Goal: Task Accomplishment & Management: Manage account settings

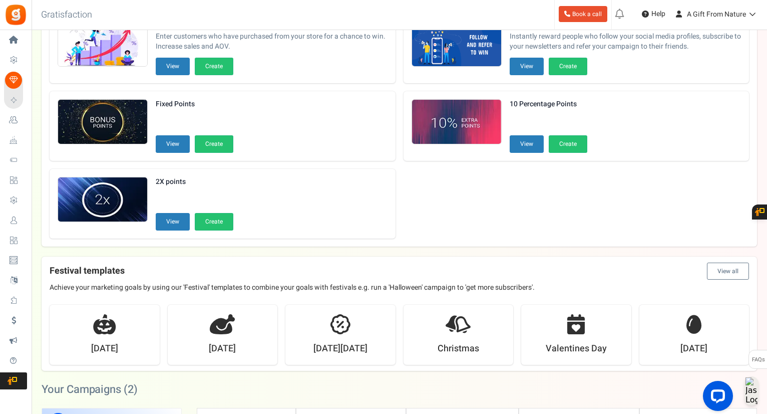
scroll to position [100, 0]
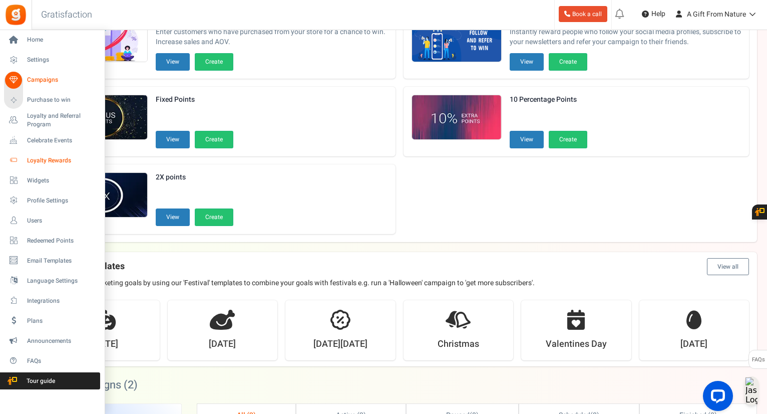
click at [31, 158] on span "Loyalty Rewards" at bounding box center [62, 160] width 70 height 9
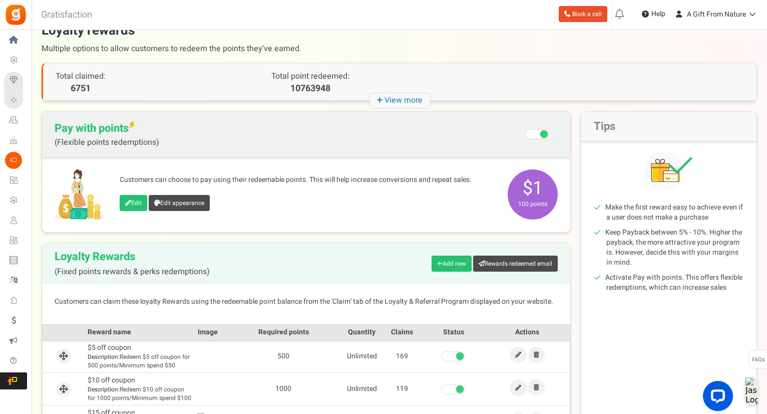
scroll to position [50, 0]
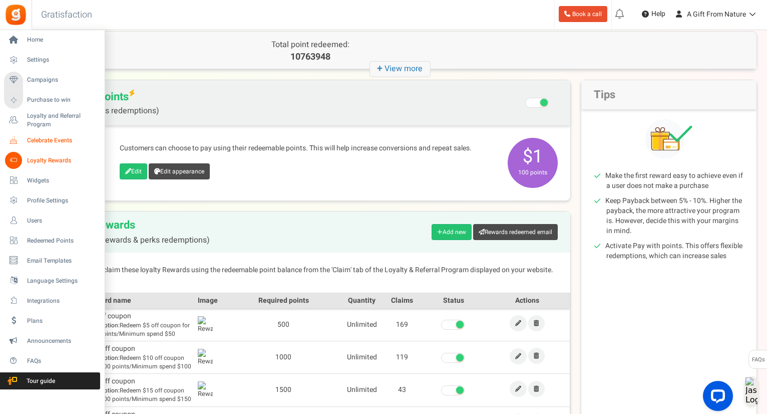
click at [14, 138] on icon at bounding box center [13, 140] width 17 height 17
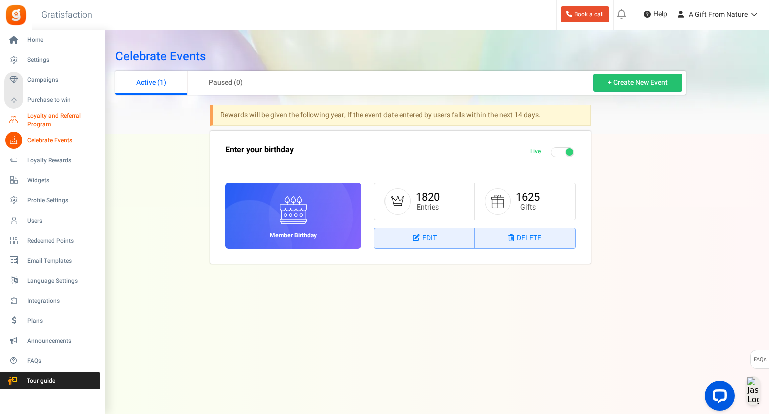
click at [19, 115] on icon at bounding box center [13, 120] width 17 height 17
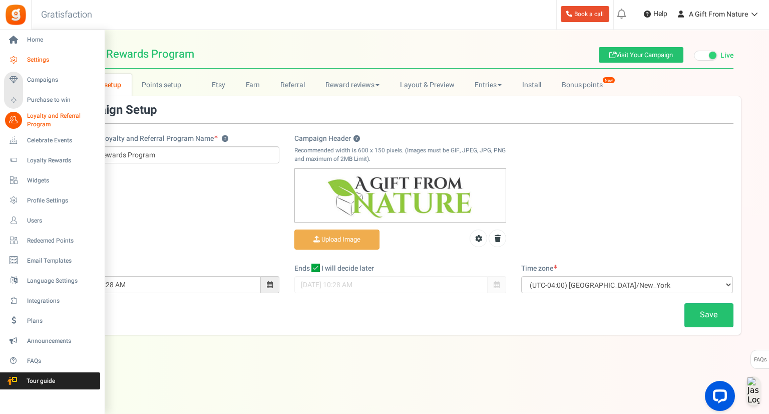
click at [16, 63] on icon at bounding box center [13, 60] width 17 height 17
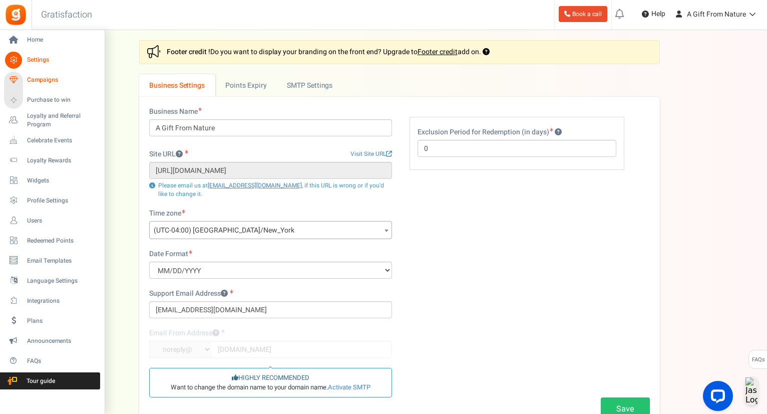
click at [40, 81] on span "Campaigns" at bounding box center [62, 80] width 70 height 9
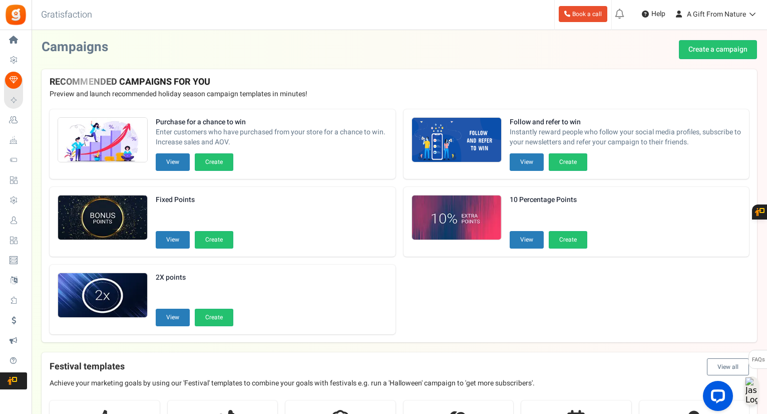
click at [286, 198] on div "Fixed Points Start date: Aug 19 2025 | End date: Sep 30 2025 View Create To tur…" at bounding box center [223, 222] width 346 height 70
click at [167, 317] on button "View" at bounding box center [173, 318] width 34 height 18
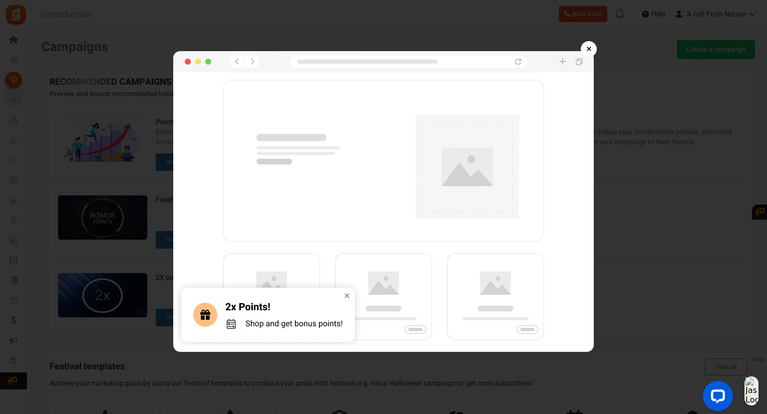
click at [595, 42] on div "× 2X points Use this template" at bounding box center [383, 176] width 767 height 352
click at [586, 49] on link "×" at bounding box center [589, 49] width 16 height 16
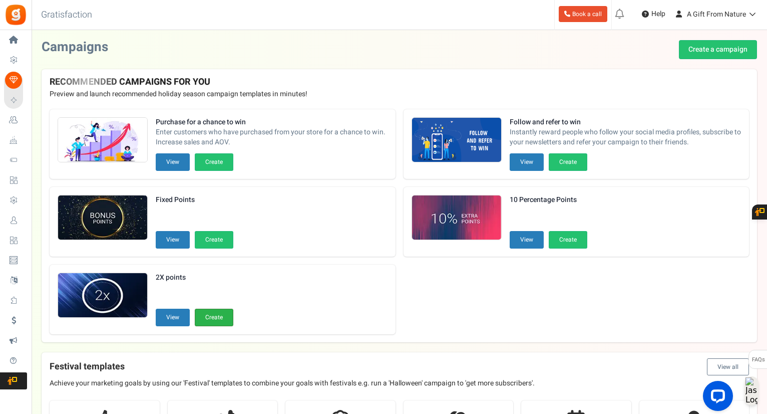
click at [207, 309] on button "Create" at bounding box center [214, 318] width 39 height 18
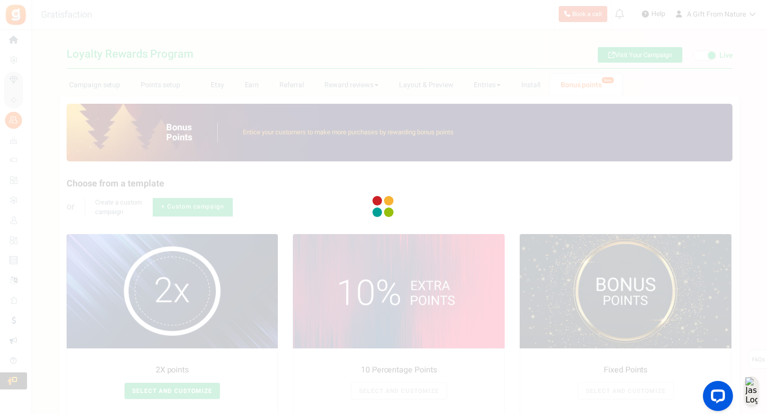
click at [184, 392] on div at bounding box center [383, 207] width 767 height 414
type textarea "2X points"
type textarea "Bonus Points description"
type input "#000000"
type input "#ffbe84"
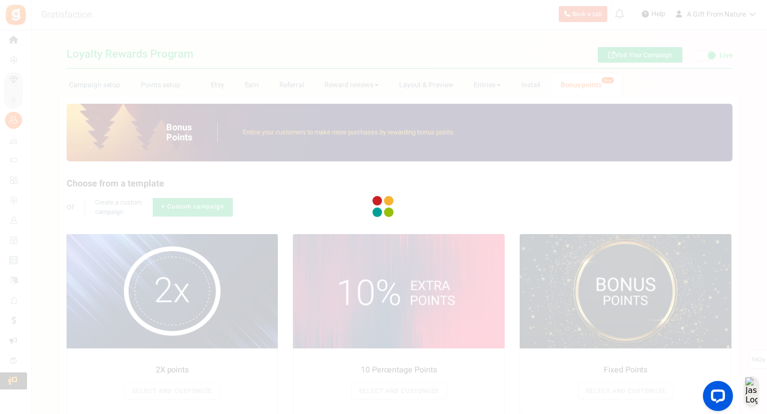
type input "#000000"
type input "#ffffff"
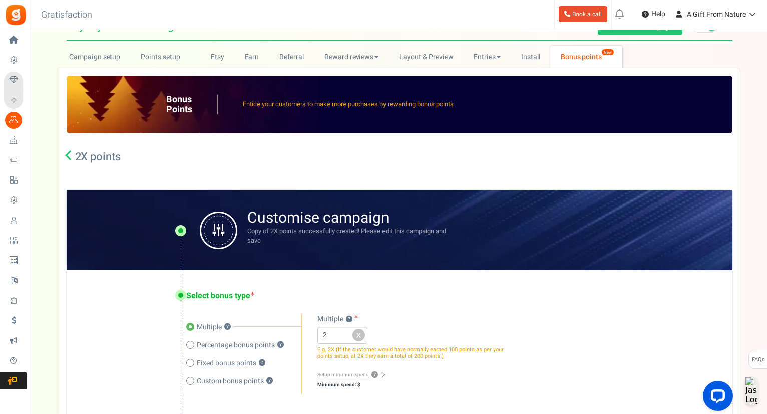
scroll to position [150, 0]
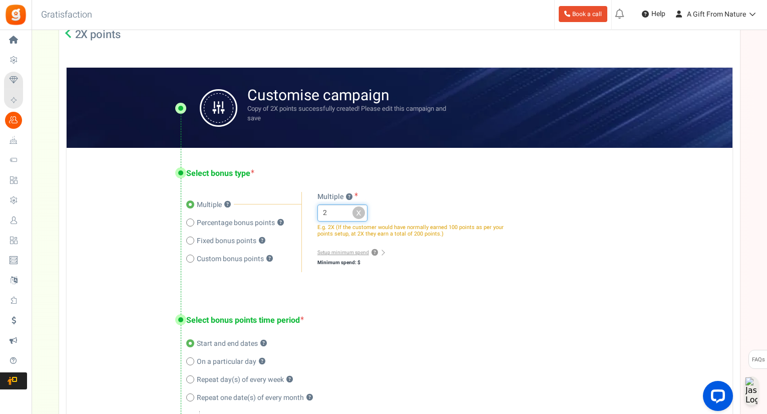
click at [336, 221] on input "2" at bounding box center [343, 212] width 50 height 17
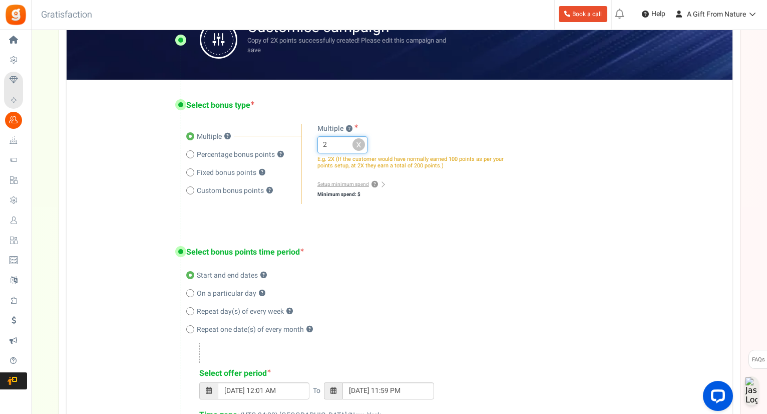
scroll to position [250, 0]
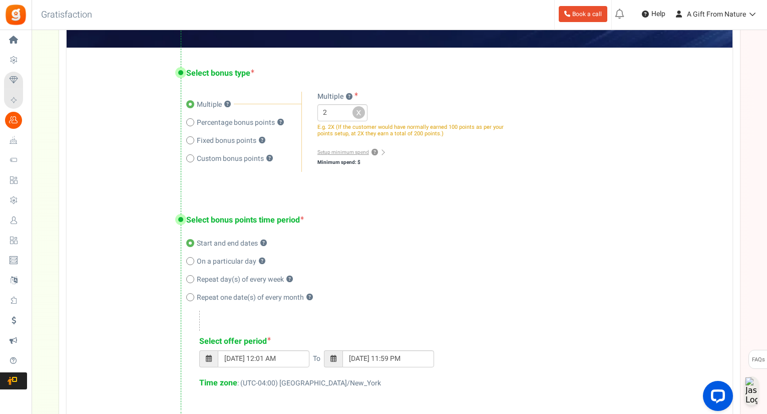
click at [112, 235] on div "Select bonus points time period Start and end dates ? On a particular day ? Rep…" at bounding box center [400, 302] width 666 height 217
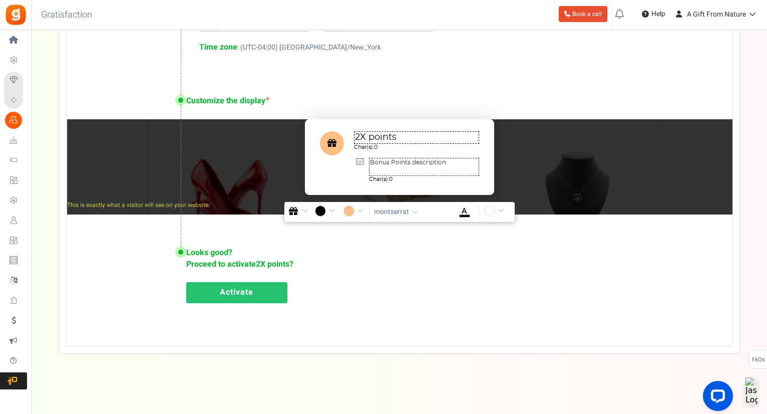
click at [346, 267] on div "Looks good? Proceed to activate 2X points ? Activate" at bounding box center [400, 274] width 666 height 94
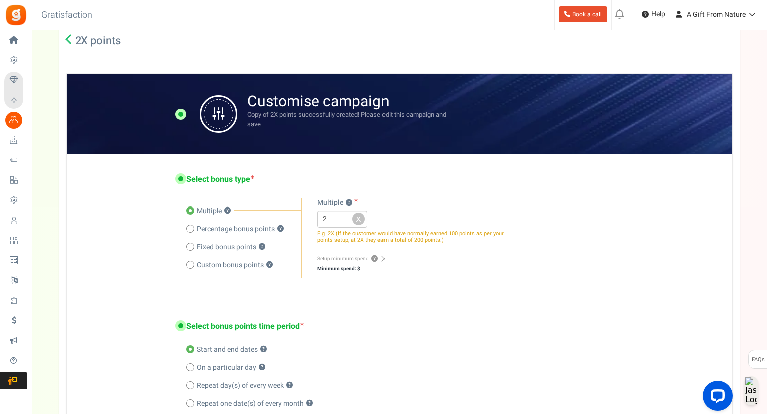
scroll to position [135, 0]
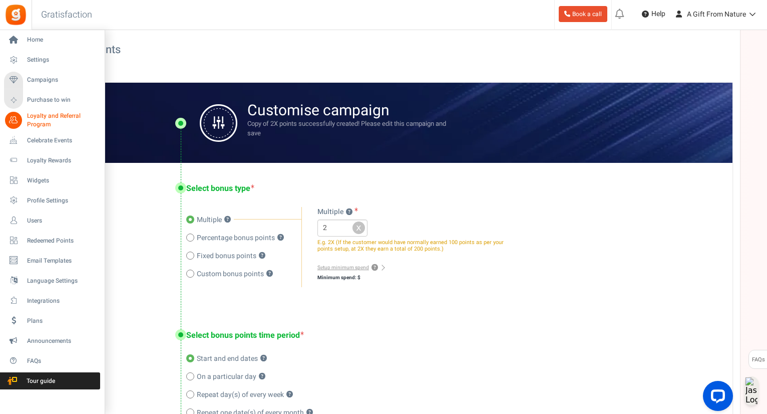
click at [23, 118] on link "Loyalty and Referral Program New" at bounding box center [52, 120] width 96 height 17
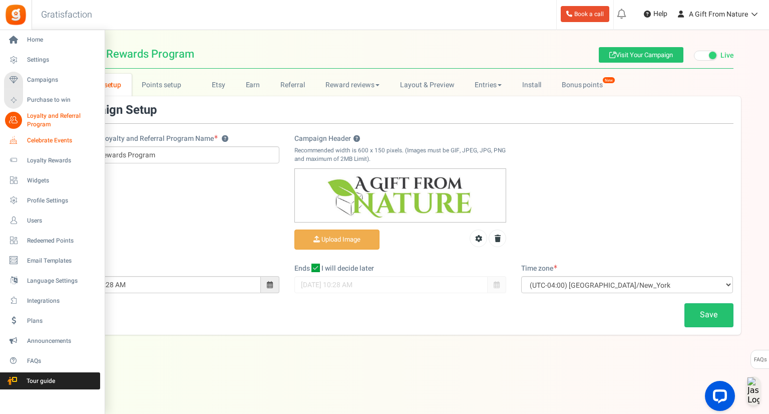
click at [23, 147] on link "Celebrate Events" at bounding box center [52, 140] width 96 height 17
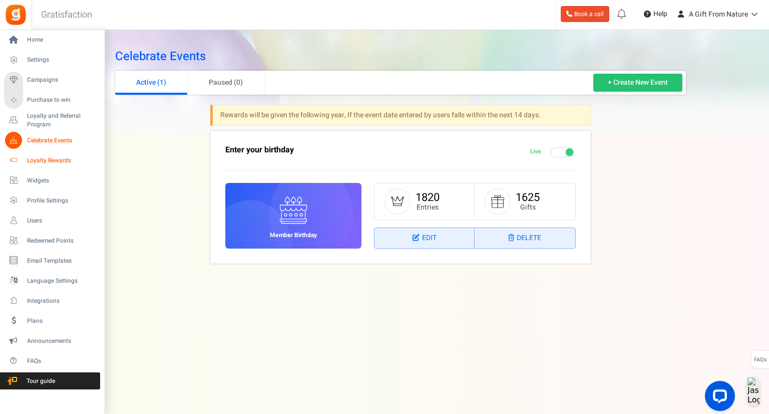
click at [14, 164] on icon at bounding box center [13, 160] width 17 height 17
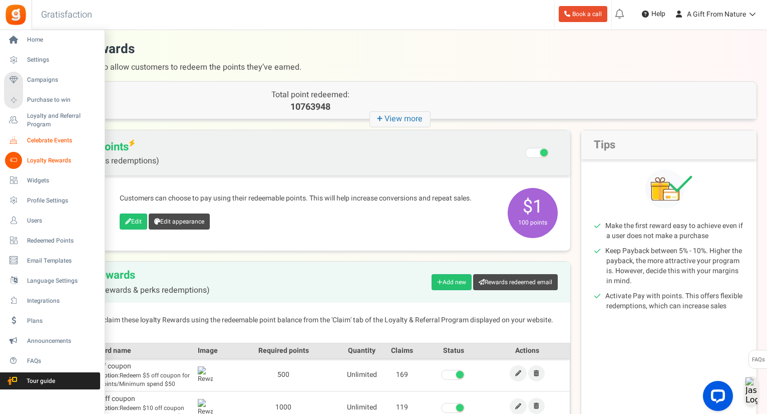
click at [16, 146] on icon at bounding box center [13, 140] width 17 height 17
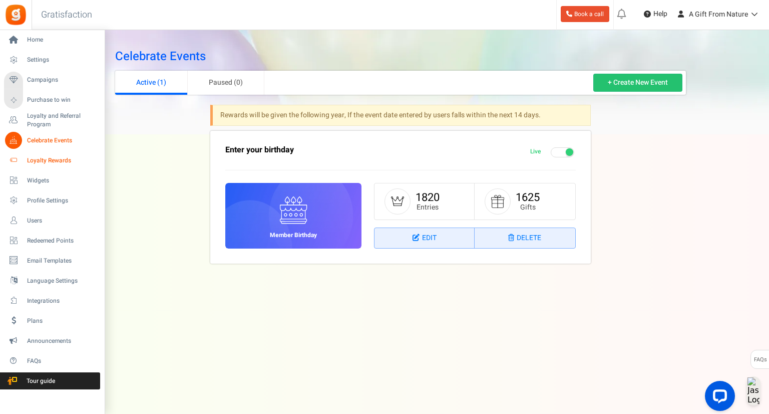
click at [30, 153] on link "Loyalty Rewards" at bounding box center [52, 160] width 96 height 17
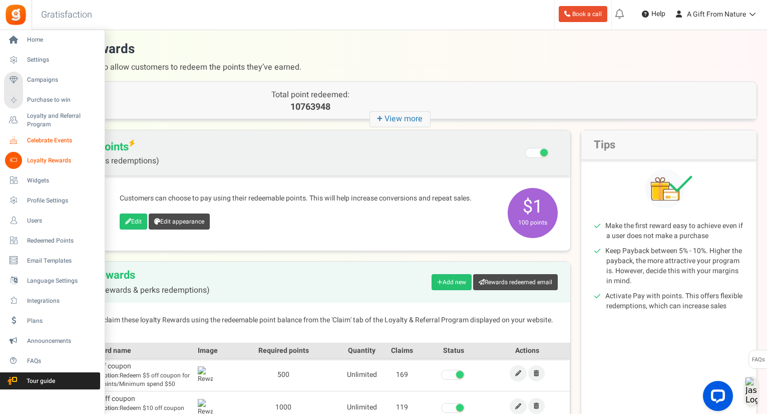
click at [26, 142] on link "Celebrate Events" at bounding box center [52, 140] width 96 height 17
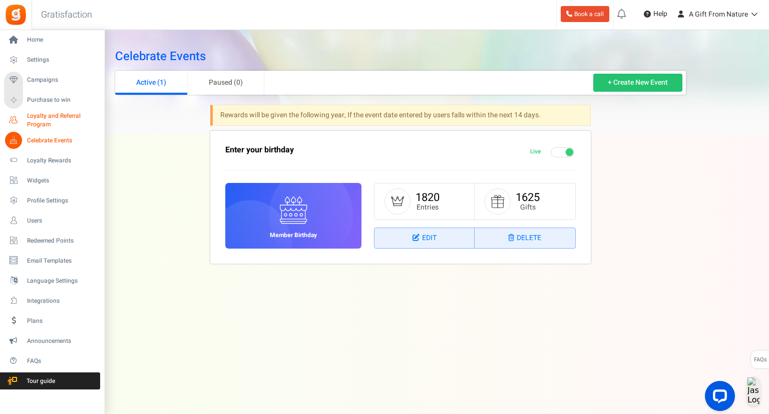
click at [24, 123] on link "Loyalty and Referral Program New" at bounding box center [52, 120] width 96 height 17
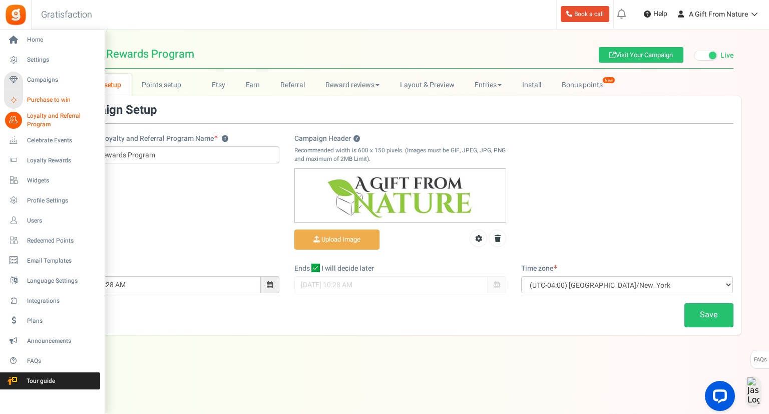
click at [26, 103] on link "Purchase to win" at bounding box center [52, 100] width 96 height 17
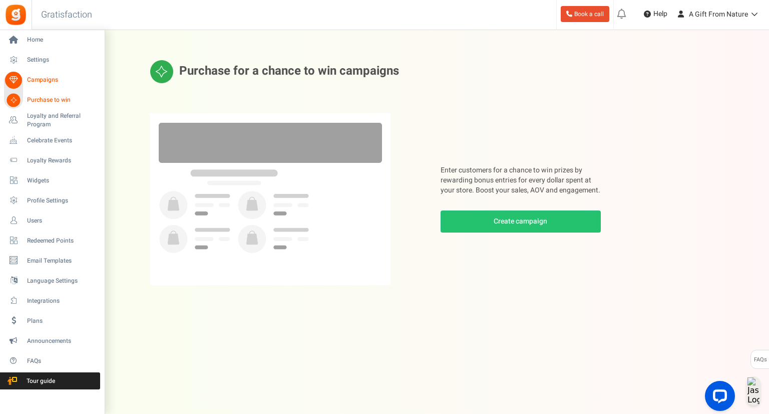
click at [45, 101] on span "Purchase to win" at bounding box center [62, 100] width 70 height 9
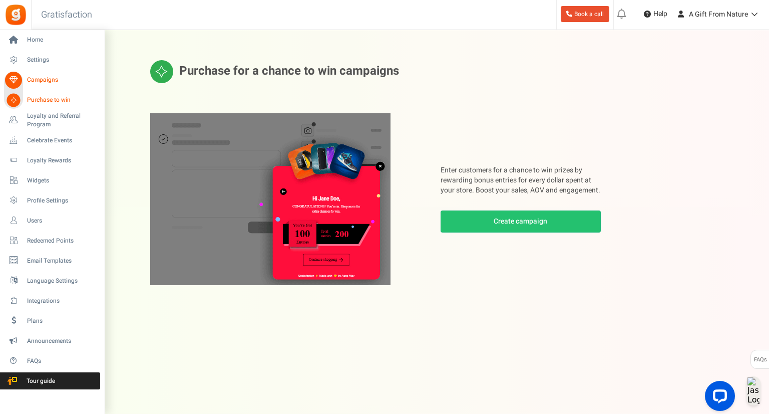
click at [39, 82] on span "Campaigns" at bounding box center [62, 80] width 70 height 9
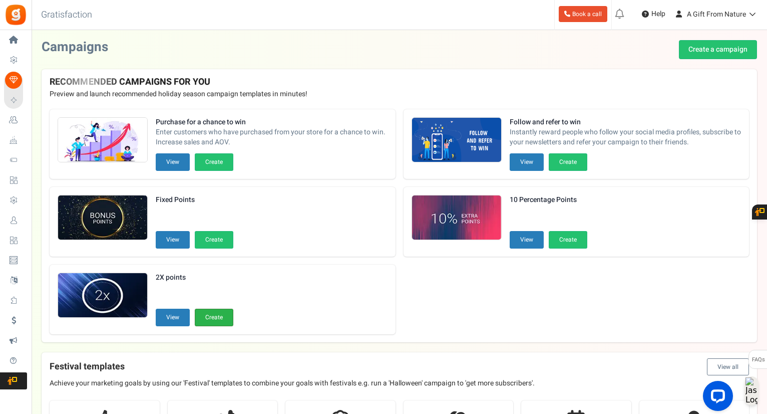
click at [204, 319] on button "Create" at bounding box center [214, 318] width 39 height 18
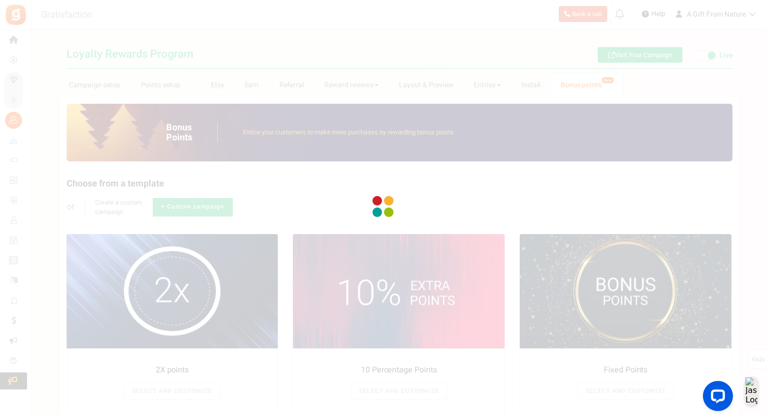
radio input "true"
type input "2"
radio input "true"
type input "08/22/2025 12:01 AM"
type input "10/03/2025 11:59 PM"
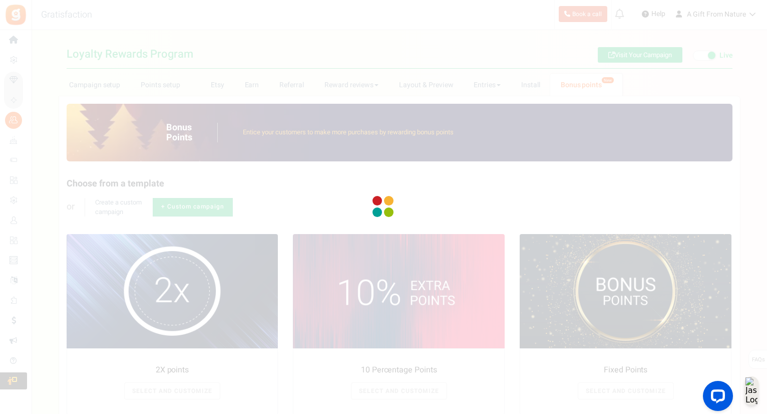
type textarea "2X points"
type textarea "Bonus Points description"
type input "#000000"
type input "#ffbe84"
type input "#000000"
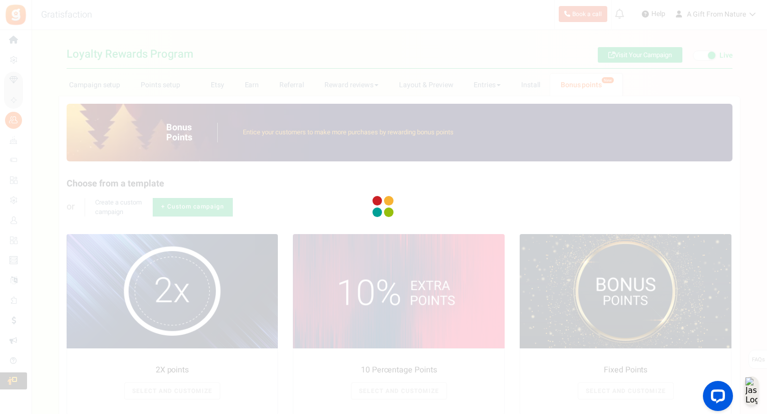
type input "#ffffff"
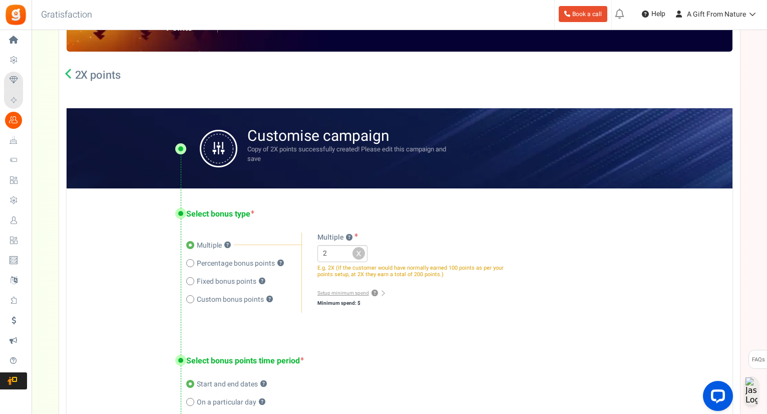
scroll to position [200, 0]
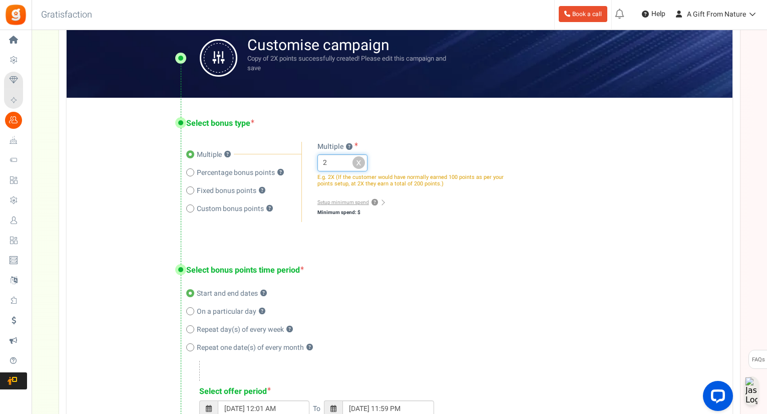
click at [337, 164] on input "2" at bounding box center [343, 162] width 50 height 17
click at [381, 143] on div "Multiple ? Percentage bonus ? Fixed bonus ? Custom bonus points ? 2 x % pts $ ?…" at bounding box center [405, 182] width 206 height 80
click at [228, 174] on span "Percentage bonus points" at bounding box center [236, 173] width 78 height 10
click at [193, 174] on input "Percentage bonus points ?" at bounding box center [189, 173] width 7 height 7
radio input "true"
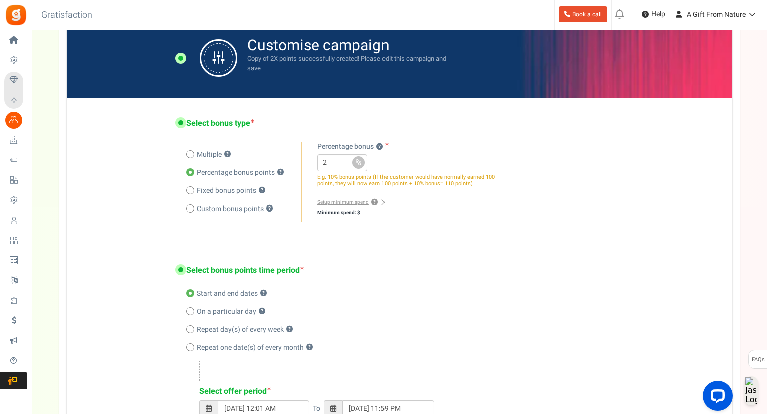
click at [208, 158] on span "Multiple" at bounding box center [209, 155] width 25 height 10
click at [193, 158] on input "Multiple ?" at bounding box center [189, 155] width 7 height 7
radio input "true"
radio input "false"
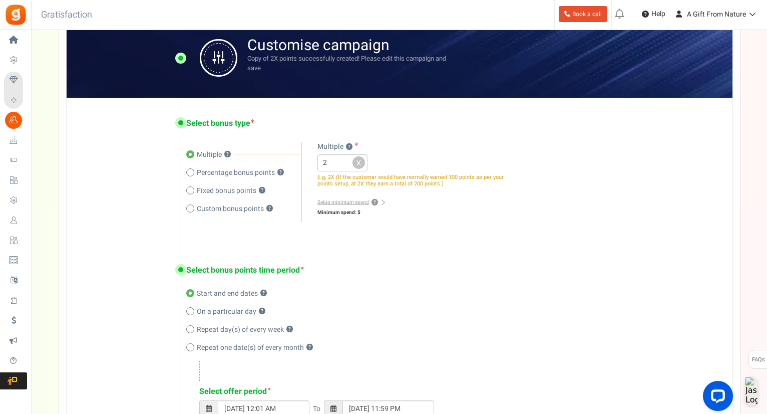
click at [224, 193] on span "Fixed bonus points" at bounding box center [227, 191] width 60 height 10
click at [193, 193] on input "Fixed bonus points ?" at bounding box center [189, 191] width 7 height 7
radio input "true"
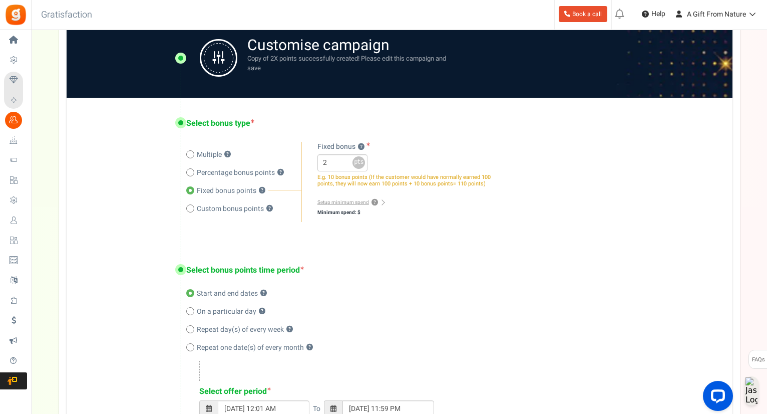
click at [198, 155] on span "Multiple" at bounding box center [209, 155] width 25 height 10
click at [193, 155] on input "Multiple ?" at bounding box center [189, 155] width 7 height 7
radio input "true"
radio input "false"
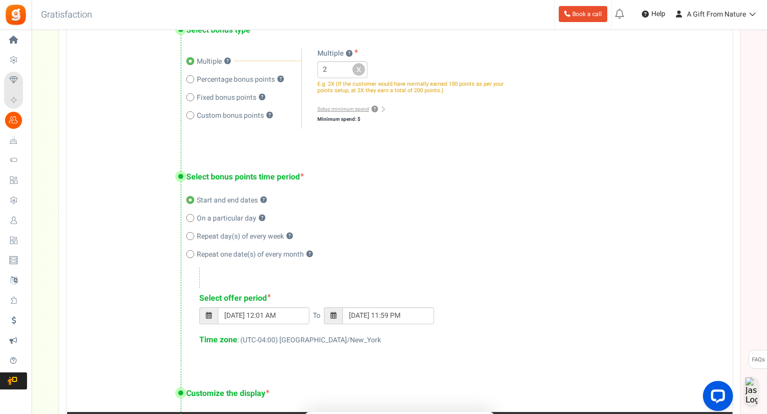
scroll to position [301, 0]
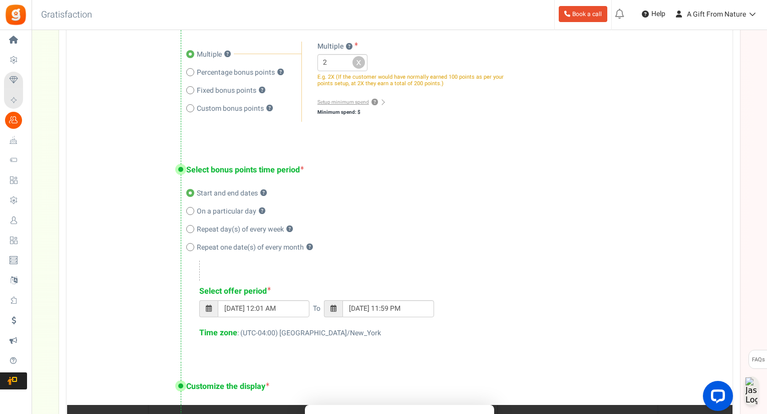
click at [335, 307] on span at bounding box center [334, 308] width 6 height 7
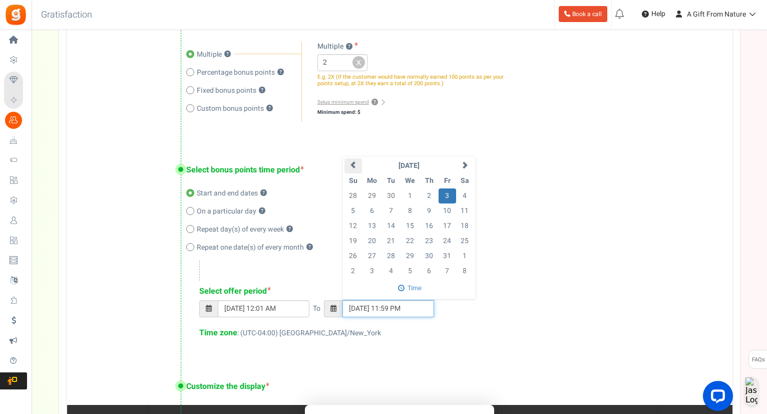
click at [353, 167] on span at bounding box center [353, 164] width 7 height 7
click at [472, 167] on th at bounding box center [465, 165] width 18 height 15
click at [357, 163] on th at bounding box center [354, 165] width 18 height 15
click at [453, 244] on td "22" at bounding box center [448, 240] width 18 height 15
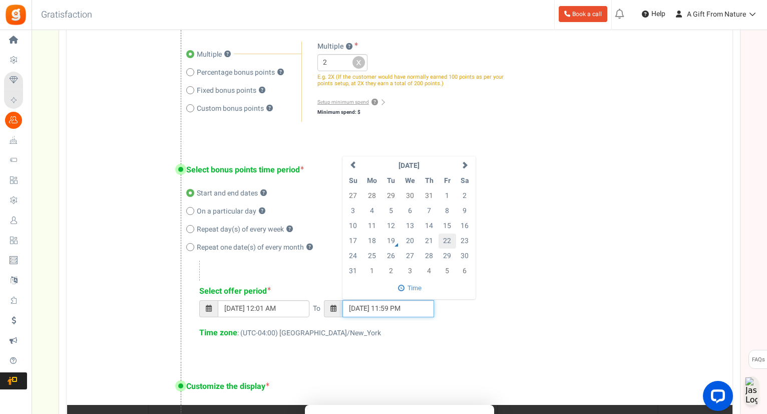
type input "08/22/2025 11:59 PM"
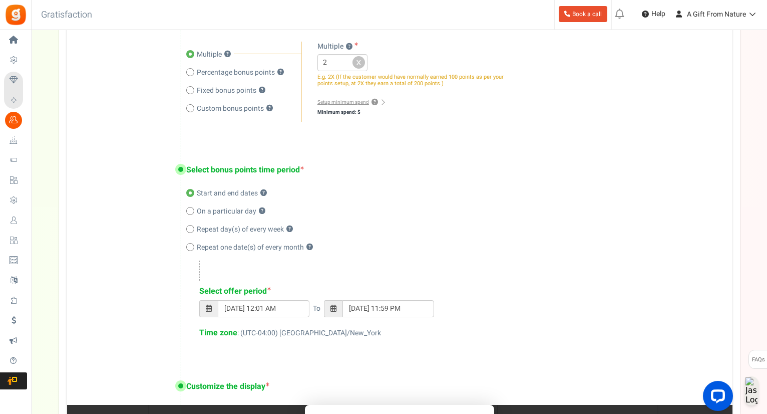
click at [529, 320] on div "08/22/2025 12:01 AM To 08/22/2025 11:59 PM" at bounding box center [455, 313] width 513 height 27
click at [291, 306] on input "08/22/2025 12:01 AM" at bounding box center [264, 308] width 92 height 17
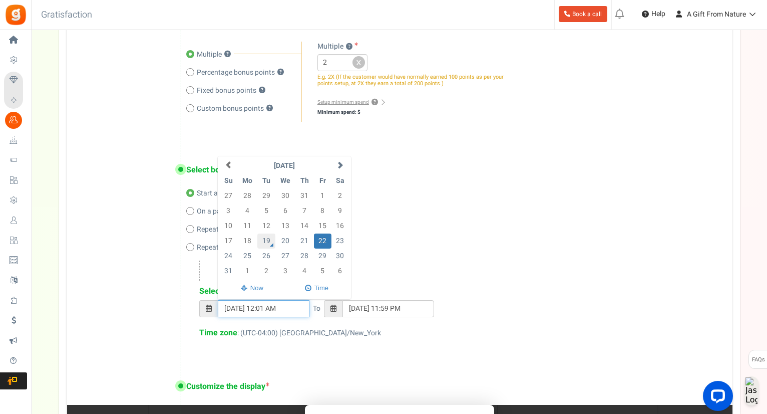
click at [271, 241] on td "19" at bounding box center [266, 240] width 18 height 15
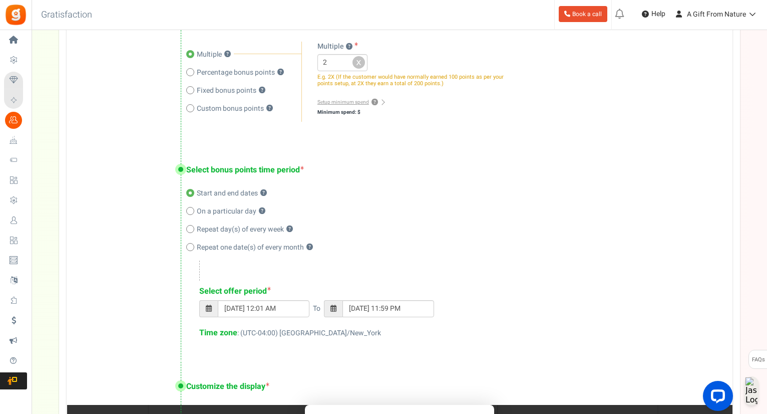
click at [401, 235] on div "Select bonus points time period Start and end dates ? On a particular day ? Rep…" at bounding box center [400, 252] width 666 height 217
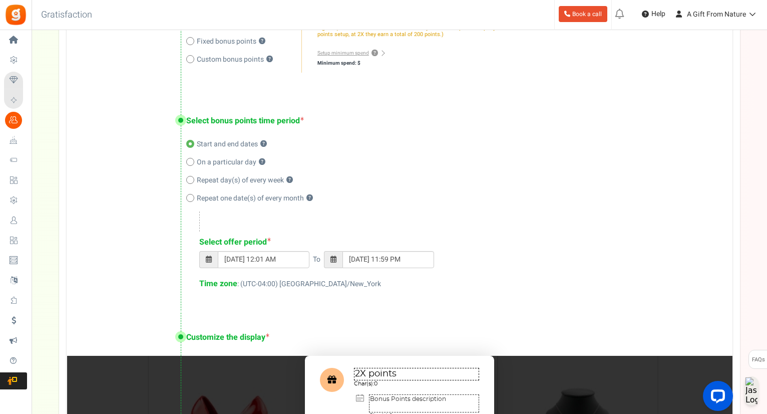
scroll to position [351, 0]
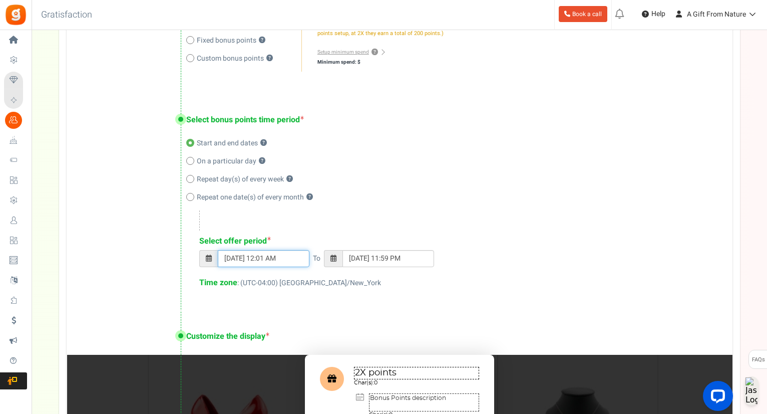
click at [291, 263] on input "08/22/2025 12:01 AM" at bounding box center [264, 258] width 92 height 17
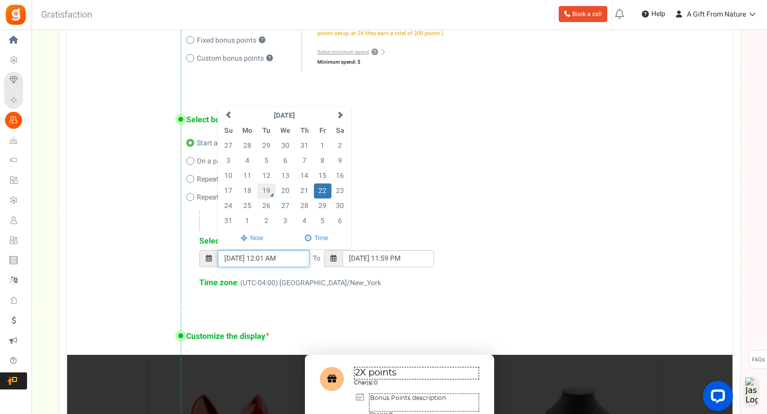
click at [271, 191] on td "19" at bounding box center [266, 190] width 18 height 15
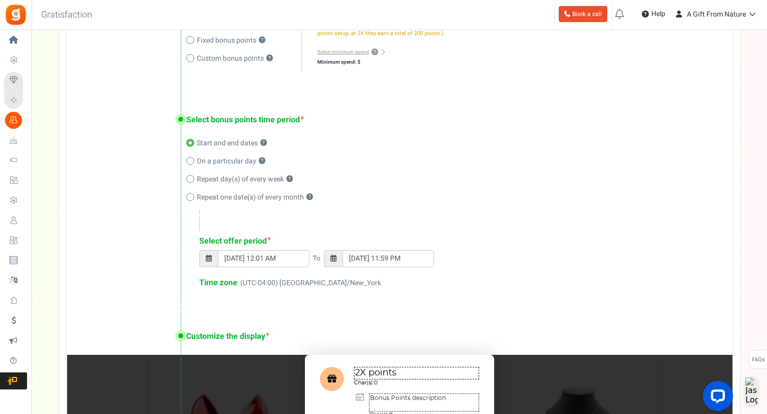
click at [117, 248] on div "Select bonus points time period Start and end dates ? On a particular day ? Rep…" at bounding box center [400, 202] width 666 height 217
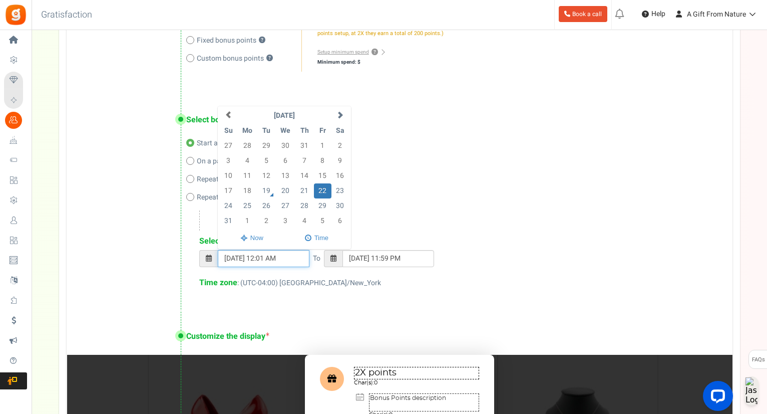
click at [258, 257] on input "08/22/2025 12:01 AM" at bounding box center [264, 258] width 92 height 17
click at [301, 190] on td "21" at bounding box center [305, 190] width 19 height 15
type input "08/21/2025 12:01 AM"
type input "08/21/2025 11:59 PM"
click at [289, 191] on td "20" at bounding box center [286, 190] width 21 height 15
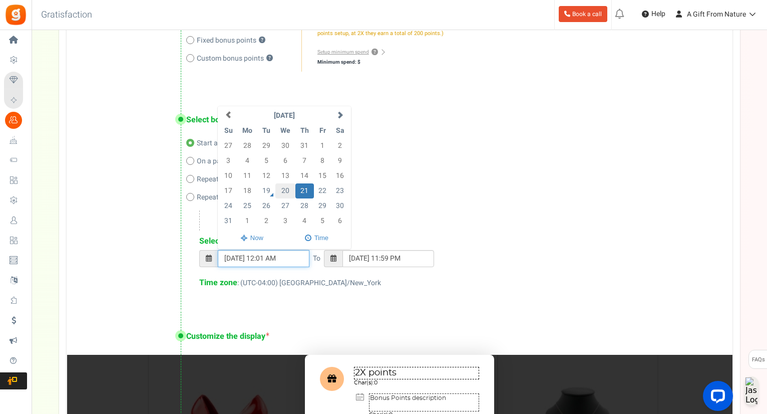
type input "08/20/2025 12:01 AM"
click at [274, 185] on td "19" at bounding box center [266, 190] width 18 height 15
click at [268, 185] on td "19" at bounding box center [266, 190] width 18 height 15
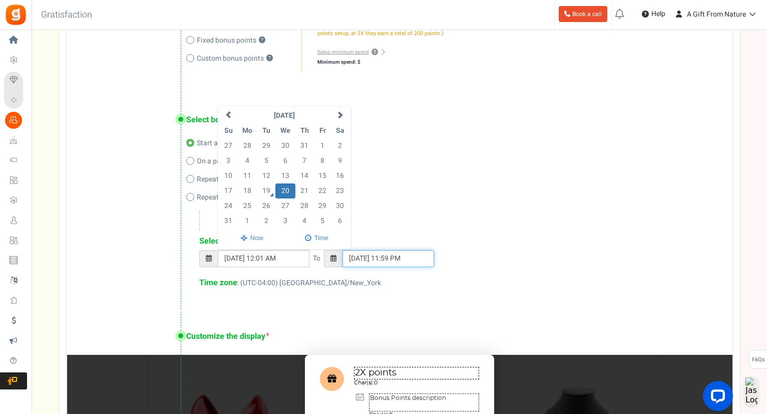
click at [374, 263] on input "08/20/2025 11:59 PM" at bounding box center [389, 258] width 92 height 17
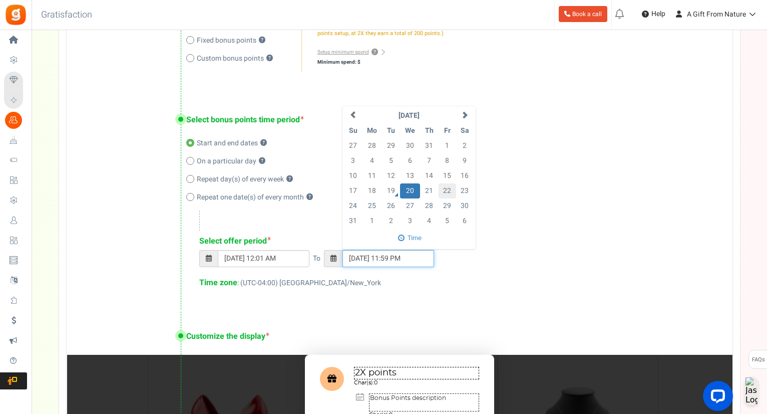
click at [446, 190] on td "22" at bounding box center [448, 190] width 18 height 15
type input "08/22/2025 11:59 PM"
click at [451, 190] on td "22" at bounding box center [448, 190] width 18 height 15
click at [494, 271] on div "08/20/2025 12:01 AM To 08/22/2025 11:59 PM August 2025 Su Mo Tu We Th Fr Sa 27 …" at bounding box center [455, 263] width 513 height 27
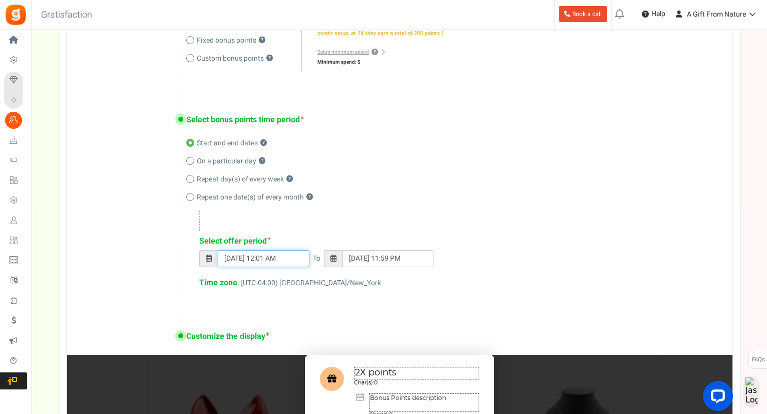
click at [297, 259] on input "08/20/2025 12:01 AM" at bounding box center [264, 258] width 92 height 17
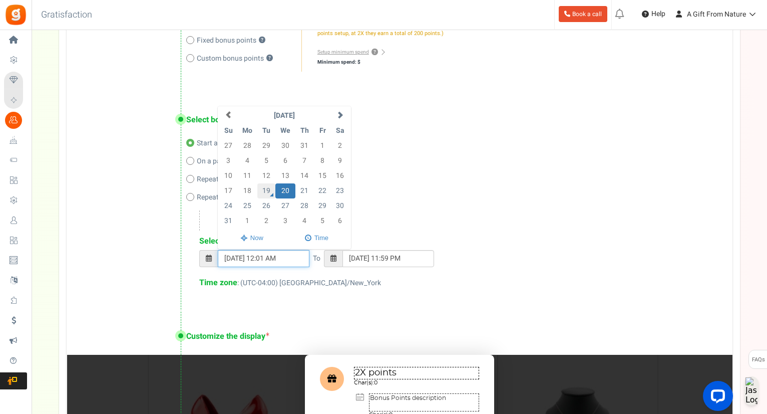
click at [272, 191] on td "19" at bounding box center [266, 190] width 18 height 15
click at [244, 191] on td "18" at bounding box center [247, 190] width 21 height 15
click at [266, 193] on td "19" at bounding box center [266, 190] width 18 height 15
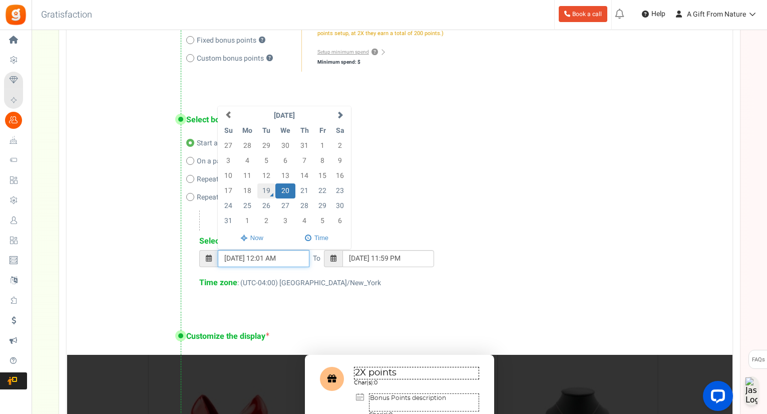
click at [266, 193] on td "19" at bounding box center [266, 190] width 18 height 15
click at [258, 238] on span at bounding box center [251, 238] width 63 height 17
type input "08/19/2025 01:16 PM"
click at [392, 258] on input "08/19/2025 11:59 PM" at bounding box center [389, 258] width 92 height 17
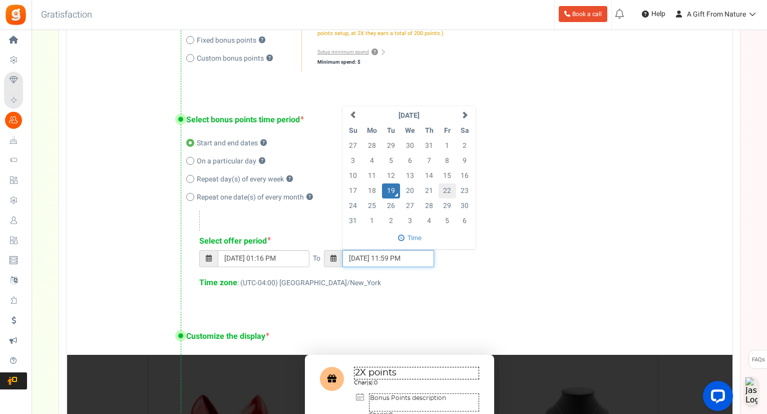
click at [446, 193] on td "22" at bounding box center [448, 190] width 18 height 15
type input "08/22/2025 11:59 PM"
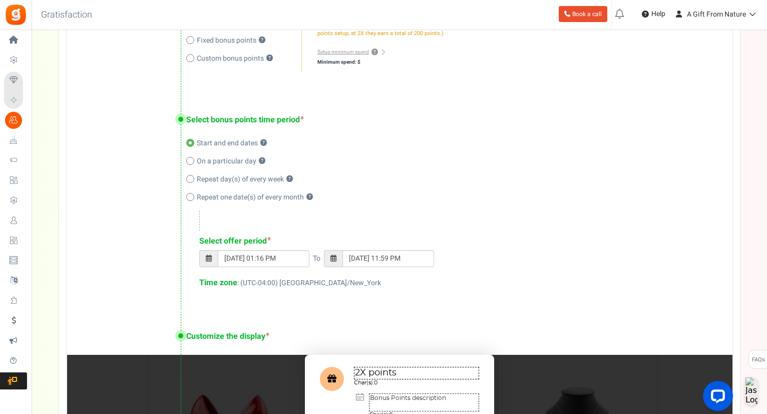
click at [418, 282] on div "Time zone : (UTC-04:00) America/New_York" at bounding box center [455, 283] width 513 height 12
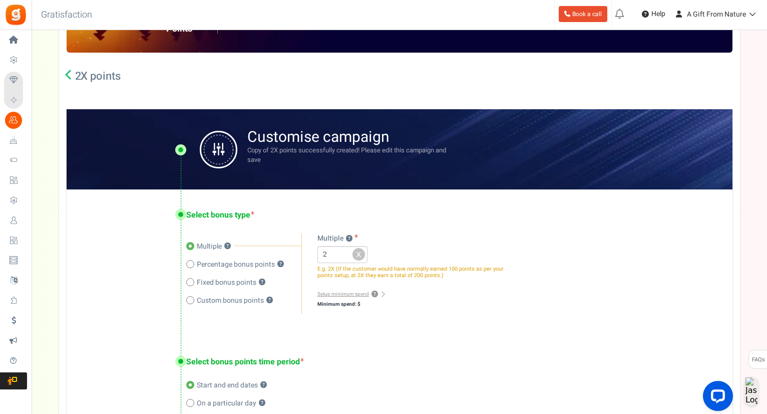
scroll to position [100, 0]
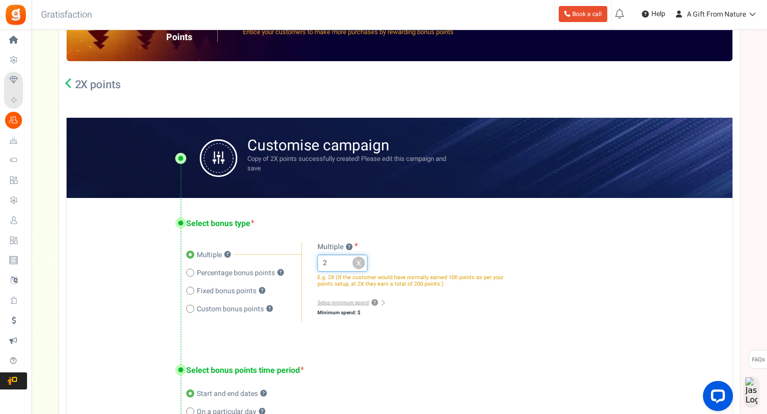
click at [332, 262] on input "2" at bounding box center [343, 262] width 50 height 17
click at [345, 259] on input "3" at bounding box center [343, 262] width 50 height 17
click at [346, 265] on input "2" at bounding box center [343, 262] width 50 height 17
click at [424, 231] on div "Select bonus type Multiple ? Percentage bonus points ? ? ? ? ? ? ? 2" at bounding box center [449, 270] width 526 height 104
click at [332, 263] on input "2" at bounding box center [343, 262] width 50 height 17
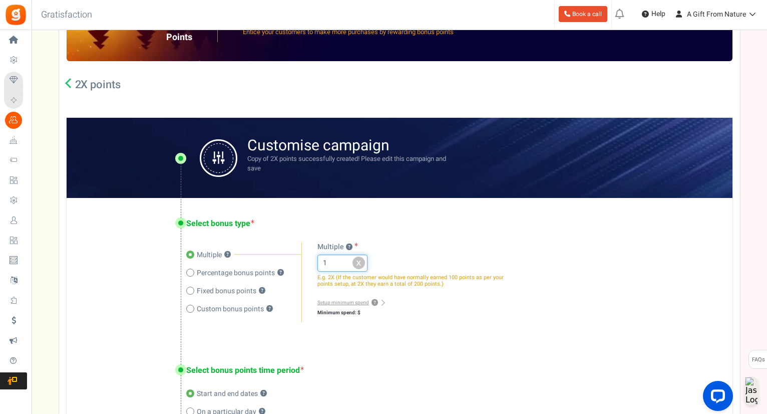
click at [346, 263] on input "1" at bounding box center [343, 262] width 50 height 17
type input "2"
click at [344, 259] on input "2" at bounding box center [343, 262] width 50 height 17
click at [401, 221] on div "Select bonus type Multiple ? Percentage bonus points ? ? ? ? ? ? ? 2" at bounding box center [449, 270] width 526 height 104
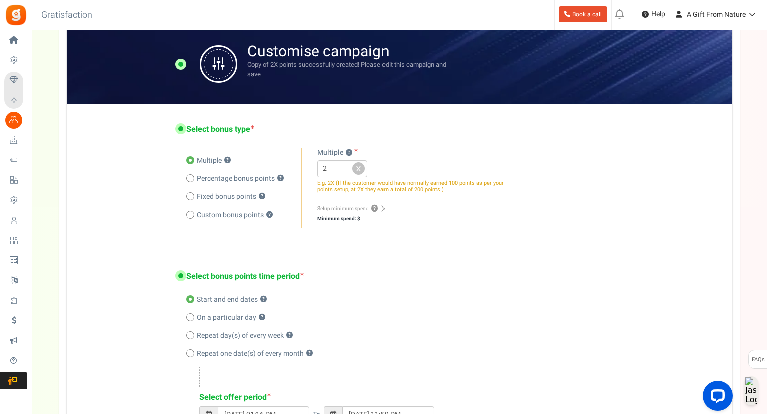
scroll to position [200, 0]
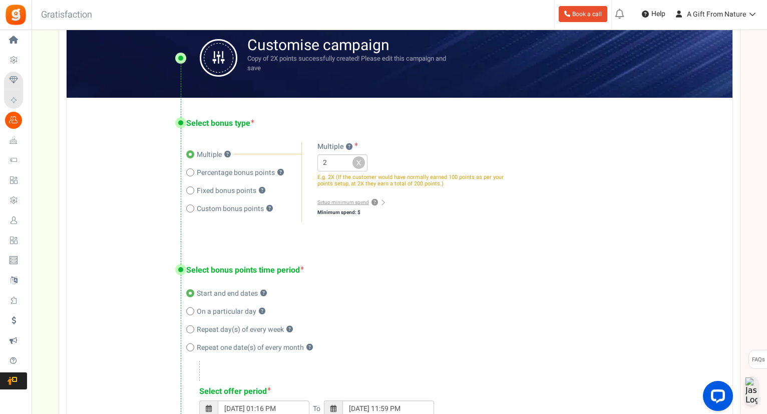
click at [244, 210] on span "Custom bonus points" at bounding box center [230, 209] width 67 height 10
click at [193, 210] on input "Custom bonus points ?" at bounding box center [189, 209] width 7 height 7
radio input "true"
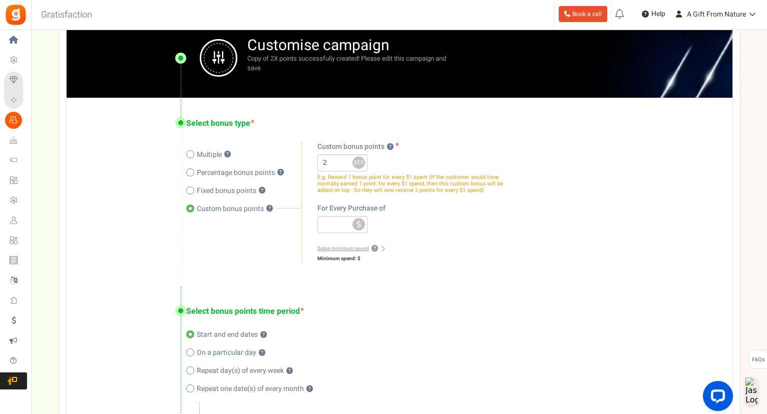
click at [198, 159] on span "Multiple" at bounding box center [209, 155] width 25 height 10
click at [193, 159] on input "Multiple ?" at bounding box center [189, 155] width 7 height 7
radio input "true"
radio input "false"
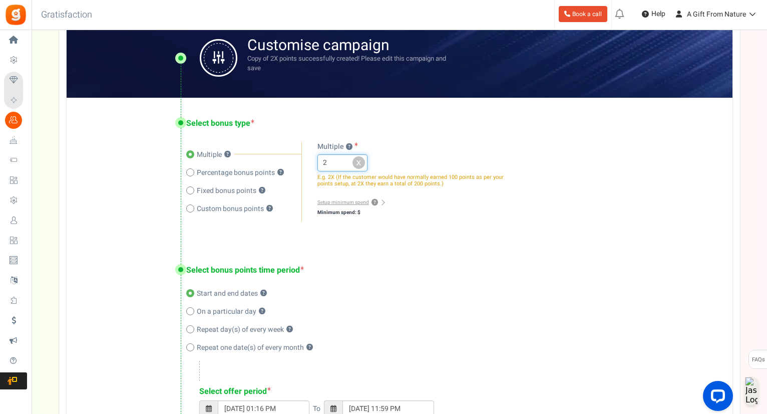
click at [340, 161] on input "2" at bounding box center [343, 162] width 50 height 17
click at [403, 128] on div "Select bonus type Multiple ? Percentage bonus points ? ? ? ? ? ? ? 2" at bounding box center [449, 170] width 526 height 104
click at [504, 297] on div "Start and end dates ?" at bounding box center [449, 294] width 526 height 10
click at [478, 243] on div "Select bonus type Multiple ? Percentage bonus points ? Fixed bonus points ? ? ?…" at bounding box center [400, 171] width 666 height 147
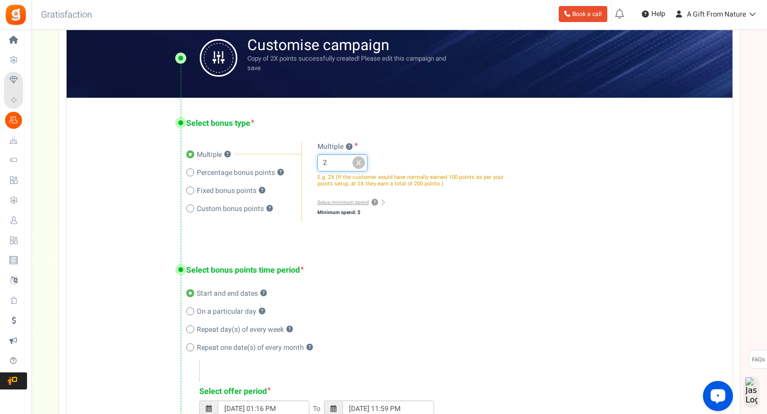
drag, startPoint x: 326, startPoint y: 161, endPoint x: 314, endPoint y: 162, distance: 12.5
click at [313, 161] on div "Multiple ? Percentage bonus ? Fixed bonus ? Custom bonus points ? 2 x % pts $ ?…" at bounding box center [405, 182] width 206 height 80
type input "3"
click at [549, 237] on div "Select bonus type Multiple ? Percentage bonus points ? Fixed bonus points ? ? ?…" at bounding box center [400, 171] width 666 height 147
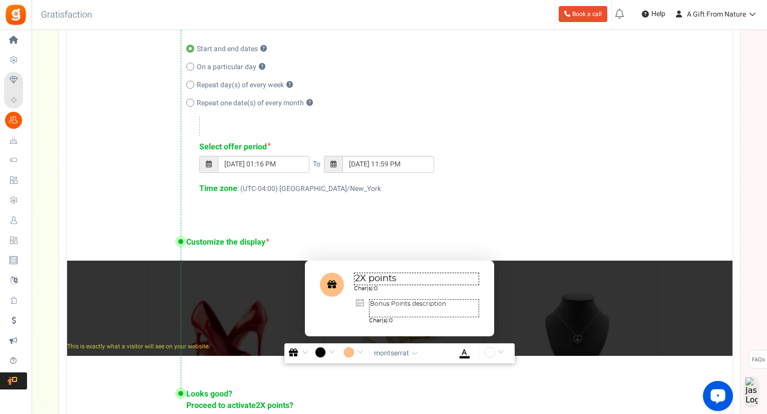
scroll to position [451, 0]
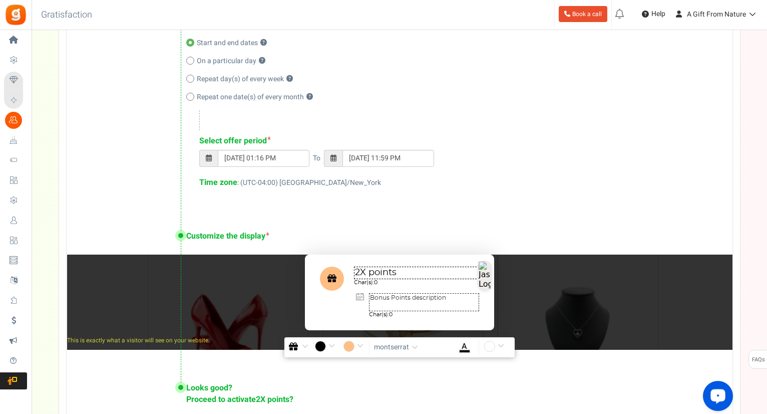
click at [407, 273] on textarea "2X points" at bounding box center [416, 272] width 125 height 13
click at [378, 275] on textarea "2X points" at bounding box center [416, 272] width 125 height 13
click at [363, 271] on textarea "2X points" at bounding box center [416, 272] width 125 height 13
type textarea "3X points"
click at [429, 221] on div "Customize the display 3X points Char(s): 0 Bonus Points description Char(s): 0" at bounding box center [400, 285] width 666 height 151
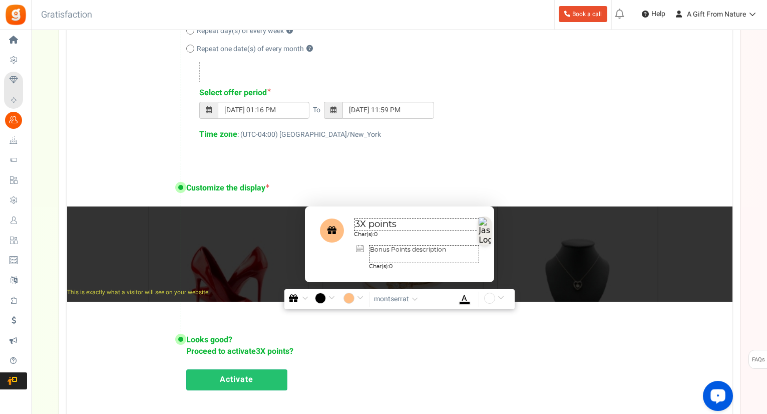
scroll to position [501, 0]
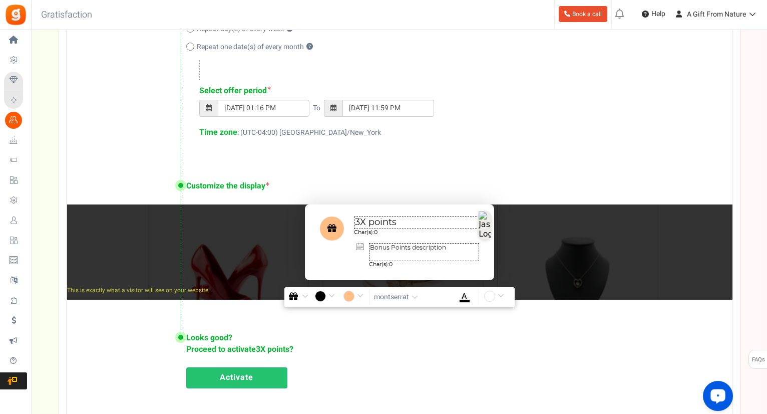
click at [402, 256] on textarea "Bonus Points description" at bounding box center [424, 252] width 110 height 18
click at [425, 253] on textarea "Bonus Points description" at bounding box center [424, 252] width 110 height 18
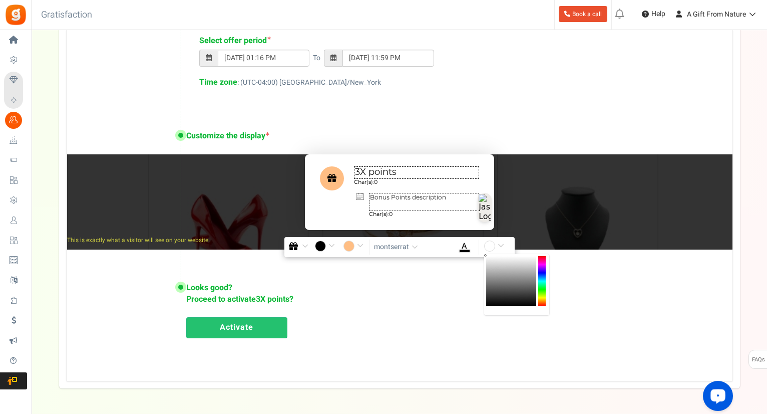
click at [501, 244] on input "#ffffff" at bounding box center [495, 246] width 23 height 13
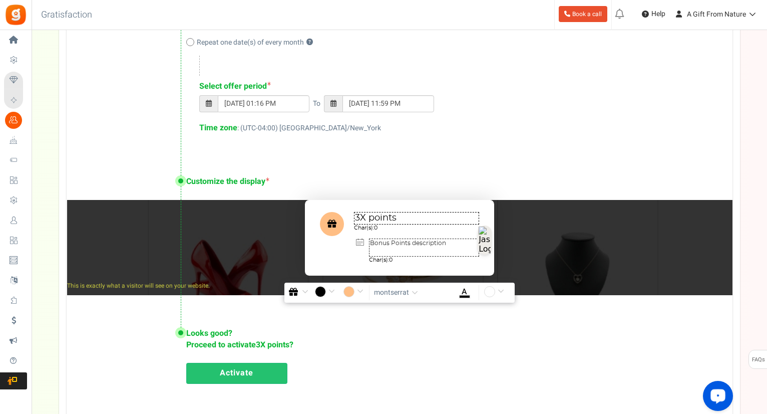
scroll to position [501, 0]
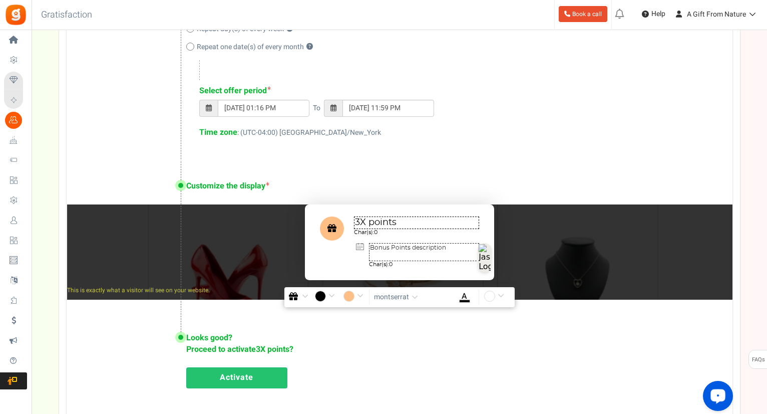
click at [388, 248] on textarea "Bonus Points description" at bounding box center [424, 252] width 110 height 18
click at [382, 262] on span "Char(s):" at bounding box center [379, 264] width 20 height 6
click at [401, 297] on span "montserrat" at bounding box center [391, 297] width 35 height 10
click at [363, 298] on input "#ffbe84" at bounding box center [355, 297] width 23 height 13
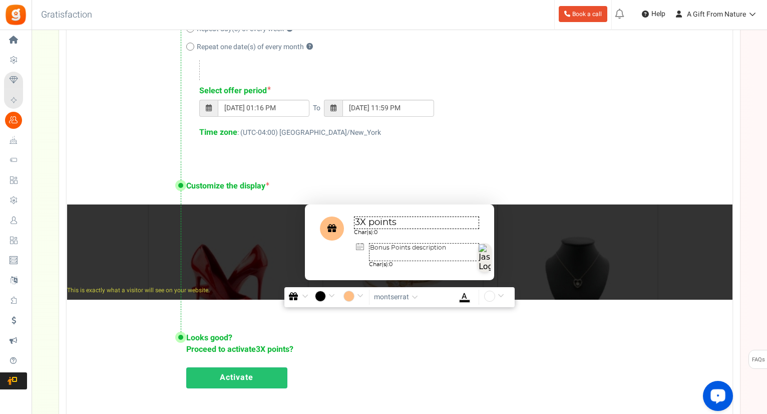
click at [337, 220] on div at bounding box center [332, 228] width 24 height 24
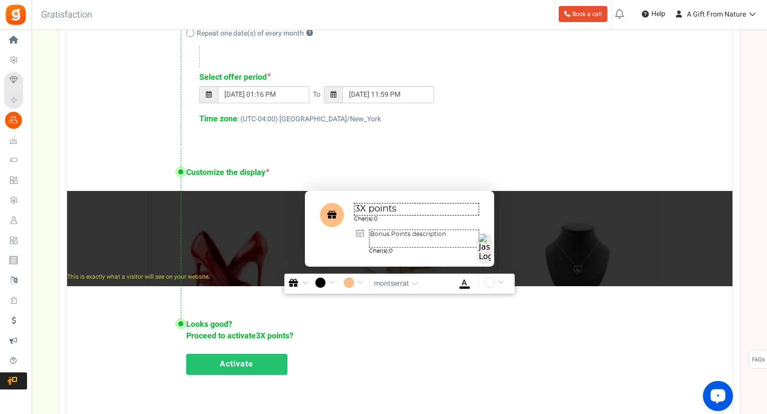
scroll to position [486, 0]
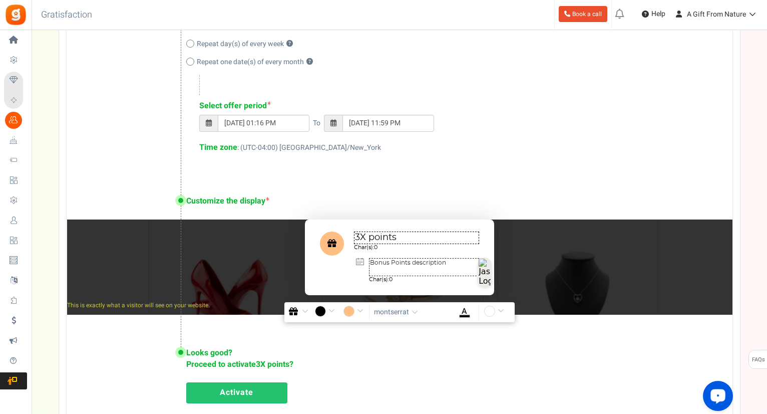
click at [303, 316] on button "button" at bounding box center [298, 312] width 23 height 15
click at [300, 350] on img at bounding box center [298, 354] width 8 height 8
click at [300, 315] on button "button" at bounding box center [298, 312] width 23 height 15
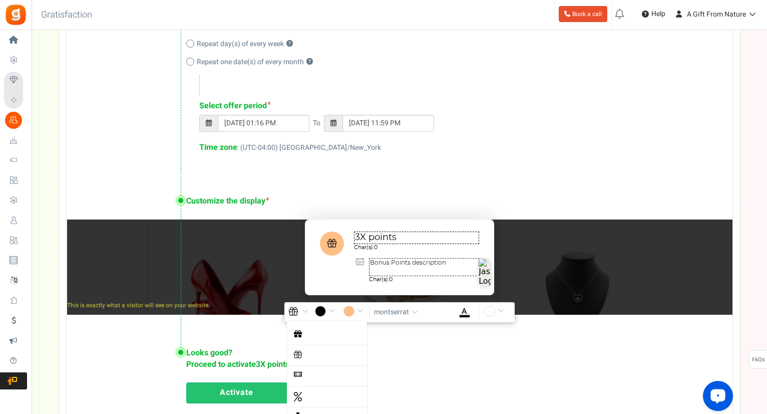
click at [300, 315] on button "button" at bounding box center [298, 312] width 23 height 15
click at [358, 317] on div "#2f2f30 rgb(47,47,48)" at bounding box center [383, 44] width 767 height 1000
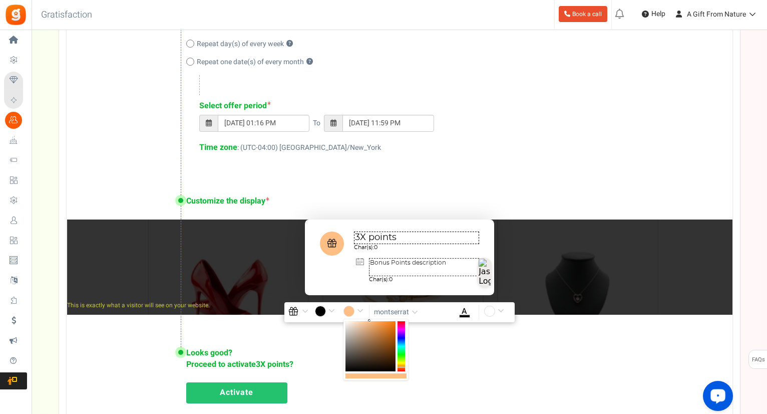
click at [359, 312] on input "#ffbe84" at bounding box center [355, 312] width 23 height 13
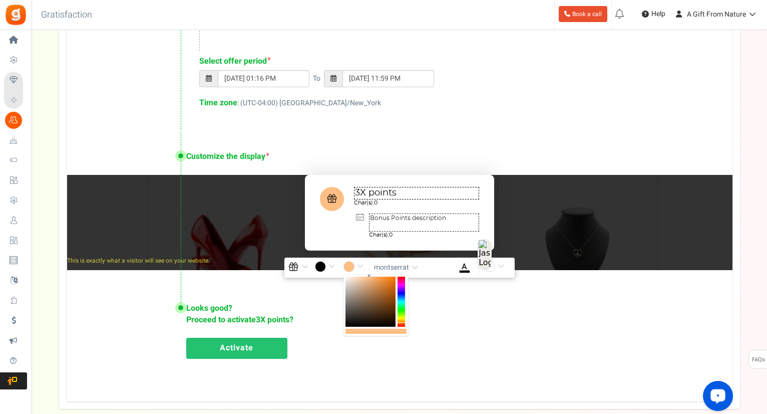
scroll to position [536, 0]
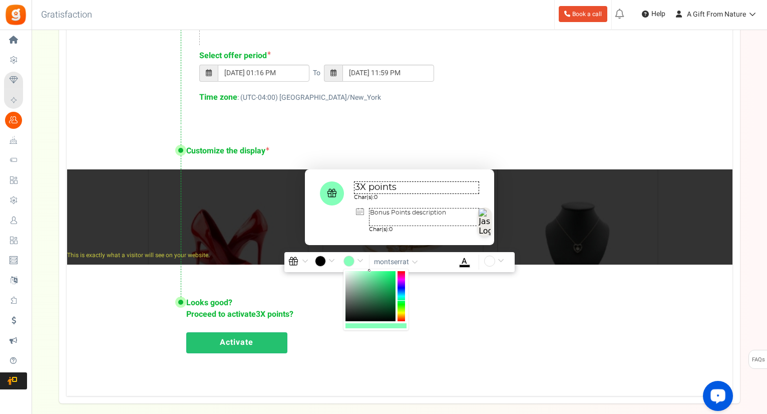
click at [401, 301] on div at bounding box center [402, 296] width 8 height 50
drag, startPoint x: 399, startPoint y: 301, endPoint x: 401, endPoint y: 307, distance: 6.8
click at [401, 307] on div at bounding box center [402, 296] width 8 height 50
type input "#4ddf00"
drag, startPoint x: 395, startPoint y: 289, endPoint x: 414, endPoint y: 277, distance: 22.7
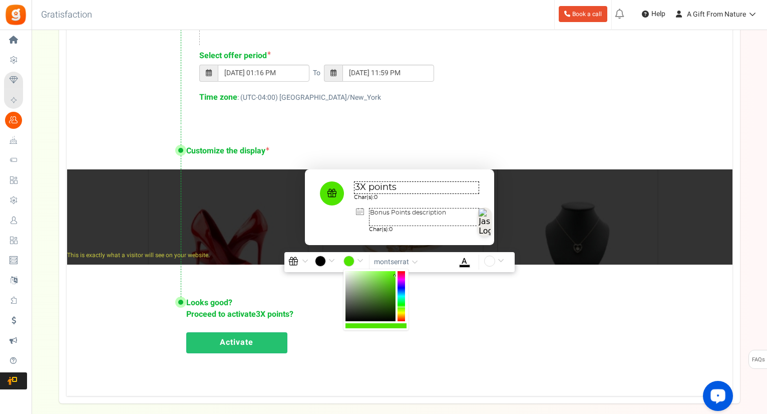
click at [109, 321] on div "Looks good? Proceed to activate 3X points ? Activate" at bounding box center [400, 324] width 666 height 94
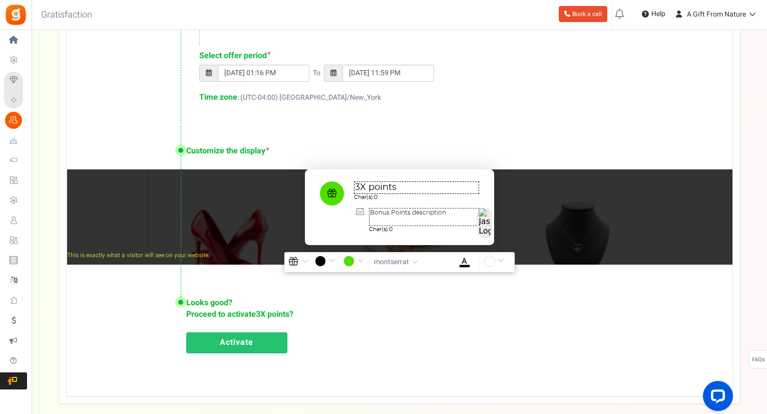
click at [436, 216] on textarea "Bonus Points description" at bounding box center [424, 217] width 110 height 18
click at [382, 210] on textarea "Bonus Points description" at bounding box center [424, 217] width 110 height 18
drag, startPoint x: 382, startPoint y: 210, endPoint x: 436, endPoint y: 209, distance: 53.6
click at [436, 209] on textarea "Bonus Points description" at bounding box center [424, 217] width 110 height 18
click at [436, 223] on textarea "Bonus Points description" at bounding box center [424, 217] width 110 height 18
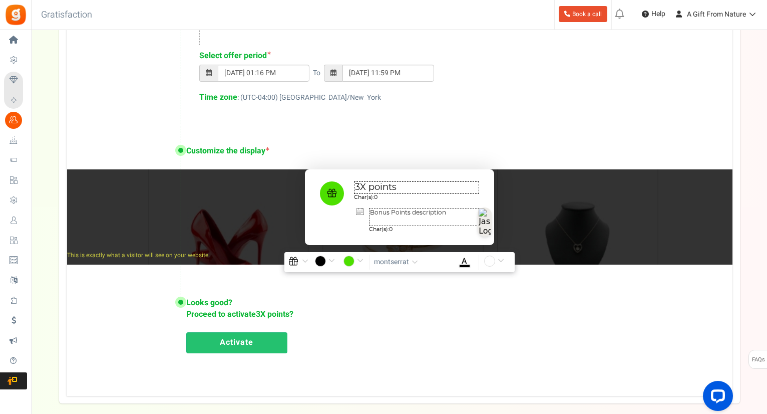
click at [420, 217] on textarea "Bonus Points description" at bounding box center [424, 217] width 110 height 18
click at [409, 221] on button "Ask Jasper" at bounding box center [440, 227] width 91 height 17
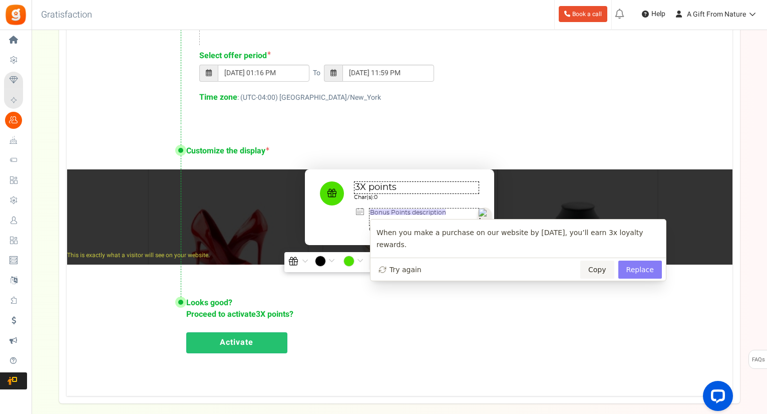
click at [633, 263] on span "Replace" at bounding box center [641, 269] width 28 height 12
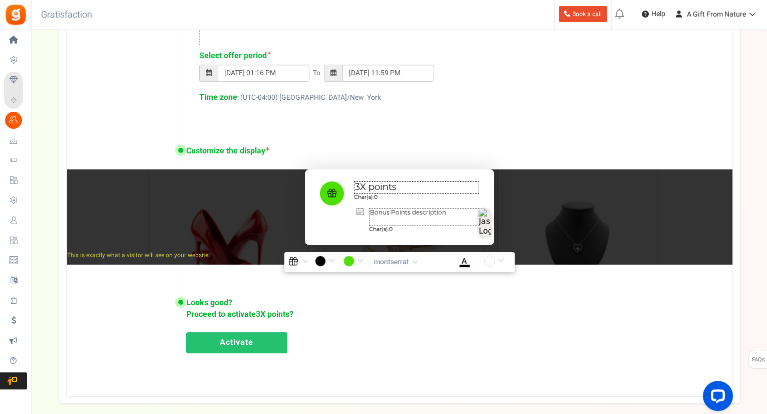
click at [427, 212] on textarea "When you make a purchase on our website by Aug 22, you’ll earn 3x loyalty rewar…" at bounding box center [424, 217] width 110 height 18
click at [415, 217] on textarea "When you make a purchase on our website by Aug 22, you’ll earn 3x loyalty rewar…" at bounding box center [424, 217] width 110 height 18
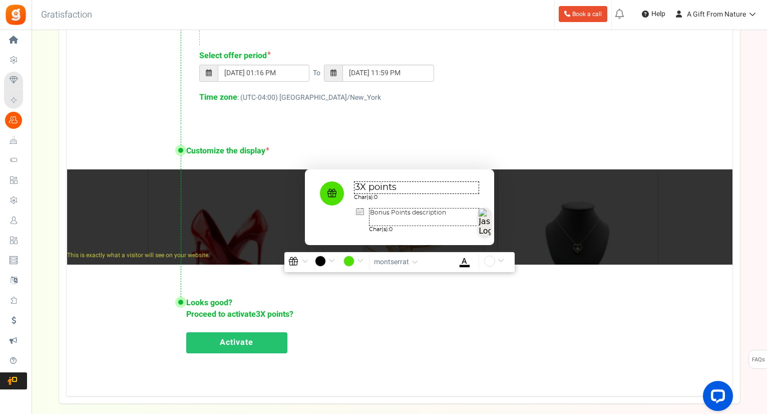
click at [415, 217] on textarea "When you make a purchase on our website by Aug 22, you’ll earn 3x loyalty rewar…" at bounding box center [424, 217] width 110 height 18
click at [419, 217] on textarea "When you make a purchase on our website by Aug 22, you’ll earn 3x loyalty rewar…" at bounding box center [424, 217] width 110 height 18
click at [425, 218] on textarea "When you make a purchase on our website by Aug 22, you’ll earn 3x loyalty rewar…" at bounding box center [424, 217] width 110 height 18
click at [427, 218] on textarea "When you make a purchase on our website by Aug 22, you’ll earn 3x loyalty rewar…" at bounding box center [424, 217] width 110 height 18
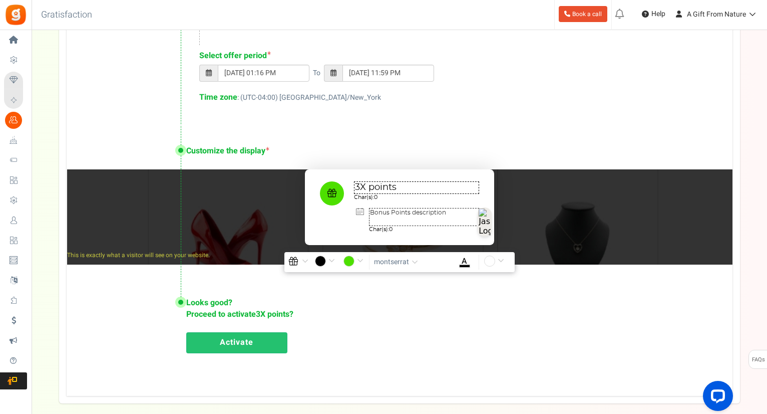
click at [433, 218] on textarea "When you make a purchase on our website by Aug 22, you’ll earn 3x loyalty rewar…" at bounding box center [424, 217] width 110 height 18
click at [435, 218] on textarea "When you make a purchase on our website by Aug 22, you’ll earn 3x loyalty rewar…" at bounding box center [424, 217] width 110 height 18
click at [441, 221] on textarea "When you make a purchase on our website by Aug 22, you’ll earn 3x loyalty rewar…" at bounding box center [424, 217] width 110 height 18
click at [441, 218] on textarea "When you make a purchase on our website by Aug 22, you’ll earn 3x loyalty rewar…" at bounding box center [424, 217] width 110 height 18
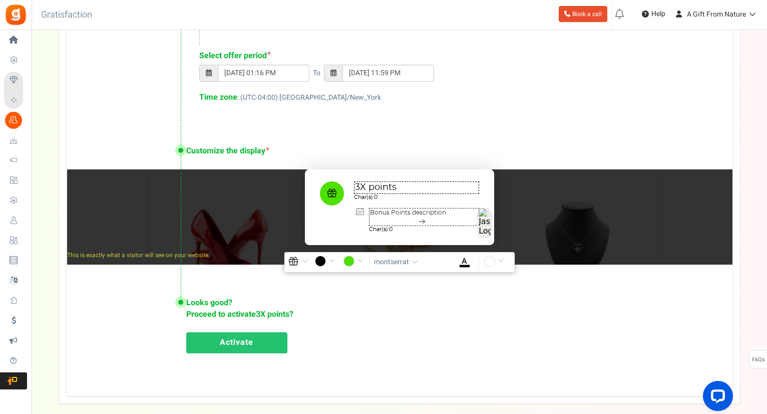
click at [421, 190] on textarea "3X points" at bounding box center [416, 187] width 125 height 13
click at [380, 189] on textarea "3X points" at bounding box center [416, 187] width 125 height 13
click at [373, 189] on textarea "3X points" at bounding box center [416, 187] width 125 height 13
click at [422, 189] on textarea "3X Points" at bounding box center [416, 187] width 125 height 13
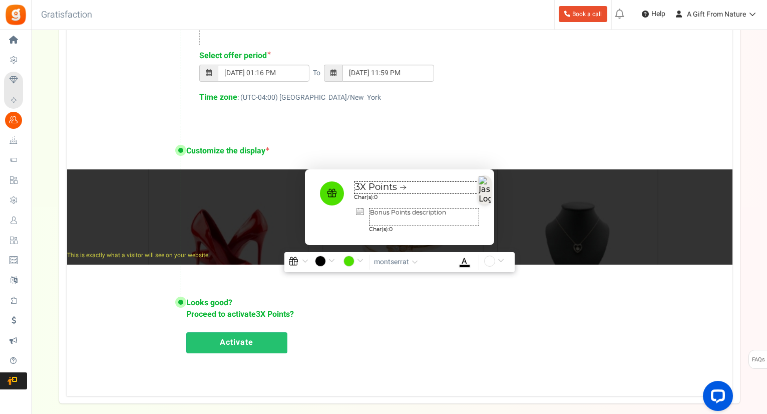
click at [387, 185] on textarea "3X Points" at bounding box center [416, 187] width 125 height 13
click at [385, 185] on textarea "3X Points" at bounding box center [416, 187] width 125 height 13
click at [408, 187] on textarea "3X Points" at bounding box center [416, 187] width 125 height 13
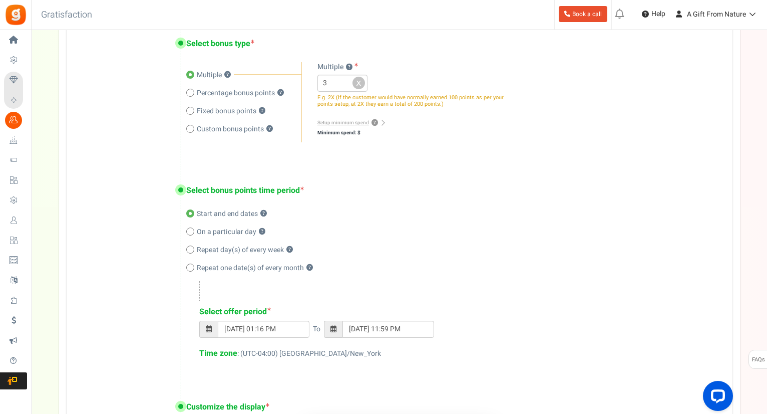
scroll to position [536, 0]
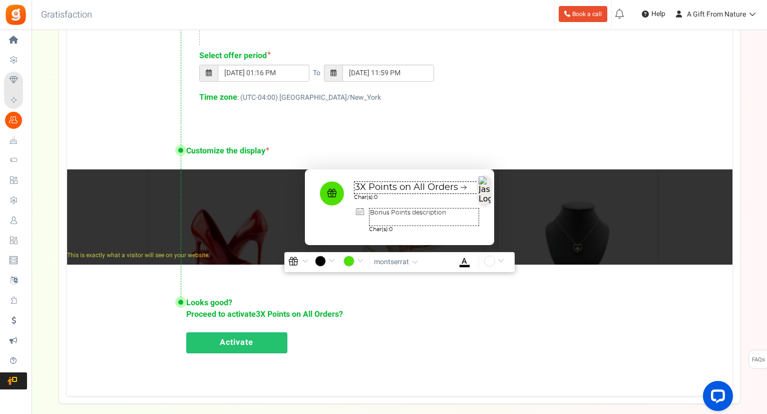
type textarea "3X Points on All Orders"
click at [273, 344] on link "Activate" at bounding box center [236, 342] width 101 height 21
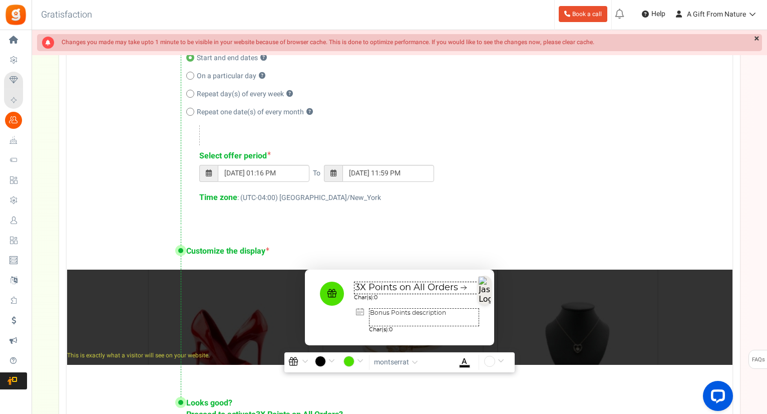
scroll to position [0, 0]
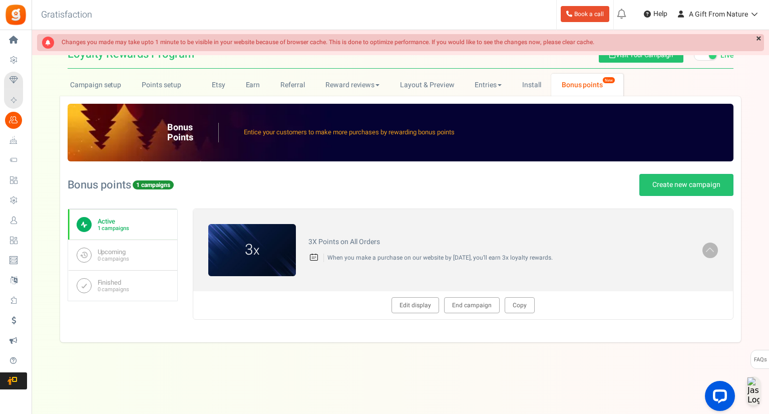
click at [339, 359] on div "View less View more × [NEW!] Include taxes and shipping when rewarding points f…" at bounding box center [384, 212] width 769 height 364
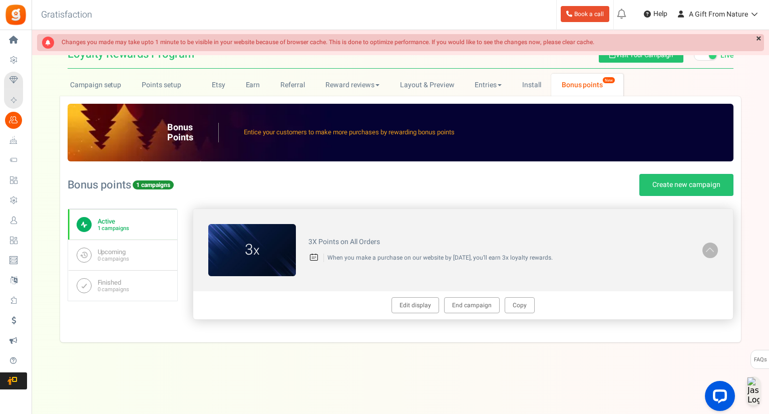
click at [574, 211] on div "3 x 3X Points on All Orders When you make a purchase on our website by Aug 22, …" at bounding box center [463, 250] width 540 height 82
click at [713, 253] on span at bounding box center [710, 249] width 10 height 12
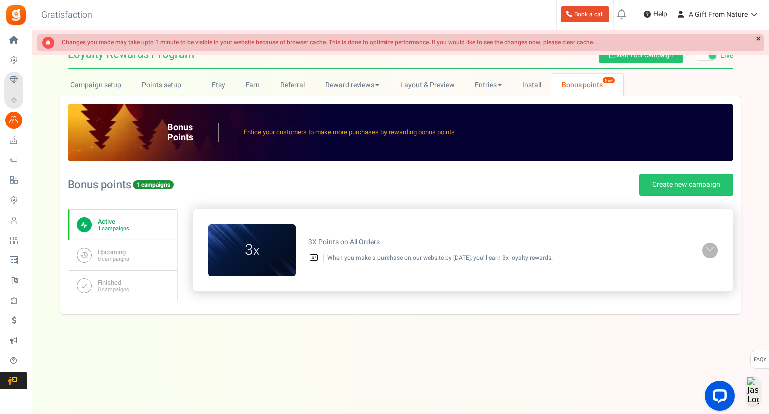
click at [713, 253] on span at bounding box center [710, 249] width 10 height 12
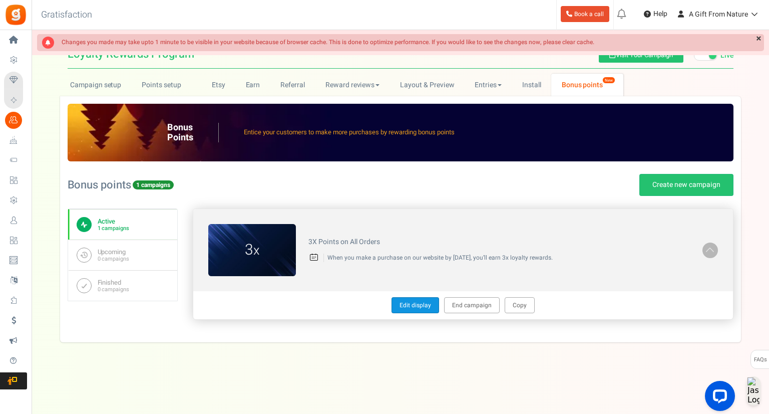
click at [423, 309] on link "Edit display" at bounding box center [416, 305] width 48 height 16
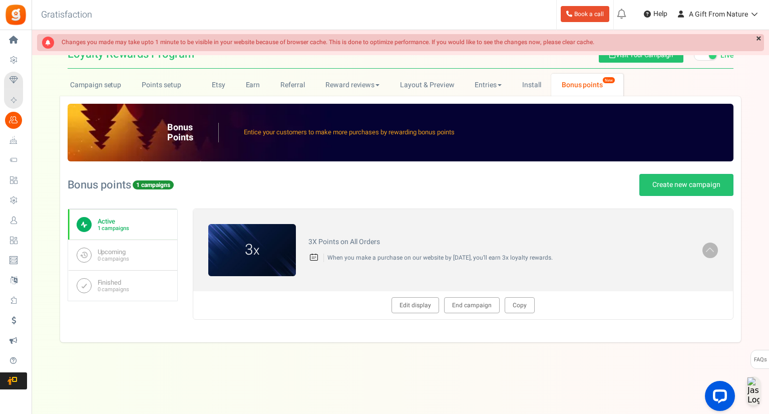
type textarea "3X Points on All Orders"
type textarea "When you make a purchase on our website by Aug 22, you’ll earn 3x loyalty rewar…"
type input "#4ddf00"
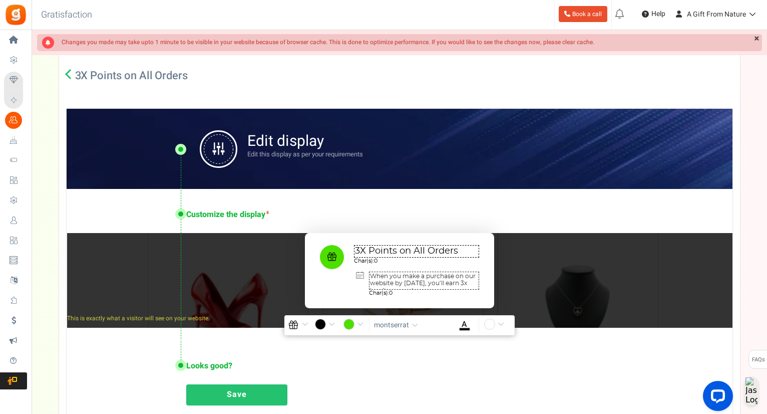
scroll to position [150, 0]
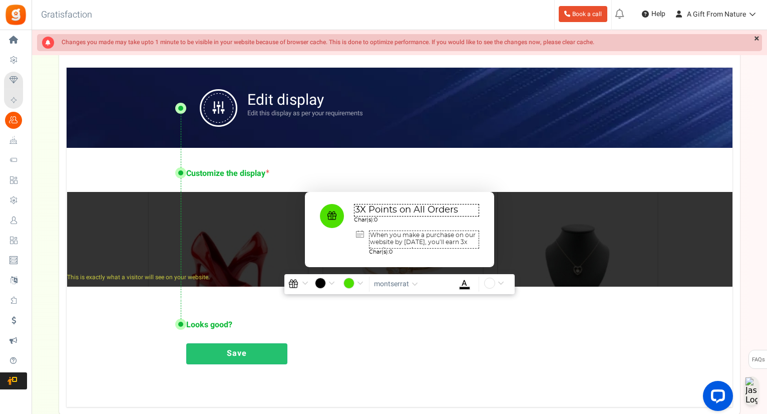
click at [218, 108] on img at bounding box center [219, 108] width 38 height 38
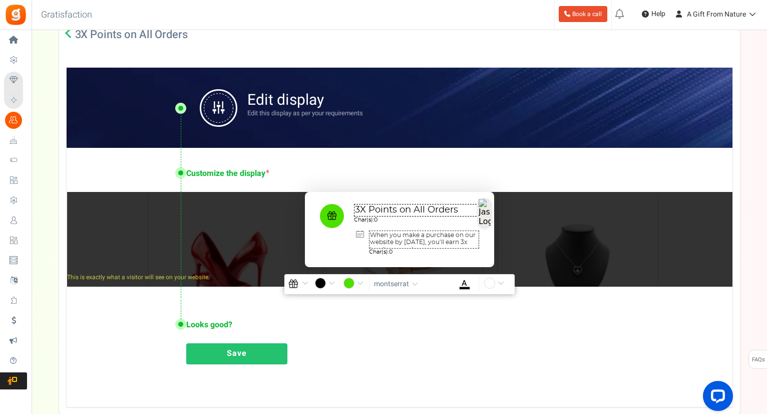
click at [441, 208] on textarea "3X Points on All Orders" at bounding box center [416, 210] width 125 height 13
click at [402, 209] on textarea "3X Points on All Orders" at bounding box center [416, 210] width 125 height 13
click at [422, 212] on textarea "3X Points on All Orders" at bounding box center [416, 210] width 125 height 13
click at [437, 238] on textarea "When you make a purchase on our website by Aug 22, you’ll earn 3x loyalty rewar…" at bounding box center [424, 239] width 110 height 18
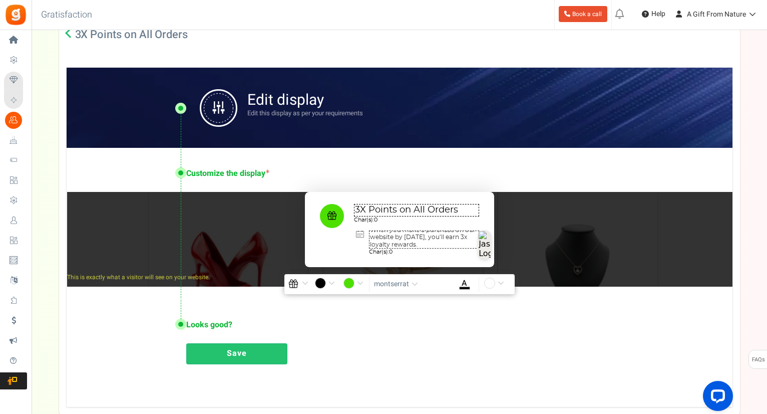
click at [422, 242] on textarea "When you make a purchase on our website by Aug 22, you’ll earn 3x loyalty rewar…" at bounding box center [424, 239] width 110 height 18
click at [295, 281] on img "button" at bounding box center [293, 283] width 9 height 9
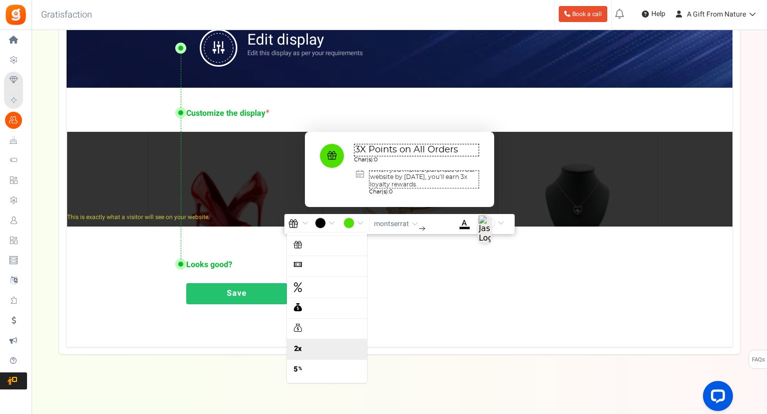
scroll to position [211, 0]
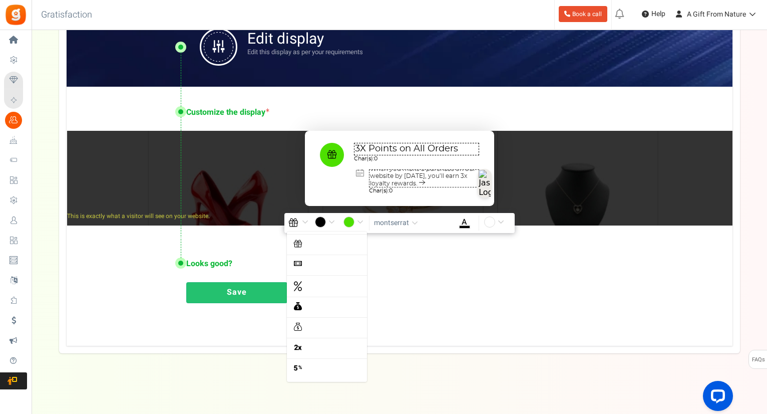
click at [492, 219] on input "#ffffff" at bounding box center [495, 222] width 23 height 13
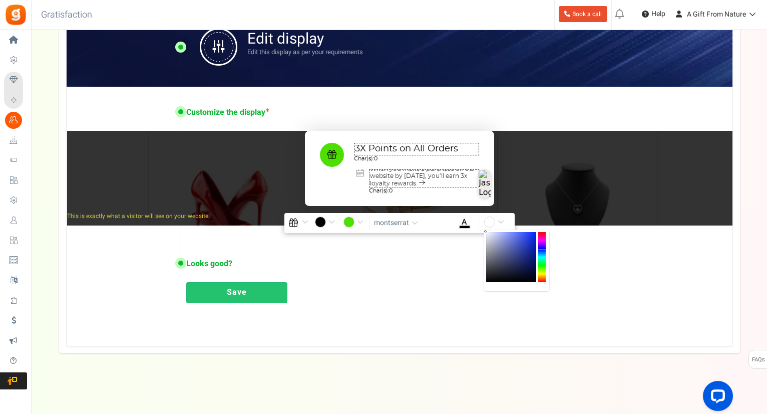
click at [543, 250] on div at bounding box center [543, 257] width 8 height 50
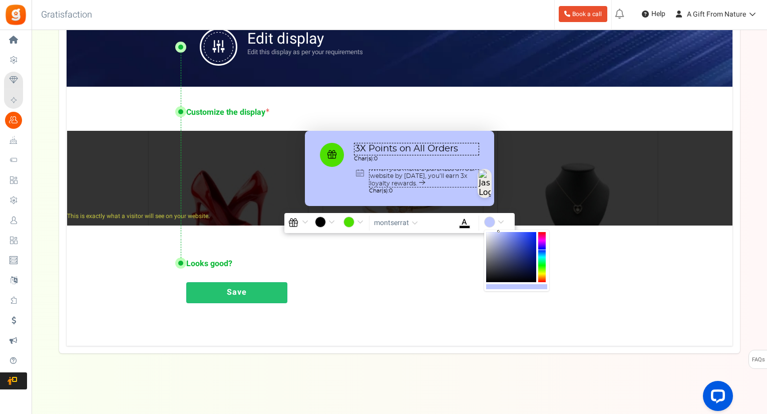
type input "#ffffff"
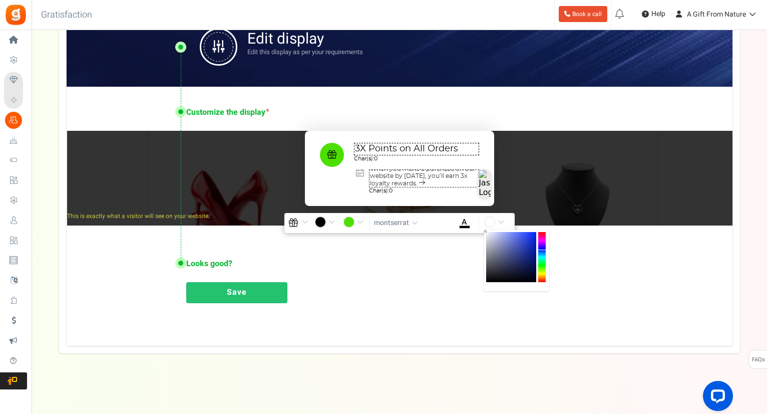
drag, startPoint x: 531, startPoint y: 240, endPoint x: 457, endPoint y: 224, distance: 76.0
click at [457, 224] on body "Install now Back to Home Back to program setup Home Settings Campaigns Purchase…" at bounding box center [383, 101] width 767 height 625
click at [336, 183] on div "3X Points on All Orders Char(s): 0 When you make a purchase on our website by A…" at bounding box center [399, 168] width 189 height 75
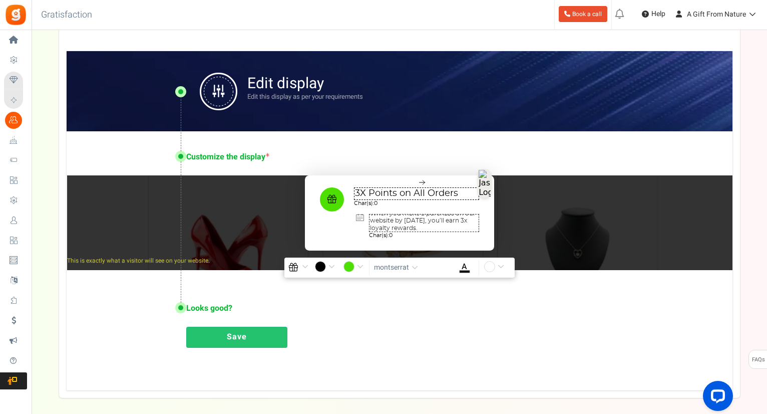
scroll to position [161, 0]
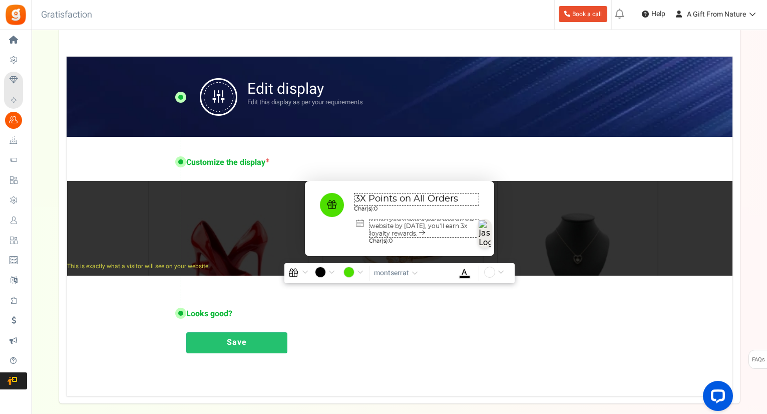
click at [417, 270] on span "button" at bounding box center [415, 274] width 7 height 8
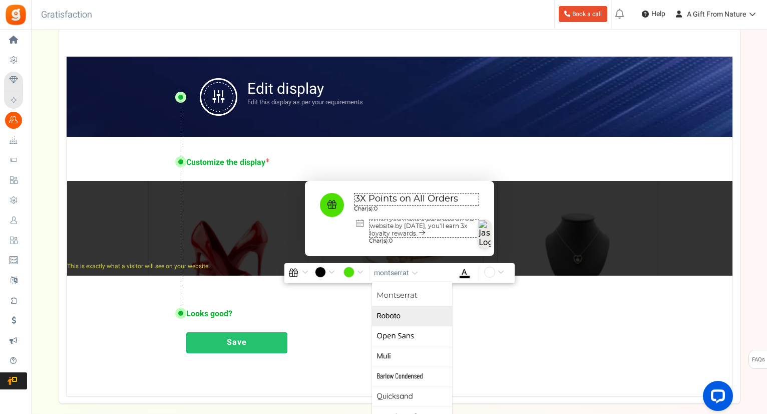
click at [417, 310] on link "Roboto" at bounding box center [412, 316] width 80 height 20
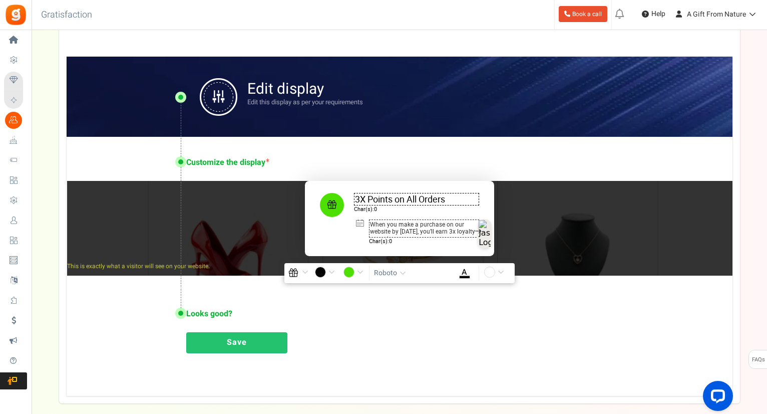
click at [403, 277] on span "button" at bounding box center [403, 274] width 7 height 8
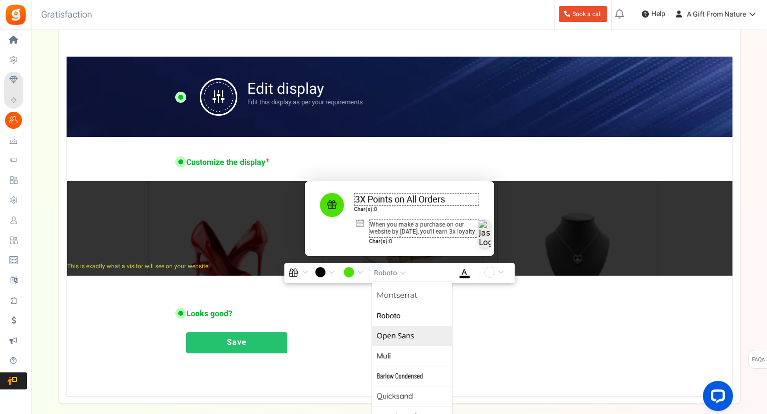
click at [411, 337] on link "Open Sans" at bounding box center [412, 336] width 80 height 20
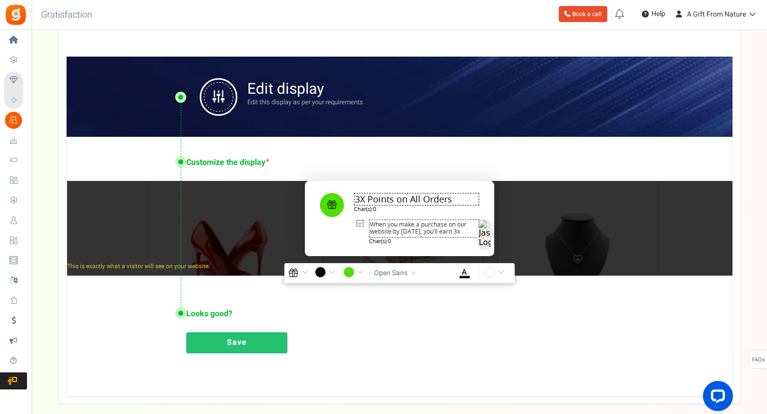
click at [397, 274] on span "Open Sans" at bounding box center [391, 273] width 34 height 10
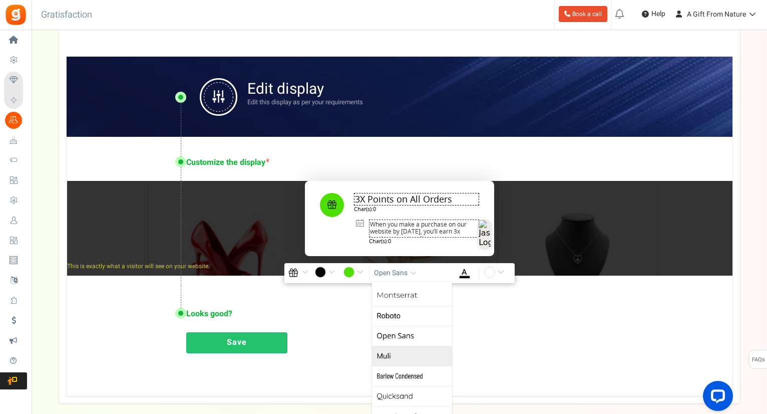
click at [410, 355] on link "Muli" at bounding box center [412, 356] width 80 height 20
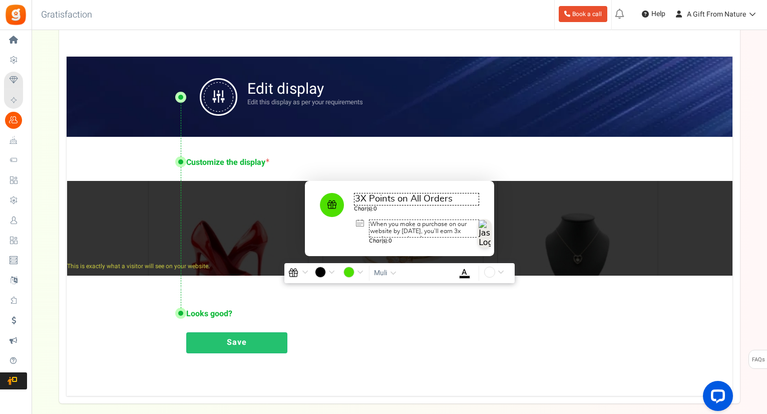
click at [391, 271] on span "button" at bounding box center [393, 274] width 7 height 8
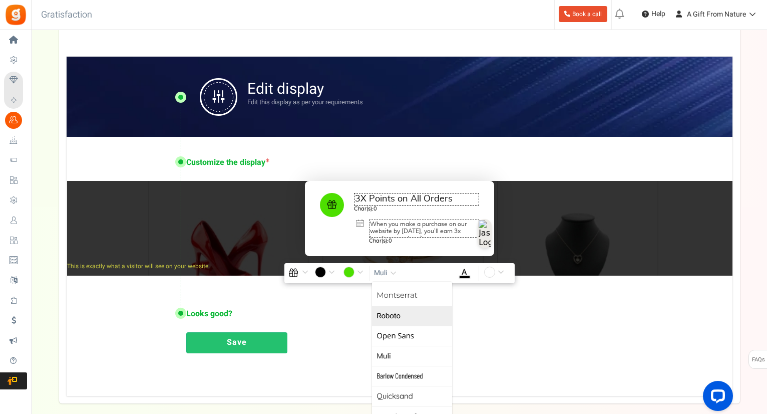
click at [397, 319] on link "Roboto" at bounding box center [412, 316] width 80 height 20
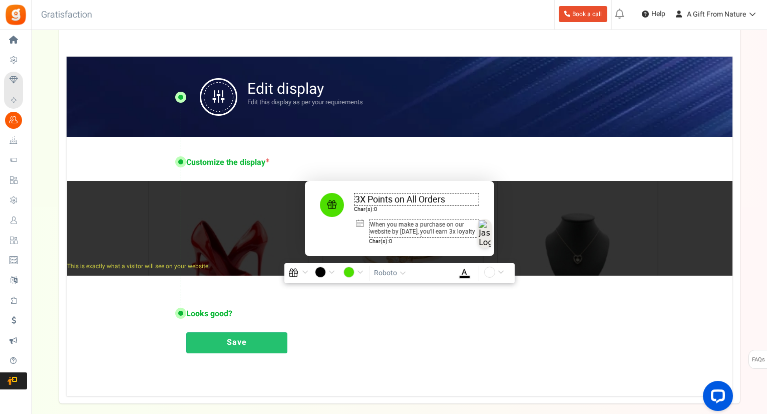
click at [386, 271] on span "Roboto" at bounding box center [385, 273] width 23 height 10
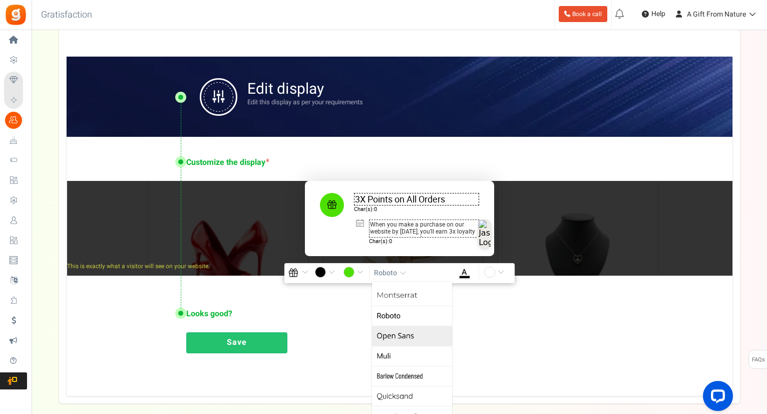
click at [405, 327] on link "Open Sans" at bounding box center [412, 336] width 80 height 20
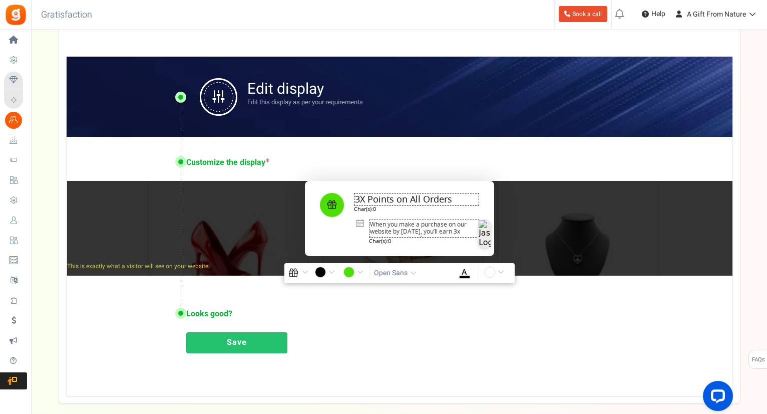
click at [403, 278] on button "Open Sans" at bounding box center [397, 272] width 50 height 15
click at [413, 294] on link "Montserrat" at bounding box center [412, 296] width 80 height 20
click at [392, 278] on button "Montserrat" at bounding box center [397, 272] width 51 height 15
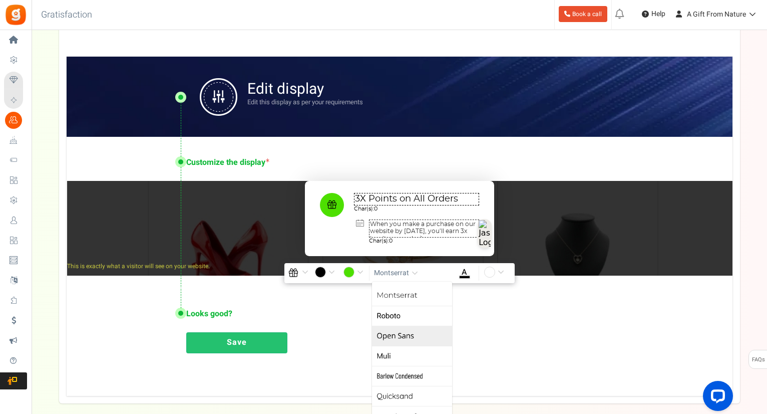
click at [402, 338] on link "Open Sans" at bounding box center [412, 336] width 80 height 20
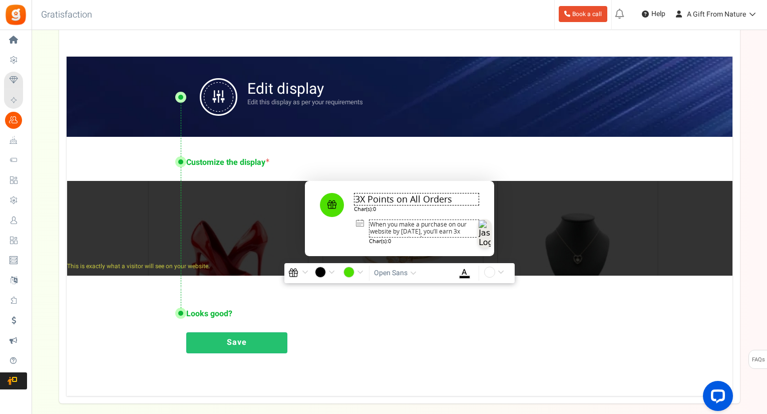
click at [381, 205] on span "Char(s): 0" at bounding box center [416, 208] width 125 height 7
click at [397, 265] on button "Open Sans" at bounding box center [397, 272] width 50 height 15
click at [404, 292] on link "Montserrat" at bounding box center [412, 296] width 80 height 20
click at [373, 205] on textarea "3X Points on All Orders" at bounding box center [416, 199] width 125 height 13
click at [385, 270] on span "Montserrat" at bounding box center [391, 273] width 35 height 10
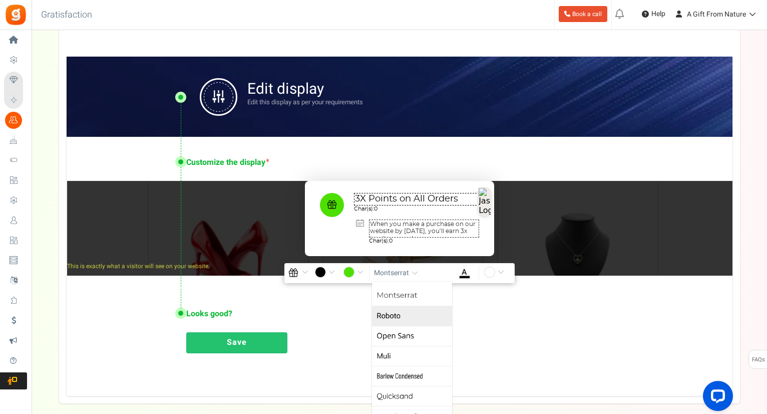
click at [401, 323] on link "Roboto" at bounding box center [412, 316] width 80 height 20
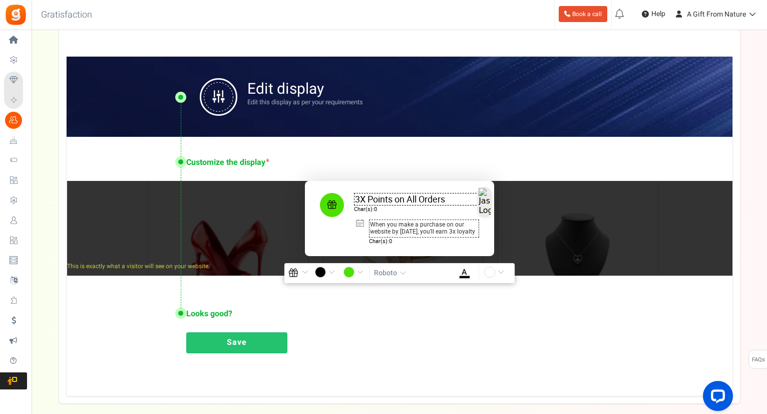
click at [398, 269] on button "Roboto" at bounding box center [391, 272] width 39 height 15
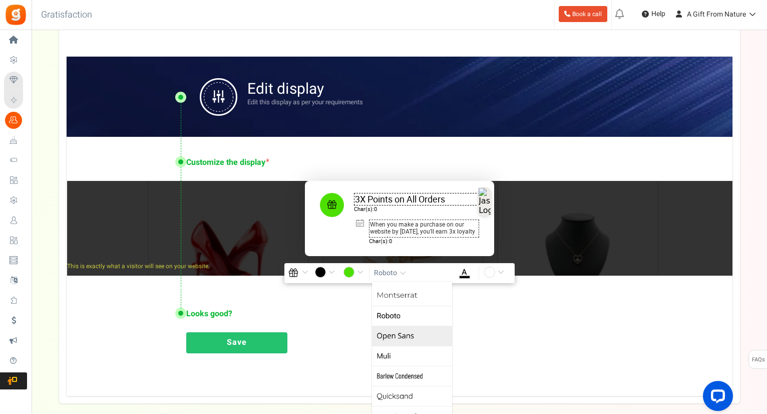
click at [409, 332] on link "Open Sans" at bounding box center [412, 336] width 80 height 20
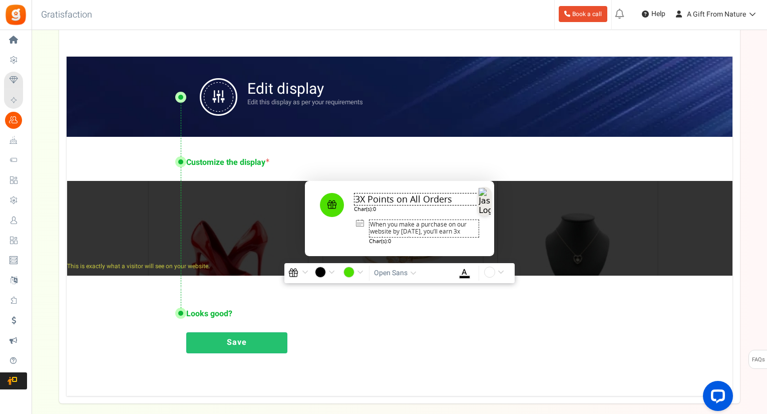
click at [368, 196] on textarea "3X Points on All Orders" at bounding box center [416, 199] width 125 height 13
type textarea "3X Loyalty Points on All Orders"
click at [245, 347] on link "Save" at bounding box center [236, 342] width 101 height 21
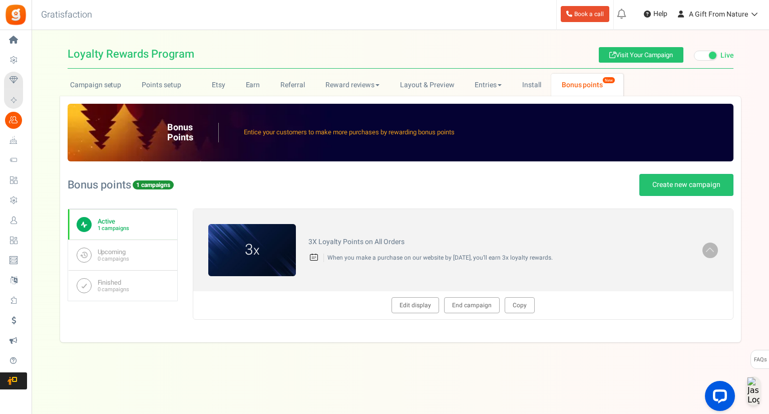
click at [532, 359] on div "View less View more × [NEW!] Include taxes and shipping when rewarding points f…" at bounding box center [384, 212] width 769 height 364
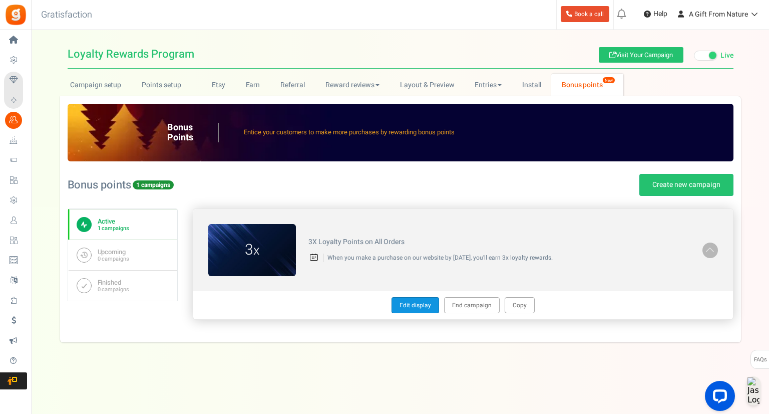
click at [423, 301] on link "Edit display" at bounding box center [416, 305] width 48 height 16
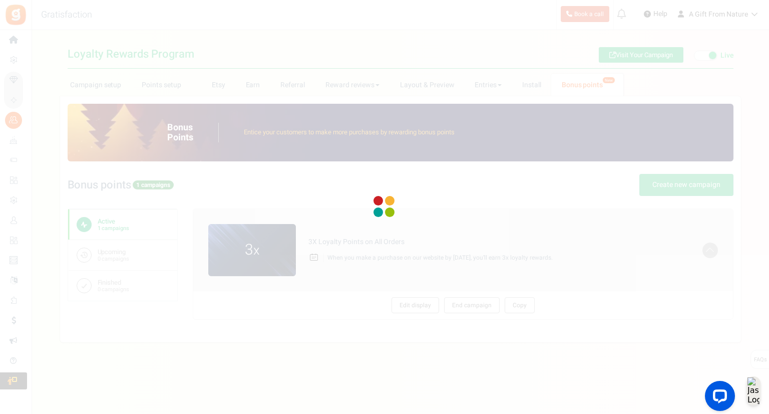
type textarea "3X Loyalty Points on All Orders"
type textarea "When you make a purchase on our website by Aug 22, you’ll earn 3x loyalty rewar…"
type input "#4ddf00"
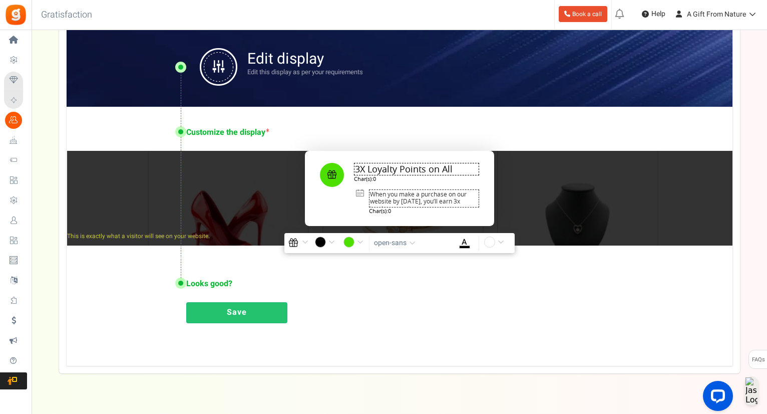
scroll to position [111, 0]
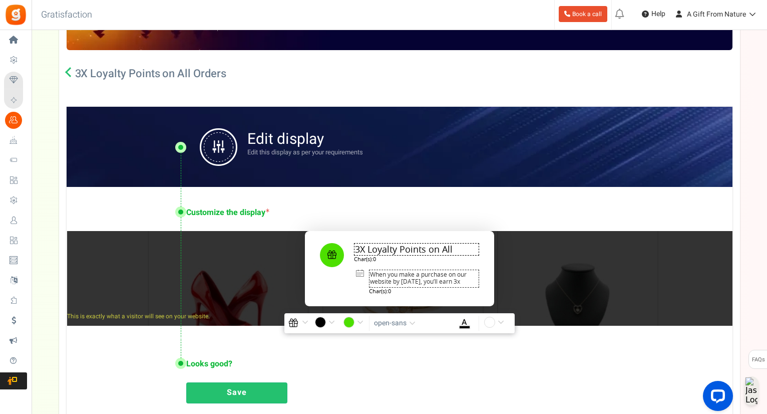
click at [419, 279] on textarea "When you make a purchase on our website by Aug 22, you’ll earn 3x loyalty rewar…" at bounding box center [424, 279] width 110 height 18
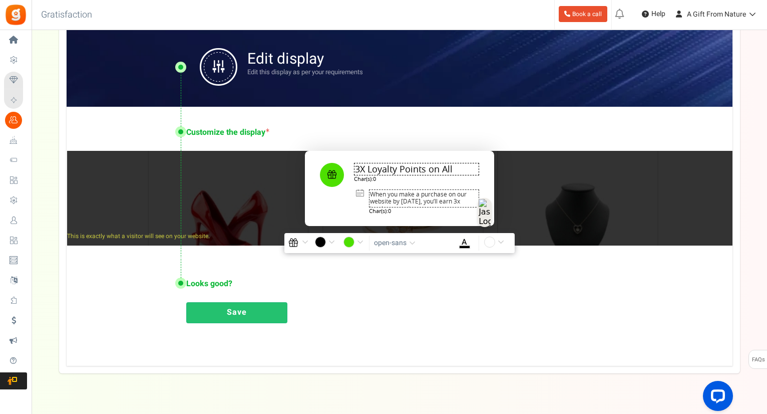
scroll to position [211, 0]
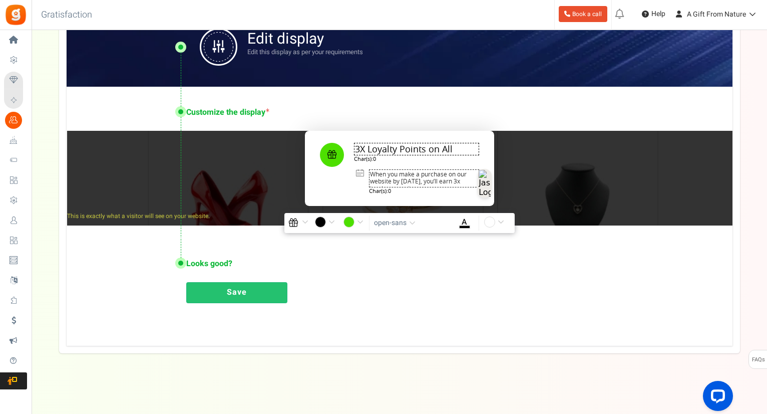
type textarea "When you make a purchase on our website by [DATE], you’ll earn 3x loyalty rewar…"
click at [260, 298] on link "Save" at bounding box center [236, 292] width 101 height 21
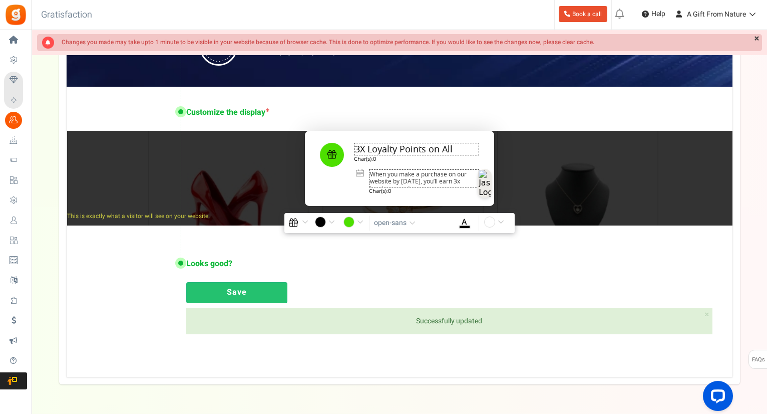
scroll to position [0, 0]
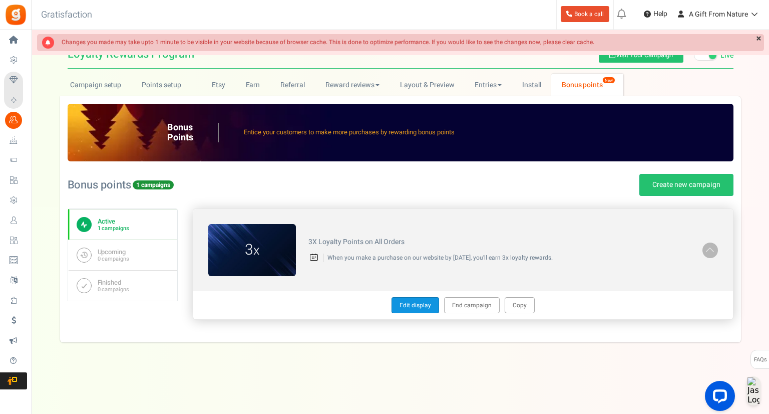
click at [426, 301] on link "Edit display" at bounding box center [416, 305] width 48 height 16
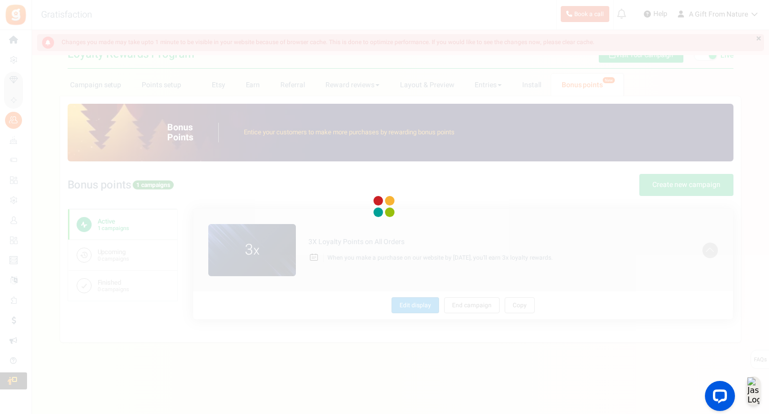
type textarea "3X Loyalty Points on All Orders"
type textarea "When you make a purchase on our website by [DATE], you’ll earn 3x loyalty rewar…"
type input "#4ddf00"
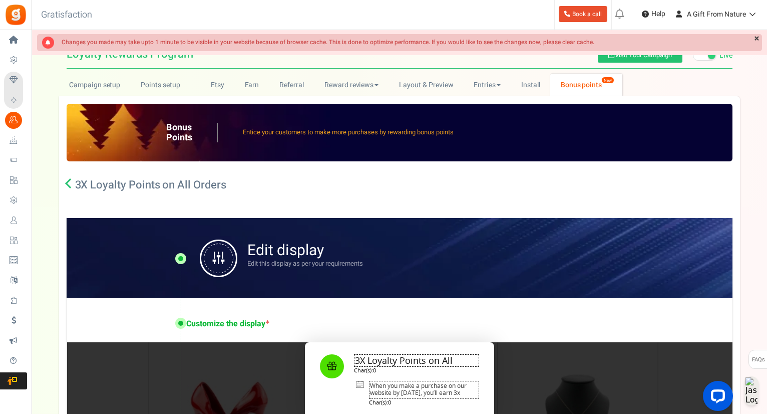
click at [71, 181] on icon at bounding box center [70, 183] width 10 height 10
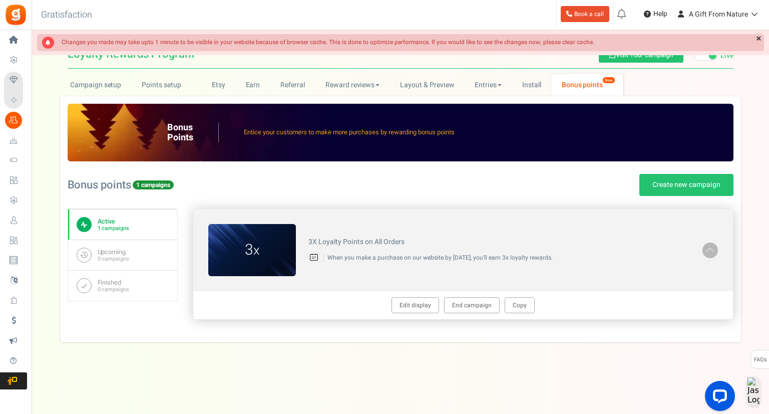
click at [711, 256] on link at bounding box center [711, 250] width 16 height 16
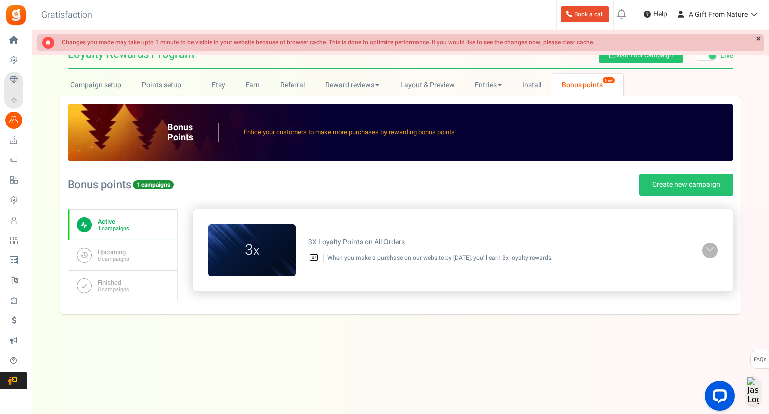
click at [712, 253] on span at bounding box center [710, 249] width 10 height 12
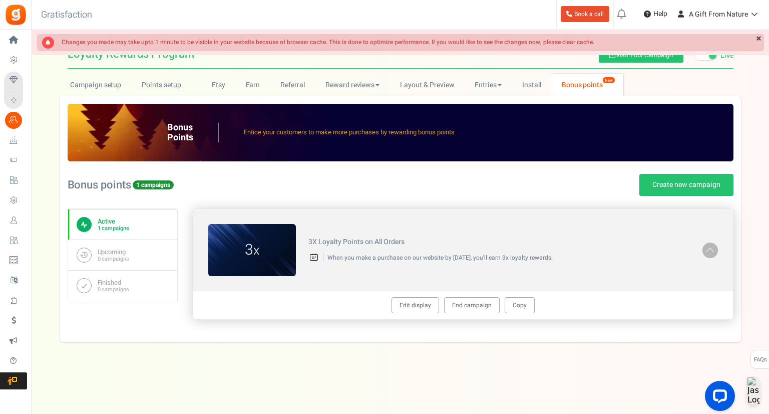
click at [372, 257] on p "When you make a purchase on our website by [DATE], you’ll earn 3x loyalty rewar…" at bounding box center [507, 257] width 367 height 9
click at [324, 257] on p "When you make a purchase on our website by [DATE], you’ll earn 3x loyalty rewar…" at bounding box center [507, 257] width 367 height 9
click at [271, 253] on figcaption "3 x" at bounding box center [252, 250] width 88 height 22
click at [588, 235] on div "3X Loyalty Points on All Orders When you make a purchase on our website by [DAT…" at bounding box center [499, 250] width 407 height 34
click at [697, 241] on div "3X Loyalty Points on All Orders When you make a purchase on our website by [DAT…" at bounding box center [499, 250] width 407 height 34
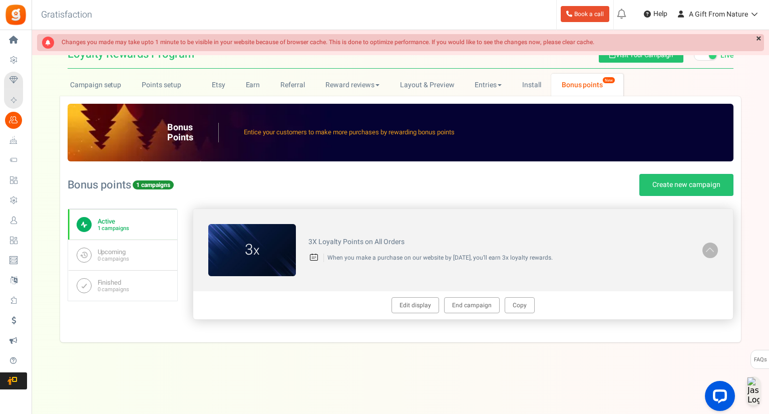
click at [703, 249] on link at bounding box center [711, 250] width 16 height 16
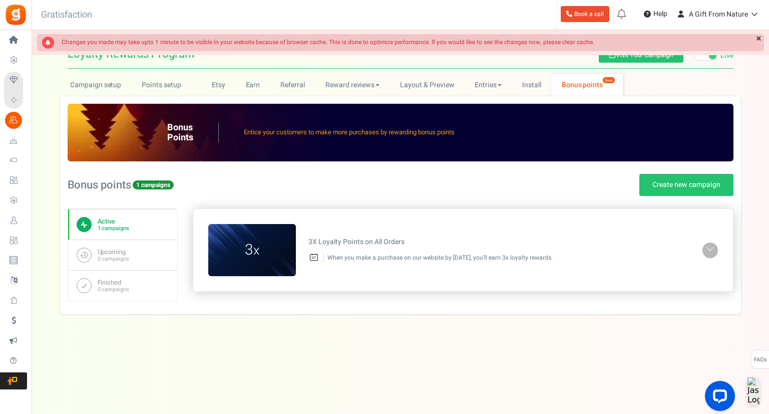
click at [428, 251] on div "3X Loyalty Points on All Orders When you make a purchase on our website by [DAT…" at bounding box center [499, 250] width 407 height 34
click at [531, 248] on div "3X Loyalty Points on All Orders When you make a purchase on our website by [DAT…" at bounding box center [499, 250] width 407 height 34
drag, startPoint x: 699, startPoint y: 253, endPoint x: 710, endPoint y: 253, distance: 11.0
click at [701, 253] on div "3X Loyalty Points on All Orders When you make a purchase on our website by [DAT…" at bounding box center [499, 250] width 407 height 34
click at [710, 253] on span at bounding box center [710, 249] width 10 height 12
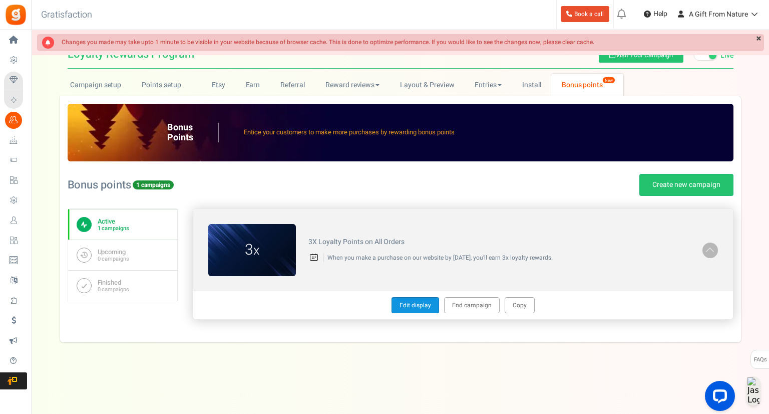
click at [422, 297] on link "Edit display" at bounding box center [416, 305] width 48 height 16
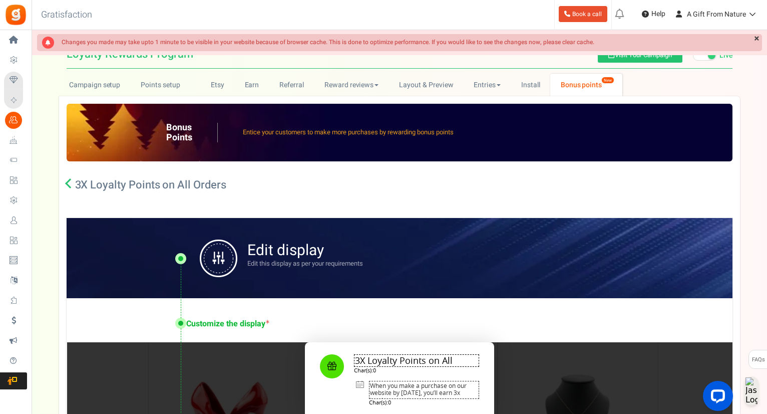
click at [72, 183] on icon at bounding box center [70, 183] width 10 height 10
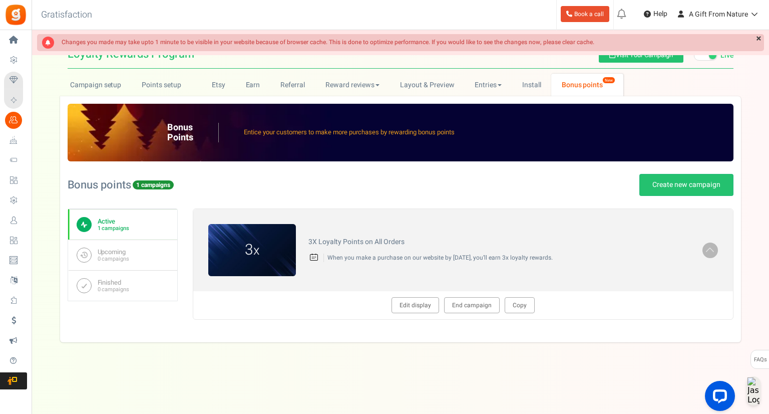
click at [289, 341] on div "Bonus Points Entice your customers to make more purchases by rewarding bonus po…" at bounding box center [400, 219] width 681 height 246
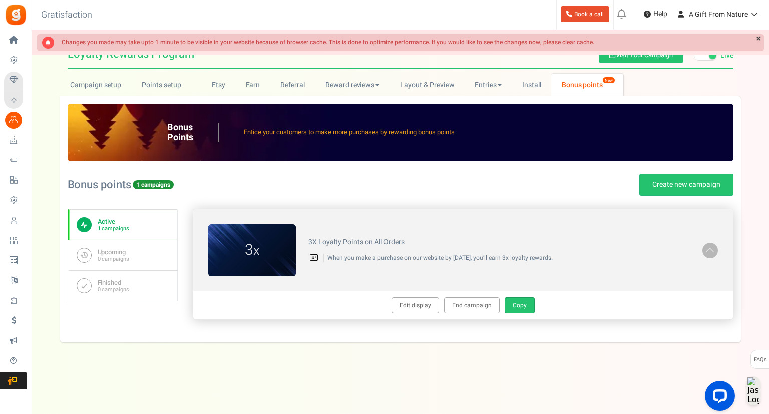
click at [505, 309] on link "Copy" at bounding box center [520, 305] width 30 height 16
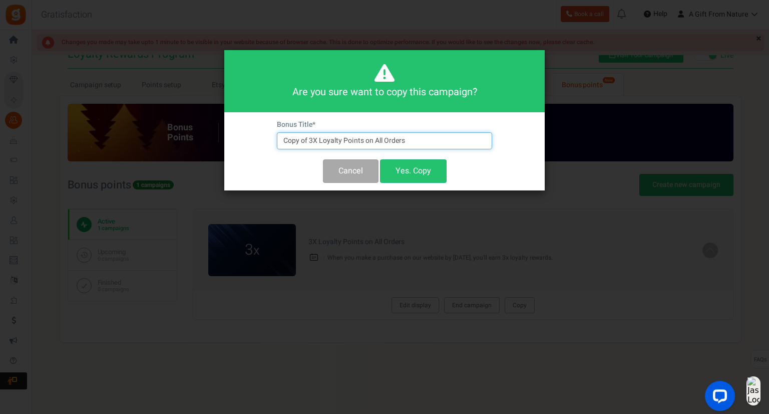
click at [415, 146] on input "Copy of 3X Loyalty Points on All Orders" at bounding box center [384, 140] width 215 height 17
drag, startPoint x: 306, startPoint y: 138, endPoint x: 283, endPoint y: 136, distance: 23.2
click at [283, 136] on input "Copy of 3X Loyalty Points on All Orders" at bounding box center [384, 140] width 215 height 17
drag, startPoint x: 288, startPoint y: 139, endPoint x: 268, endPoint y: 138, distance: 19.0
click at [268, 138] on div "Bonus Title * f 3X Loyalty Points on All Orders Cancel Yes. Copy" at bounding box center [384, 151] width 321 height 78
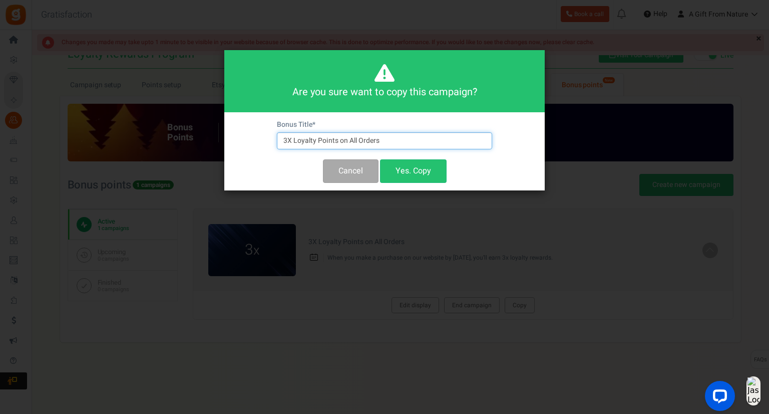
type input "3X Loyalty Points on All Orders"
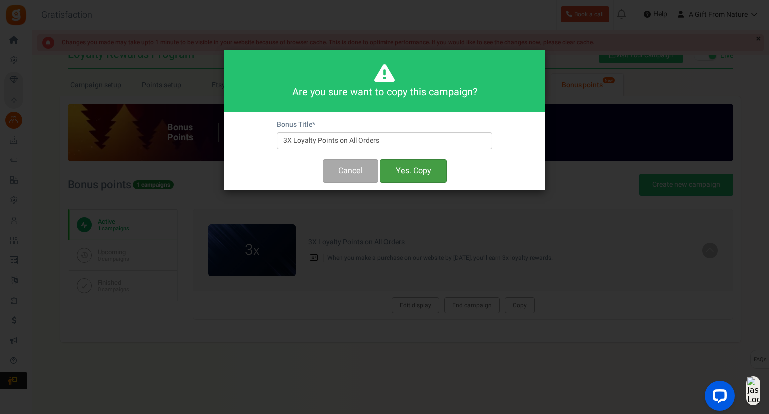
click at [415, 166] on button "Yes. Copy" at bounding box center [413, 171] width 67 height 24
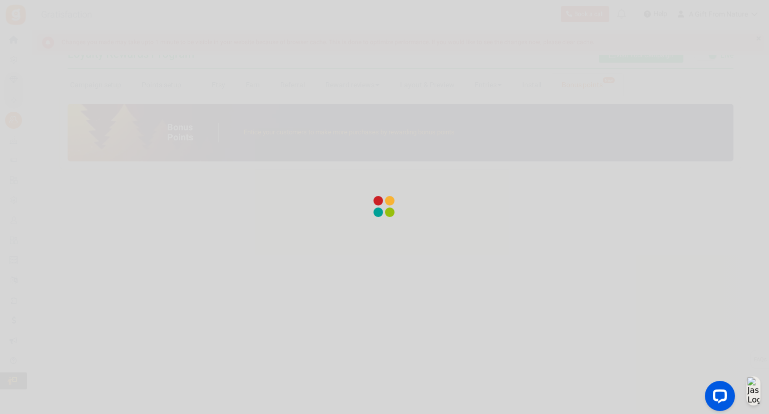
type input "[DATE] 02:01 PM"
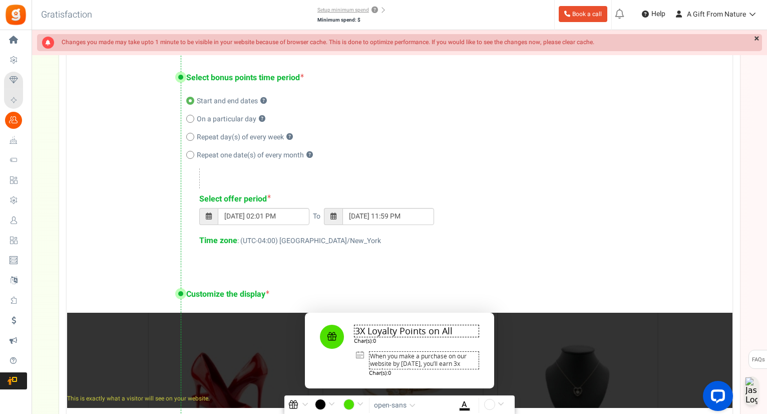
scroll to position [401, 0]
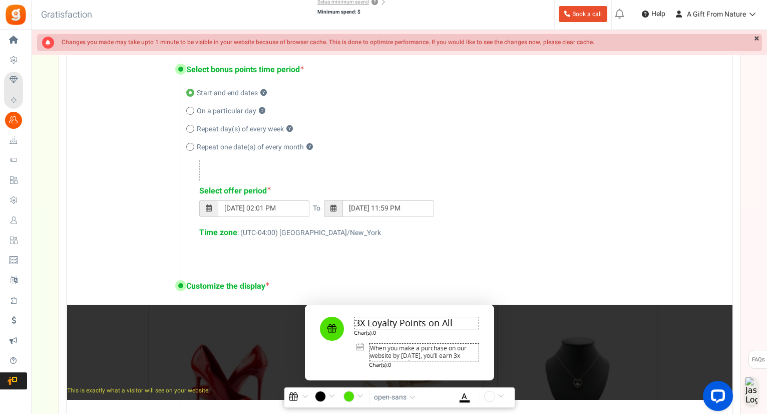
click at [349, 217] on div "08/19/2025 02:01 PM To 08/22/2025 11:59 PM" at bounding box center [455, 213] width 513 height 27
click at [334, 206] on span at bounding box center [334, 207] width 6 height 7
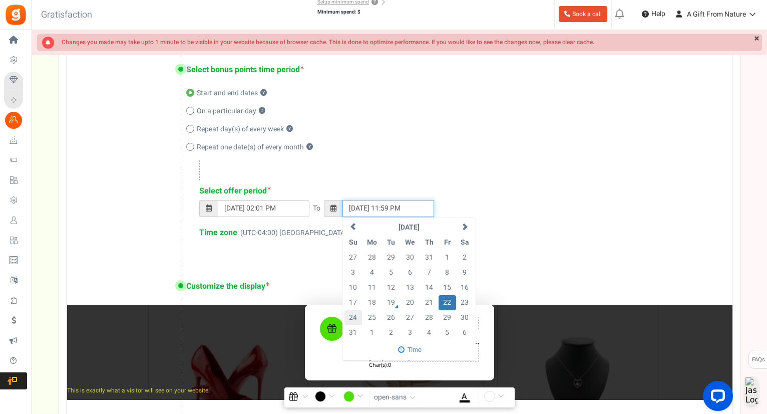
click at [358, 313] on td "24" at bounding box center [354, 317] width 18 height 15
type input "[DATE] 11:59 PM"
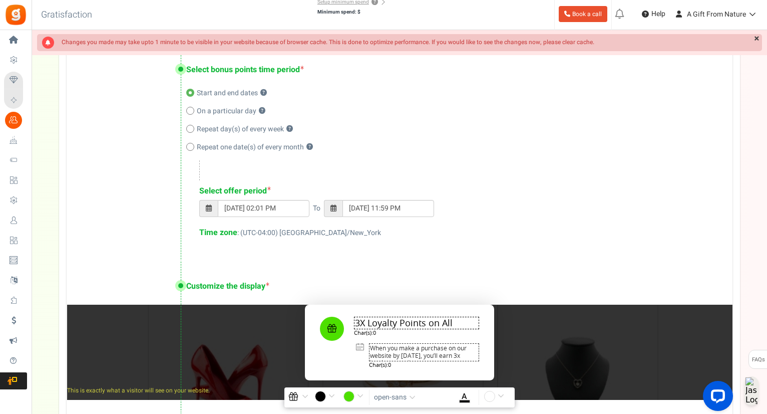
click at [537, 224] on div "08/19/2025 02:01 PM To 08/24/2025 11:59 PM" at bounding box center [455, 213] width 513 height 27
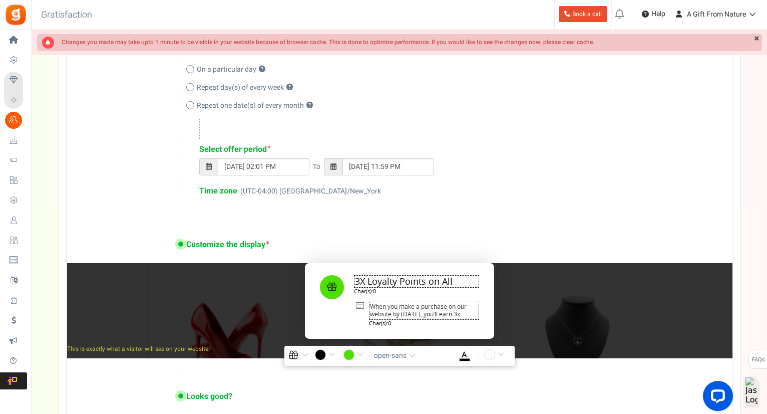
scroll to position [575, 0]
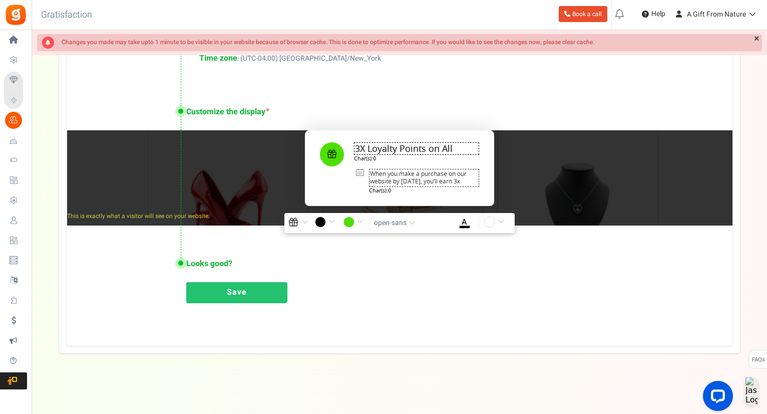
click at [268, 293] on link "Save" at bounding box center [236, 292] width 101 height 21
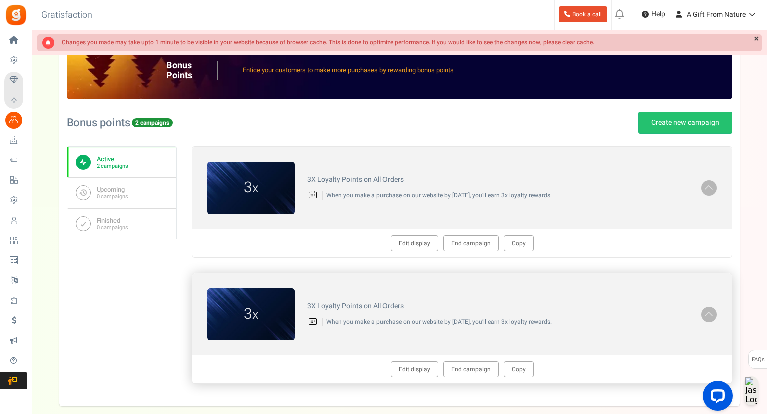
scroll to position [100, 0]
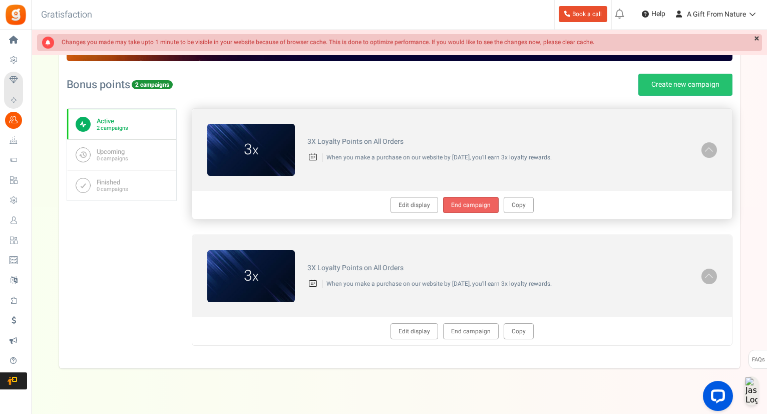
click at [462, 204] on link "End campaign" at bounding box center [471, 205] width 56 height 16
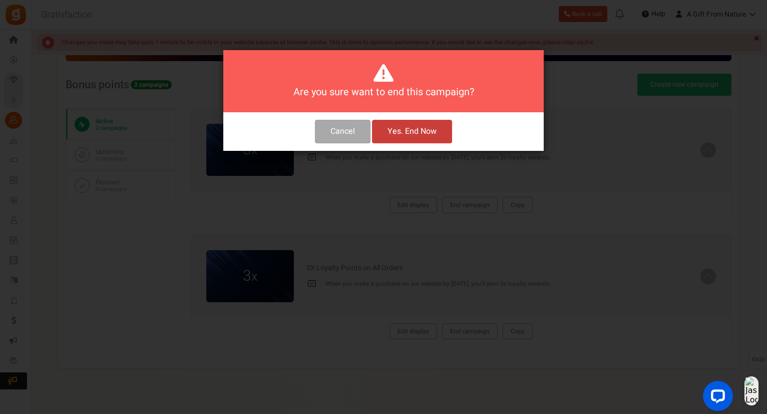
click at [400, 135] on button "Yes. End Now" at bounding box center [412, 132] width 80 height 24
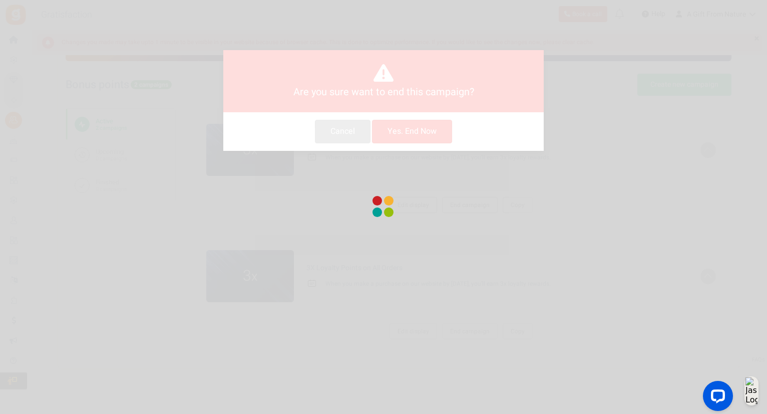
scroll to position [30, 0]
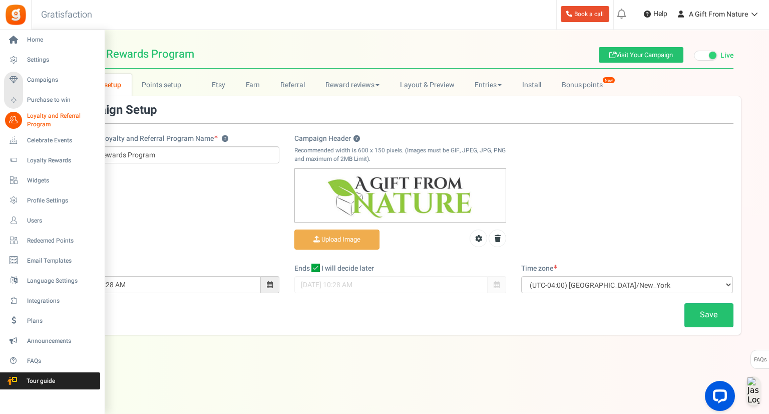
click at [31, 89] on li "Campaigns Purchase to win" at bounding box center [52, 90] width 104 height 40
click at [35, 81] on span "Campaigns" at bounding box center [62, 80] width 70 height 9
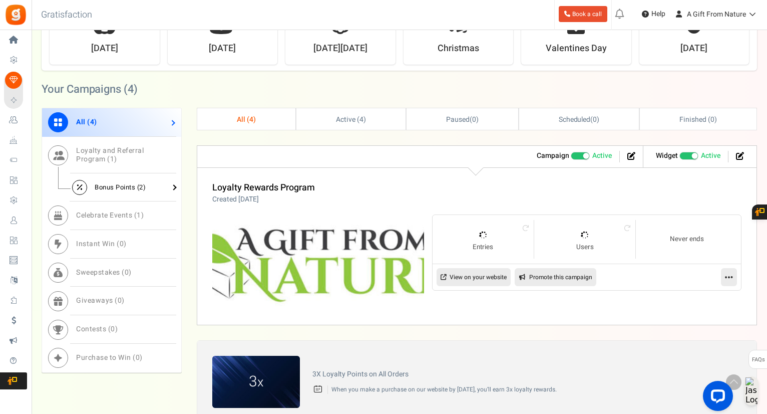
scroll to position [250, 0]
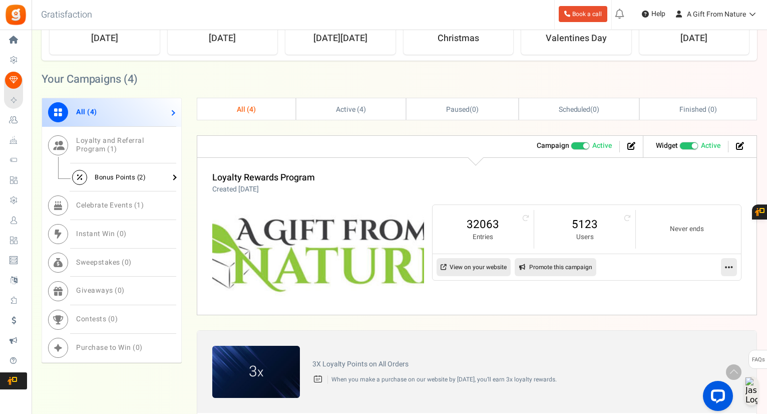
click at [128, 172] on span "Bonus Points ( 2 )" at bounding box center [120, 177] width 51 height 10
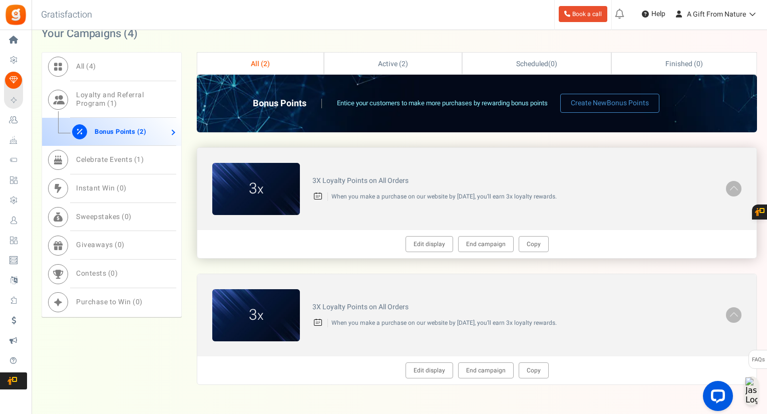
scroll to position [301, 0]
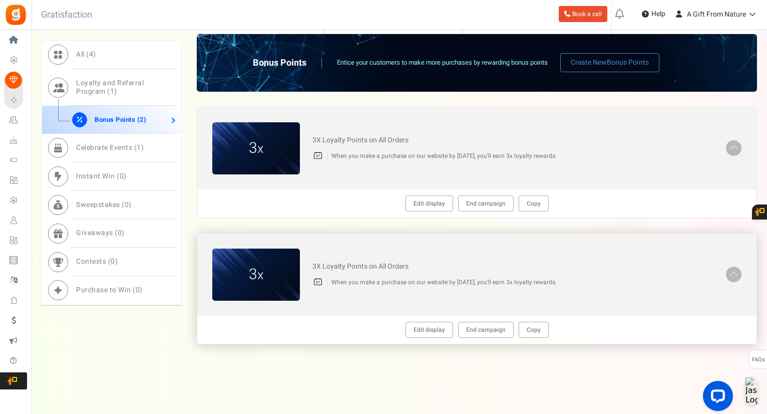
click at [734, 276] on span at bounding box center [734, 273] width 10 height 12
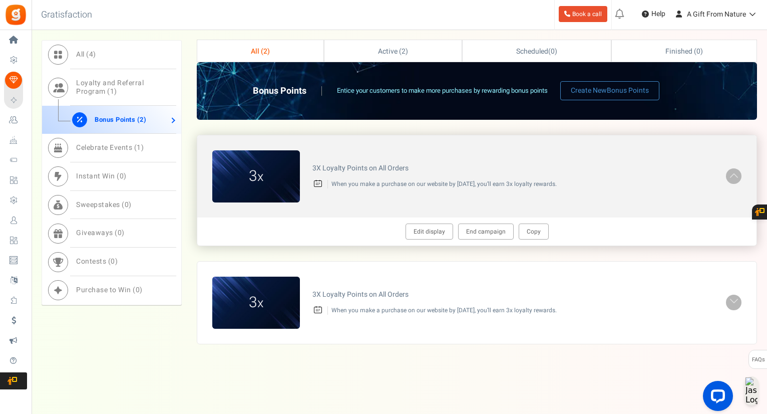
click at [734, 179] on span at bounding box center [734, 175] width 10 height 12
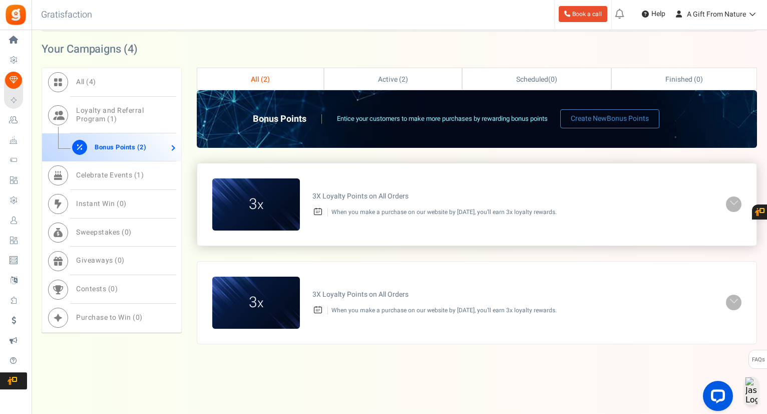
click at [738, 194] on div "3 x 3X Loyalty Points on All Orders When you make a purchase on our website by …" at bounding box center [477, 204] width 560 height 82
click at [736, 199] on span at bounding box center [734, 203] width 10 height 12
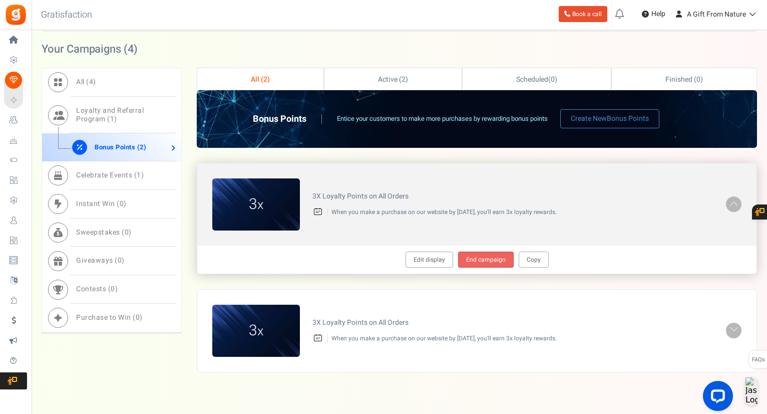
click at [471, 253] on link "End campaign" at bounding box center [486, 259] width 56 height 16
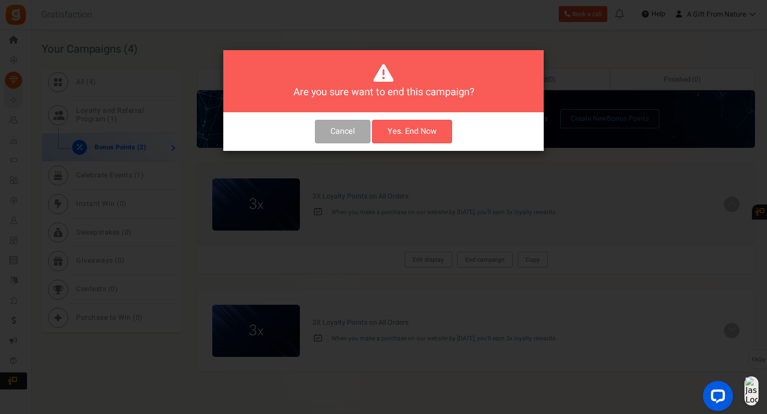
click at [409, 149] on div "Cancel Yes. End Now" at bounding box center [383, 131] width 321 height 39
click at [409, 137] on button "Yes. End Now" at bounding box center [412, 132] width 80 height 24
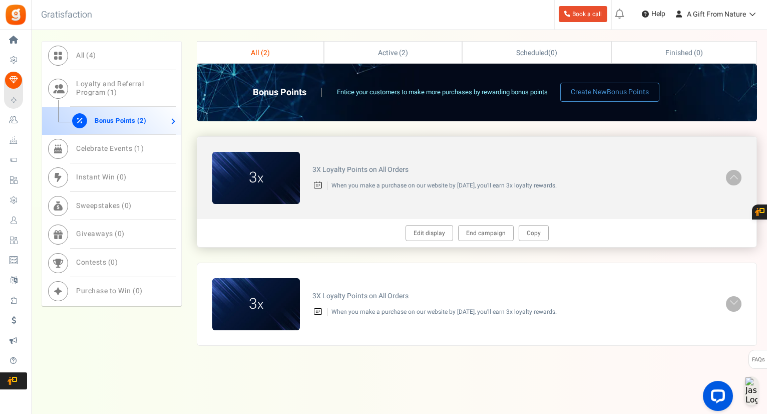
scroll to position [349, 0]
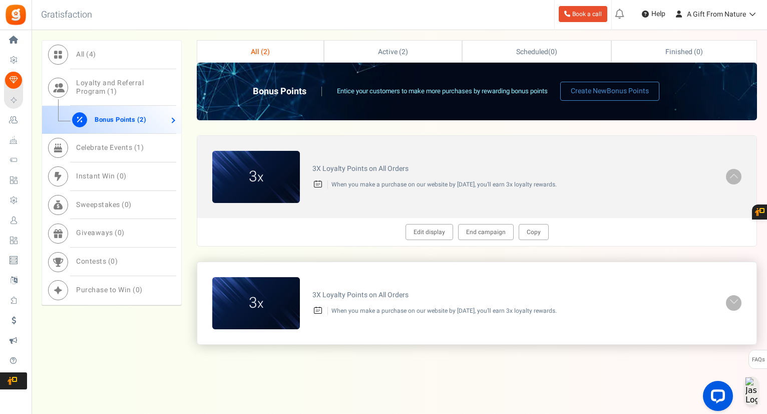
click at [470, 324] on div "3 x 3X Loyalty Points on All Orders When you make a purchase on our website by …" at bounding box center [477, 303] width 560 height 82
click at [691, 299] on div "3X Loyalty Points on All Orders When you make a purchase on our website by [DAT…" at bounding box center [513, 303] width 426 height 34
click at [724, 303] on div "3X Loyalty Points on All Orders When you make a purchase on our website by [DAT…" at bounding box center [513, 303] width 426 height 34
click at [737, 303] on span at bounding box center [734, 302] width 10 height 12
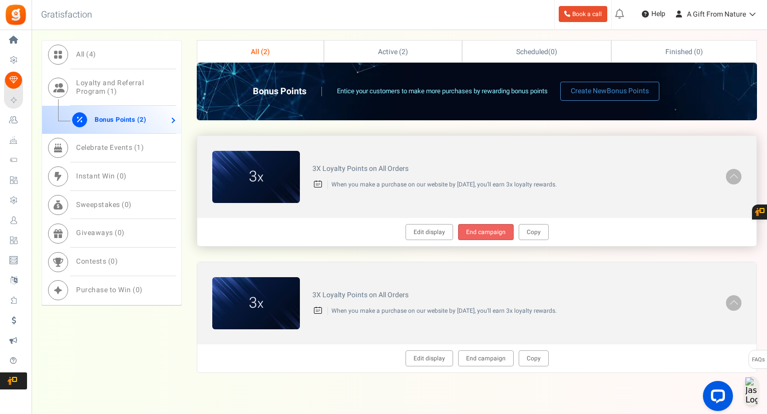
click at [475, 224] on link "End campaign" at bounding box center [486, 232] width 56 height 16
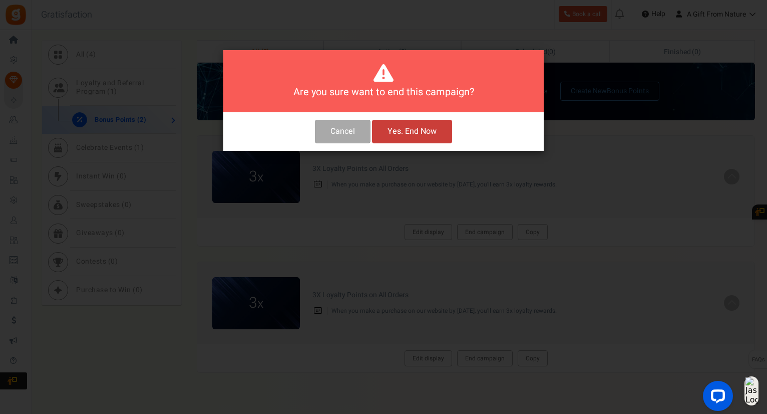
click at [407, 135] on button "Yes. End Now" at bounding box center [412, 132] width 80 height 24
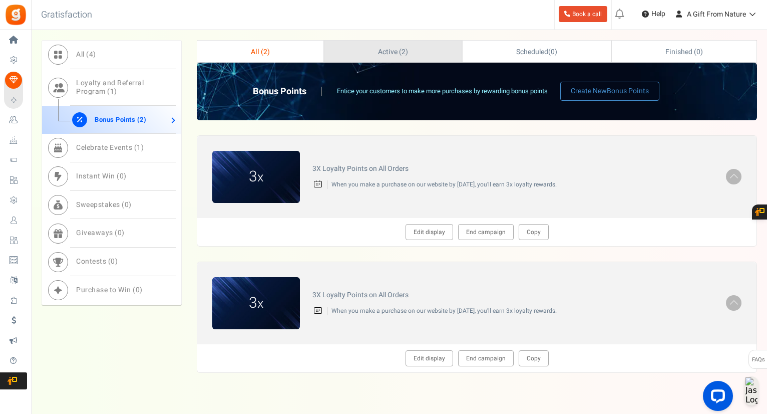
click at [405, 41] on link "Active ( 2 )" at bounding box center [393, 52] width 137 height 22
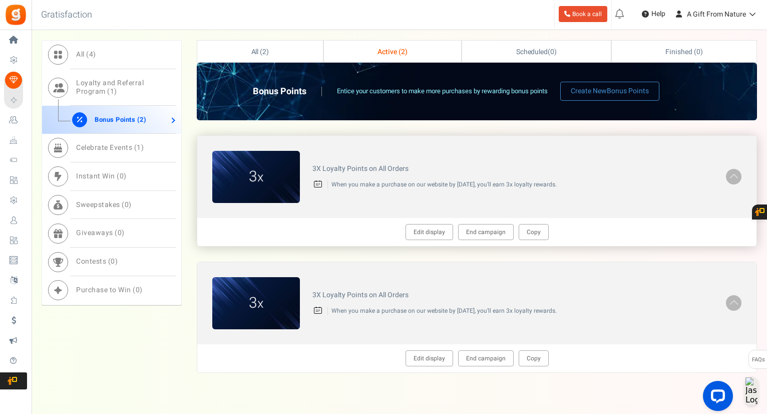
click at [605, 243] on div "Edit display End campaign Copy" at bounding box center [477, 232] width 560 height 28
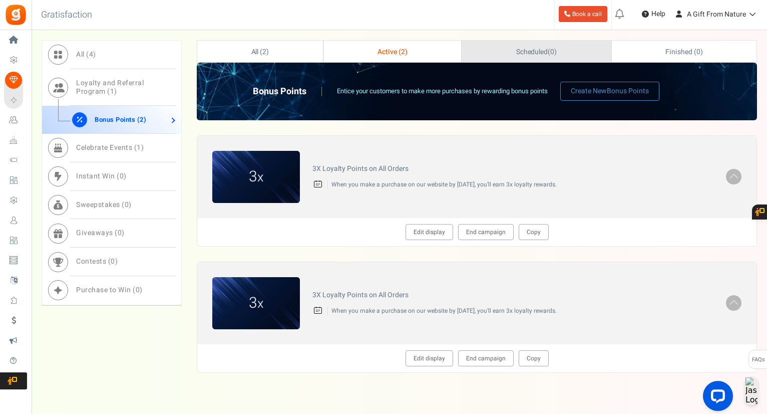
click at [472, 48] on link "Scheduled ( 0 )" at bounding box center [536, 52] width 148 height 22
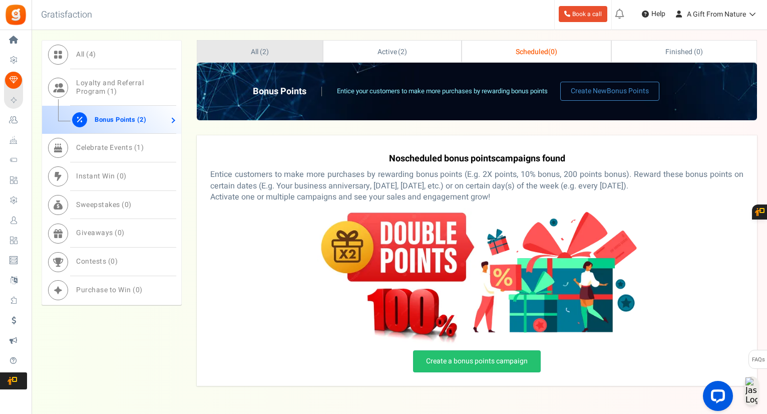
click at [282, 53] on link "All ( 2 )" at bounding box center [259, 52] width 125 height 22
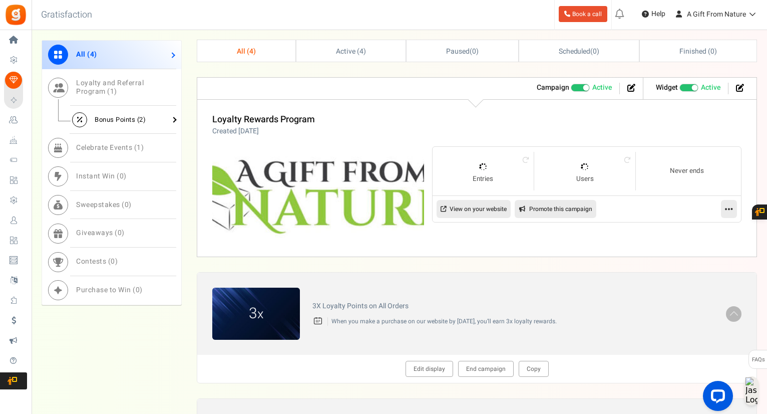
click at [132, 115] on span "Bonus Points ( 2 )" at bounding box center [120, 120] width 51 height 10
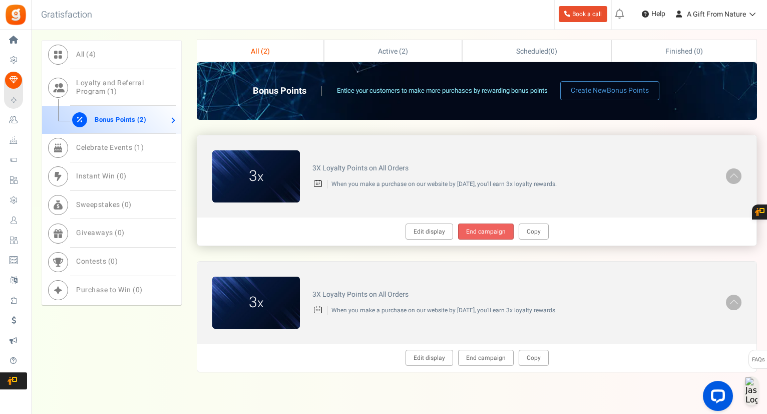
click at [487, 228] on link "End campaign" at bounding box center [486, 231] width 56 height 16
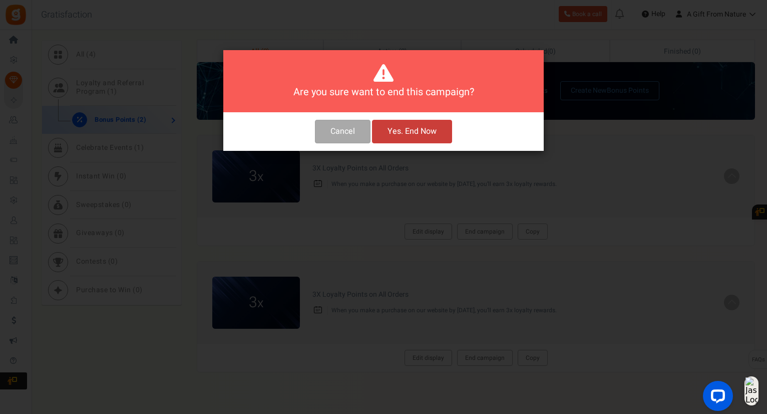
click at [412, 135] on button "Yes. End Now" at bounding box center [412, 132] width 80 height 24
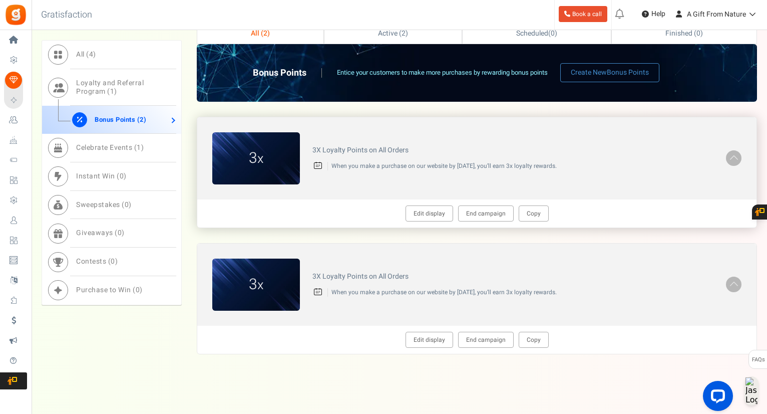
scroll to position [377, 0]
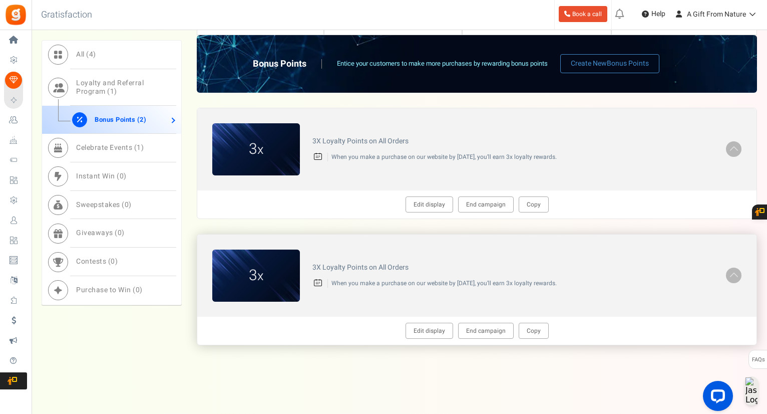
click at [716, 260] on div "3X Loyalty Points on All Orders When you make a purchase on our website by [DAT…" at bounding box center [513, 275] width 426 height 34
click at [733, 269] on span at bounding box center [734, 274] width 10 height 12
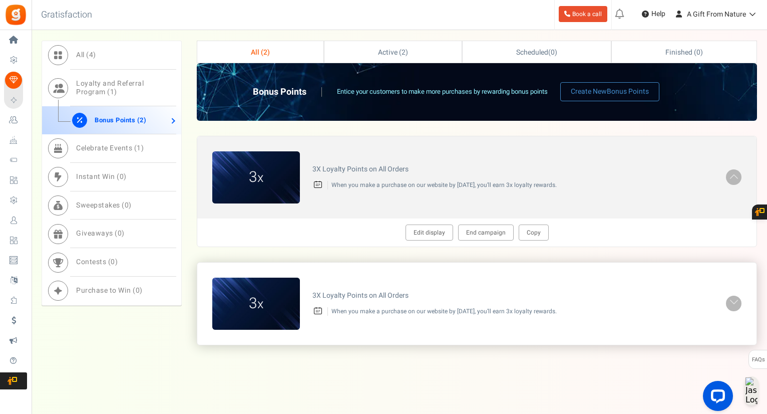
click at [739, 301] on link at bounding box center [734, 304] width 16 height 16
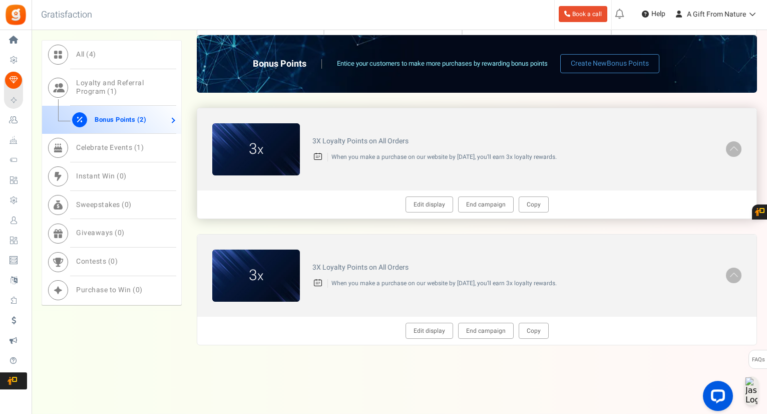
click at [712, 146] on div "3X Loyalty Points on All Orders When you make a purchase on our website by [DAT…" at bounding box center [513, 149] width 426 height 34
click at [739, 147] on span at bounding box center [734, 148] width 10 height 12
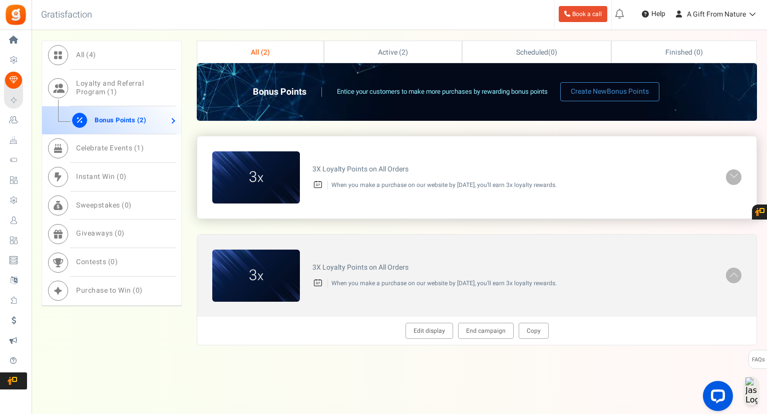
click at [739, 178] on link at bounding box center [734, 177] width 16 height 16
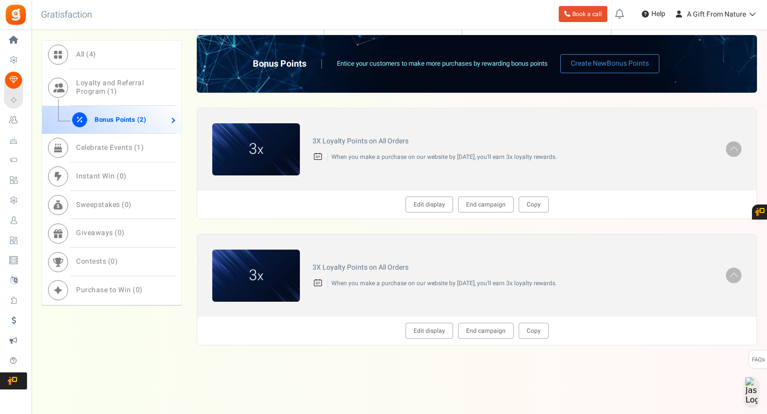
click at [495, 231] on div "Warning - Fix it! Recommendations Campaign Active Paused Widget Recommended: TU…" at bounding box center [477, 226] width 561 height 237
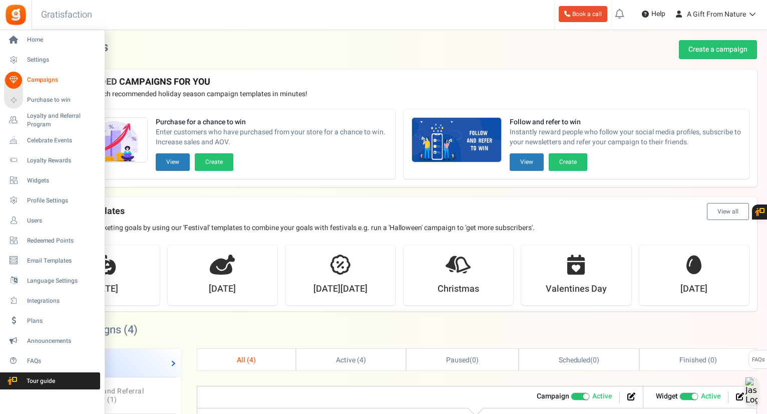
click at [31, 77] on span "Campaigns" at bounding box center [62, 80] width 70 height 9
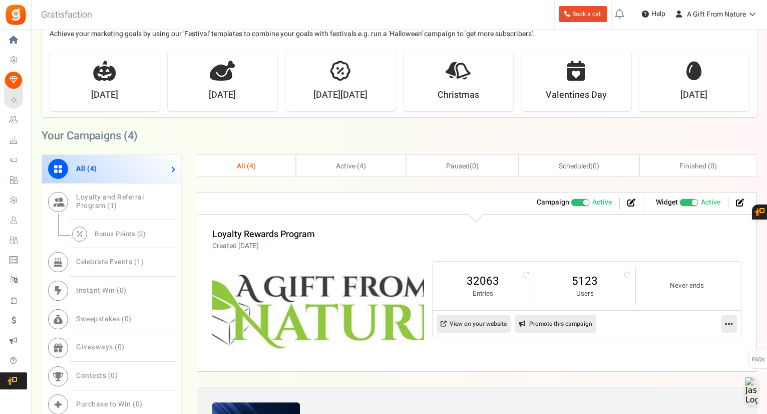
scroll to position [200, 0]
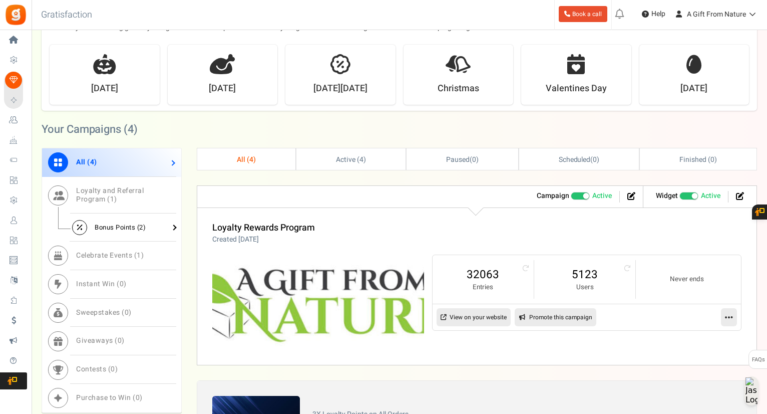
click at [155, 223] on link "Bonus Points ( 2 )" at bounding box center [111, 227] width 139 height 28
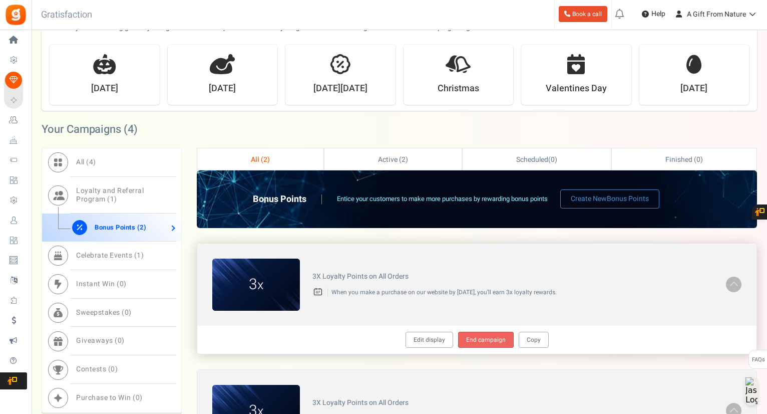
click at [485, 337] on link "End campaign" at bounding box center [486, 340] width 56 height 16
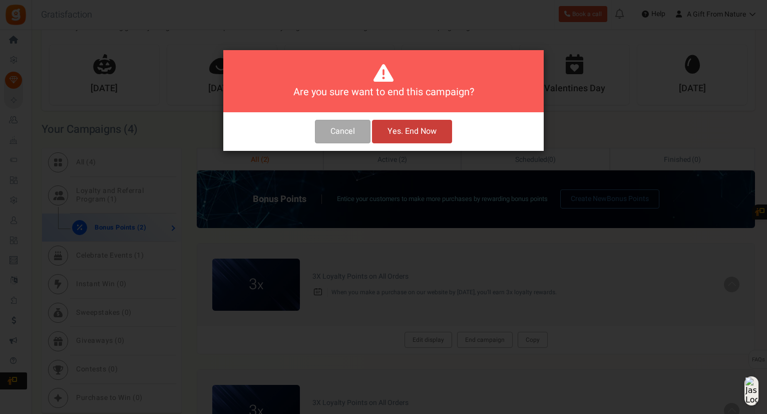
click at [412, 142] on button "Yes. End Now" at bounding box center [412, 132] width 80 height 24
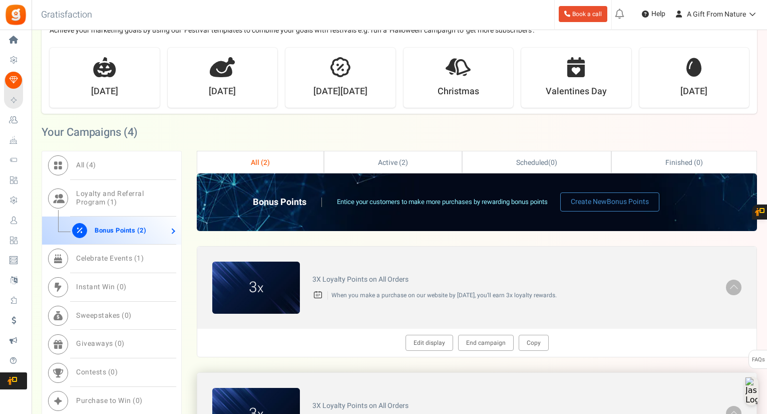
scroll to position [377, 0]
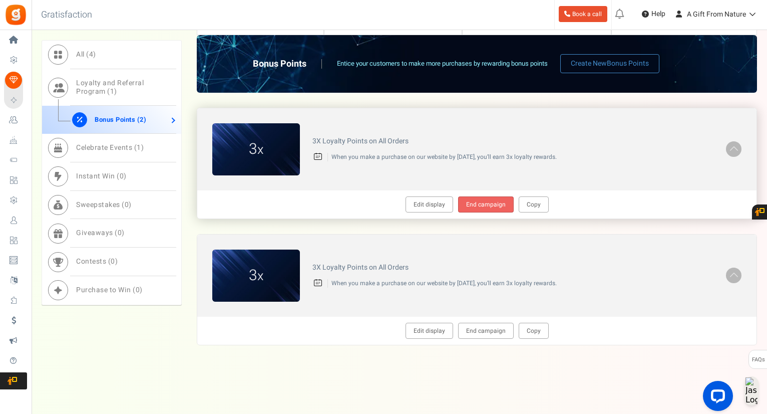
click at [475, 203] on link "End campaign" at bounding box center [486, 204] width 56 height 16
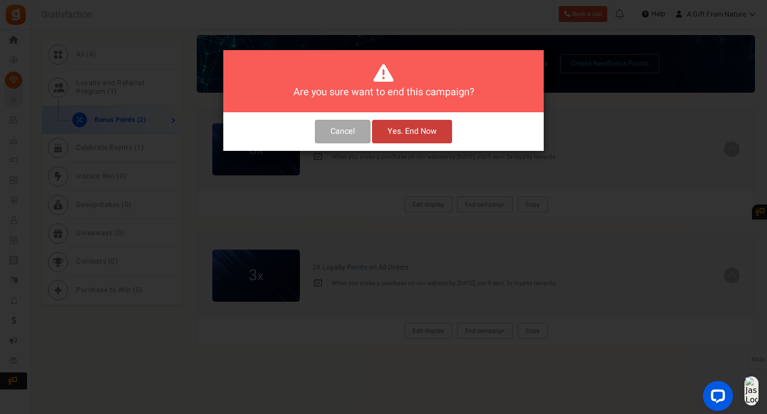
click at [409, 129] on button "Yes. End Now" at bounding box center [412, 132] width 80 height 24
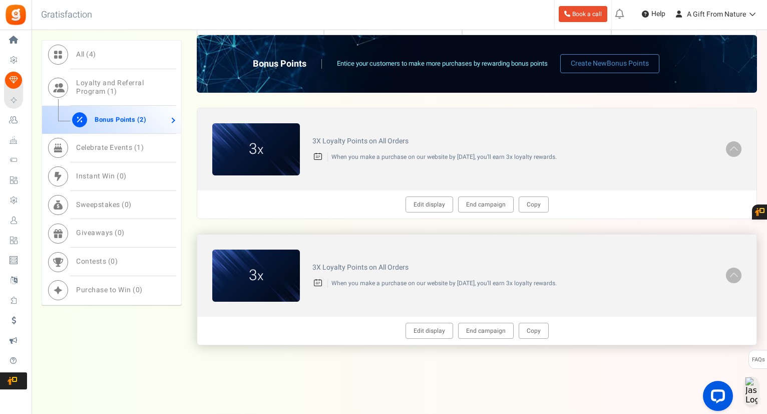
click at [734, 270] on span at bounding box center [734, 274] width 10 height 12
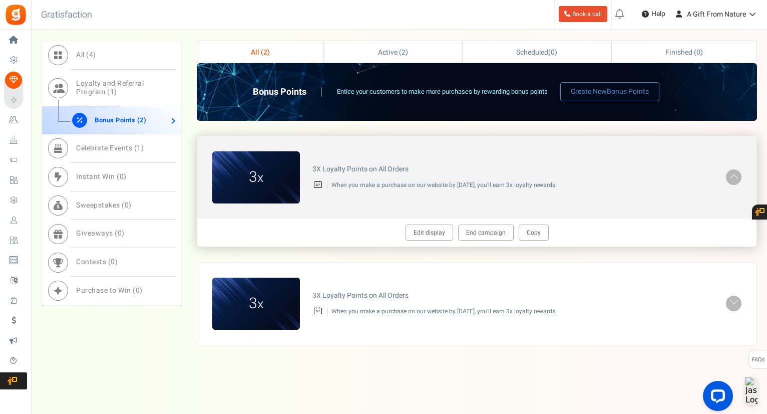
click at [732, 174] on span at bounding box center [734, 176] width 10 height 12
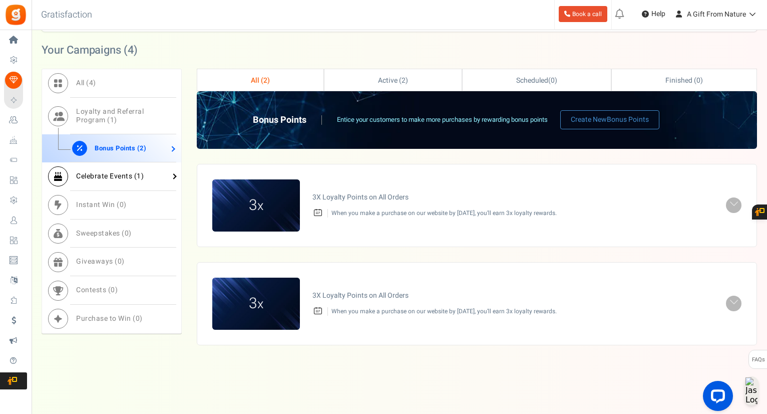
click at [160, 172] on link "Celebrate Events ( 1 )" at bounding box center [111, 176] width 139 height 29
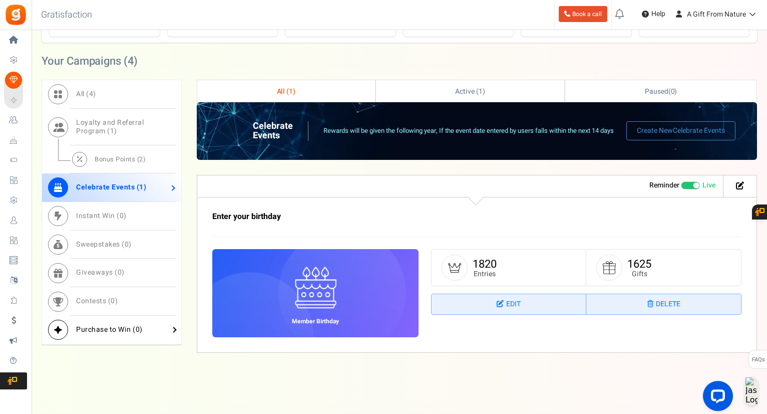
click at [163, 324] on link "Purchase to Win ( 0 )" at bounding box center [111, 330] width 139 height 29
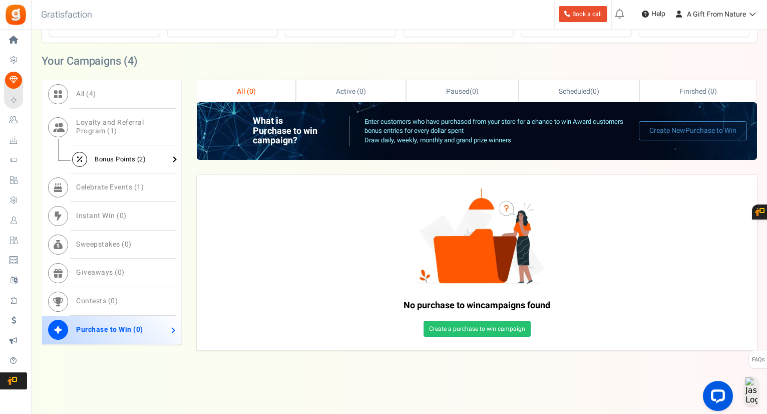
click at [130, 167] on div "All ( 4 ) Loyalty and Referral Program ( 1 ) Bonus Points ( 2 ) Celebrate Event…" at bounding box center [112, 212] width 140 height 265
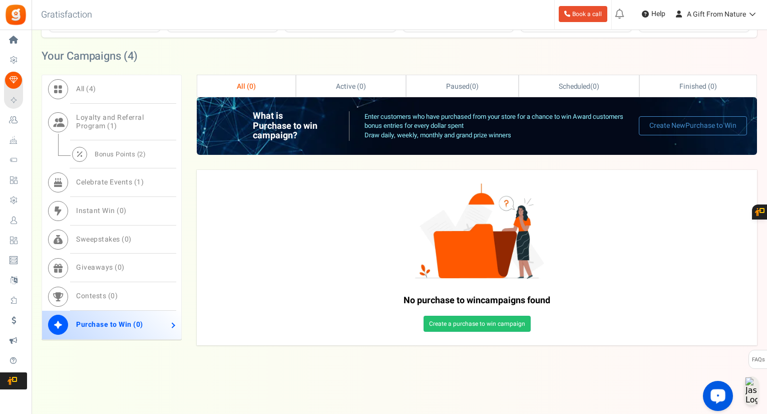
click at [718, 390] on div "Open LiveChat chat widget" at bounding box center [718, 395] width 17 height 17
click at [158, 155] on link "Bonus Points ( 2 )" at bounding box center [111, 154] width 139 height 28
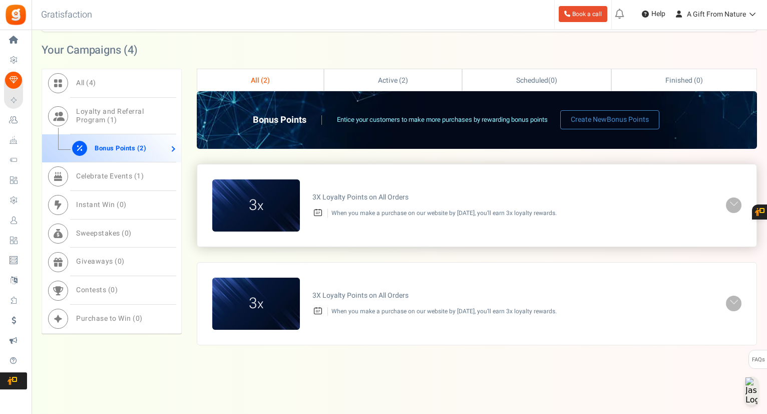
click at [389, 218] on div "3X Loyalty Points on All Orders When you make a purchase on our website by [DAT…" at bounding box center [513, 205] width 426 height 34
click at [733, 193] on div "3 x 3X Loyalty Points on All Orders When you make a purchase on our website by …" at bounding box center [477, 205] width 560 height 82
click at [733, 201] on span at bounding box center [734, 204] width 10 height 12
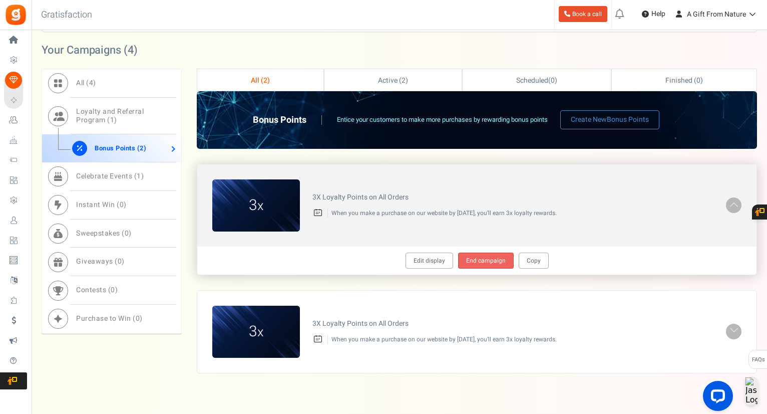
click at [489, 258] on link "End campaign" at bounding box center [486, 260] width 56 height 16
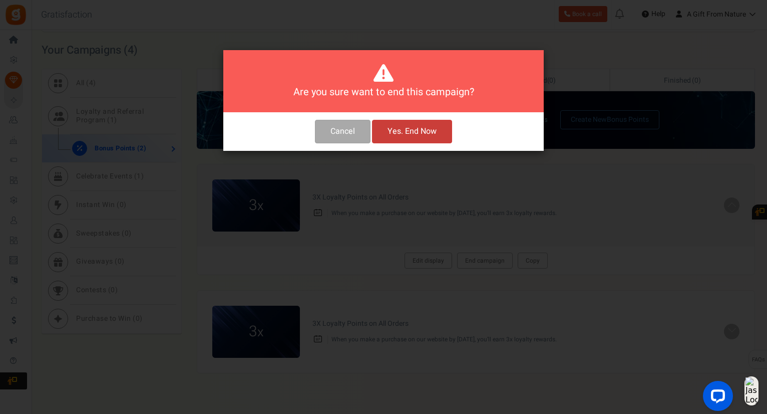
click at [415, 139] on button "Yes. End Now" at bounding box center [412, 132] width 80 height 24
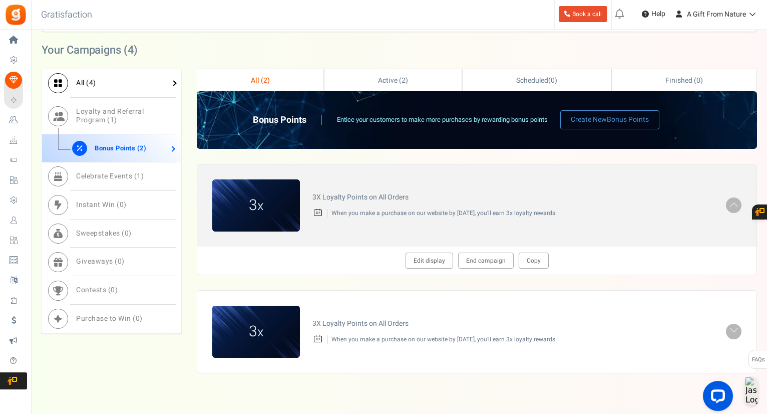
click at [115, 77] on link "All ( 4 )" at bounding box center [111, 83] width 139 height 29
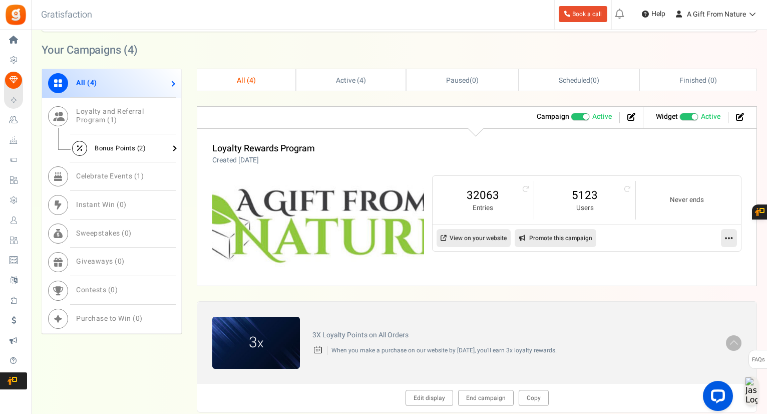
click at [143, 149] on span "2" at bounding box center [141, 148] width 4 height 10
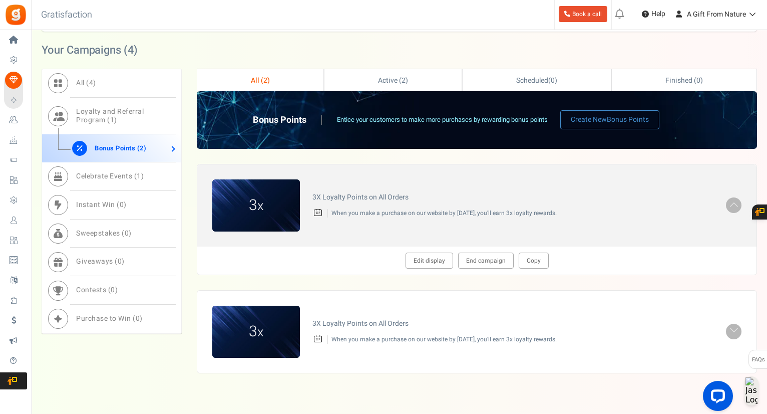
click at [384, 283] on div "Warning - Fix it! Recommendations Campaign Active Paused Widget Recommended: TU…" at bounding box center [477, 268] width 561 height 209
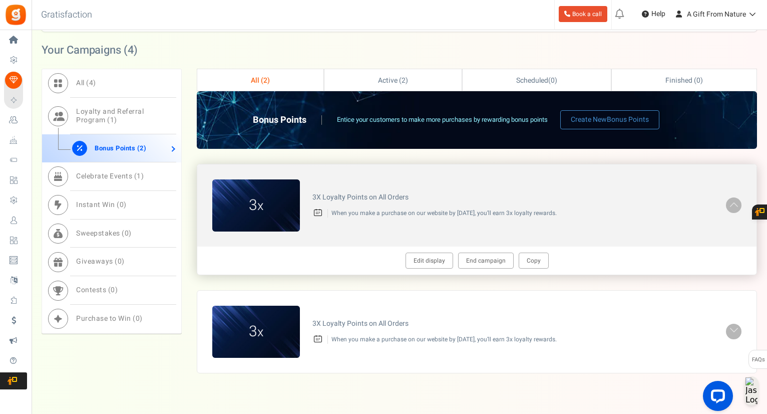
click at [360, 259] on div "Edit display End campaign Copy" at bounding box center [477, 260] width 560 height 28
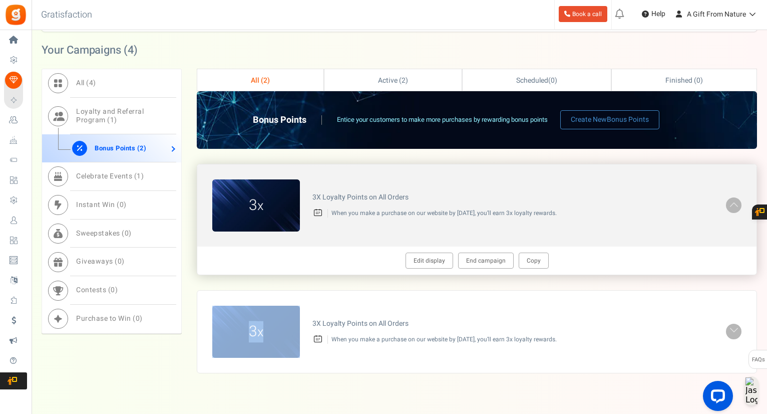
click at [360, 259] on div "Edit display End campaign Copy" at bounding box center [477, 260] width 560 height 28
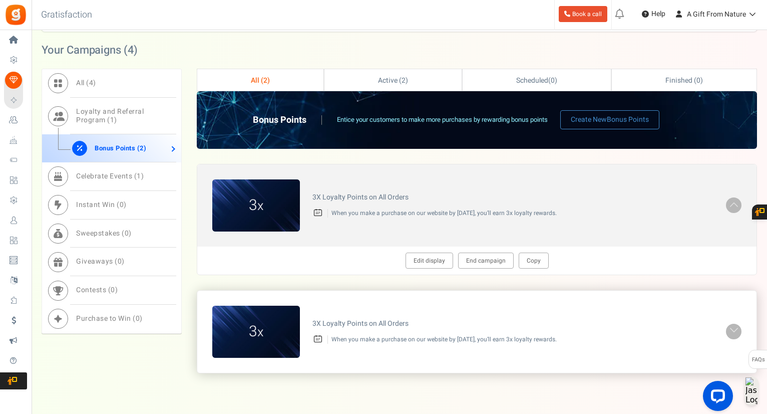
click at [412, 320] on h4 "3X Loyalty Points on All Orders" at bounding box center [513, 324] width 401 height 8
click at [709, 331] on div "3X Loyalty Points on All Orders When you make a purchase on our website by [DAT…" at bounding box center [513, 332] width 426 height 34
click at [727, 333] on link at bounding box center [734, 332] width 16 height 16
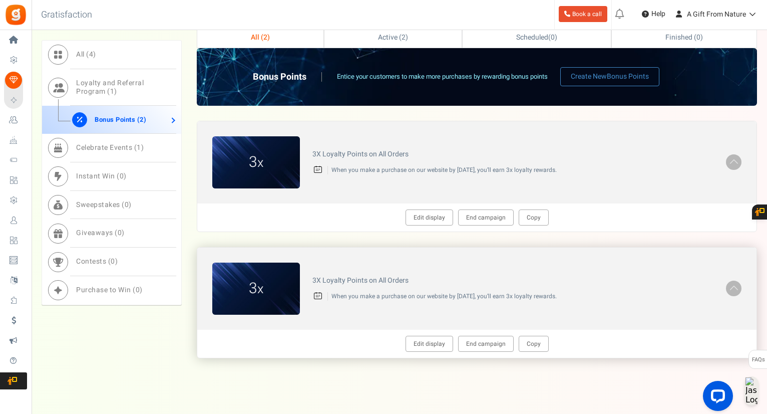
scroll to position [377, 0]
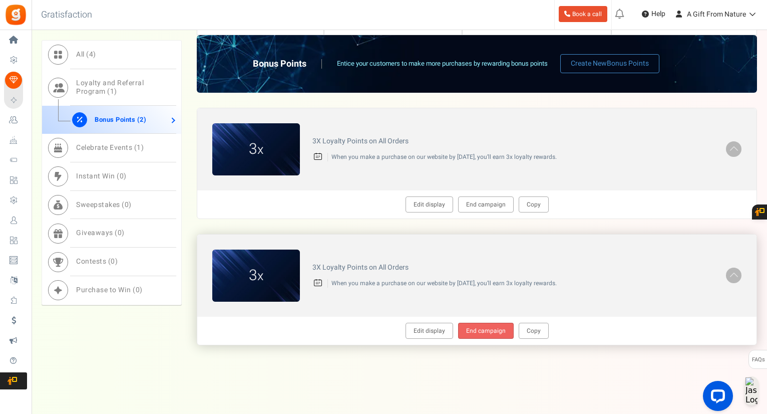
click at [473, 323] on link "End campaign" at bounding box center [486, 331] width 56 height 16
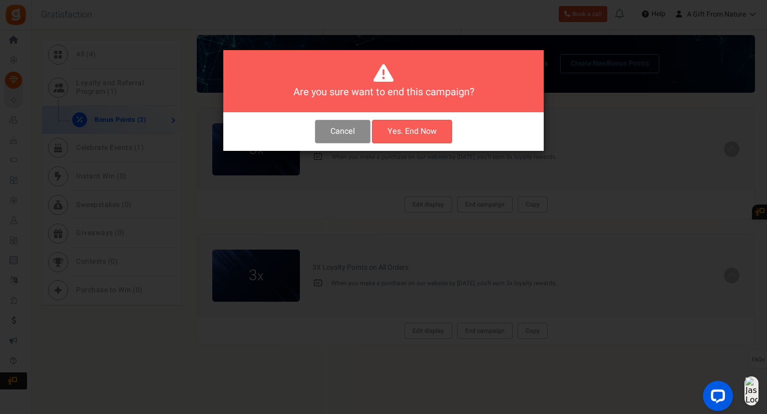
click at [333, 138] on button "Cancel" at bounding box center [343, 132] width 56 height 24
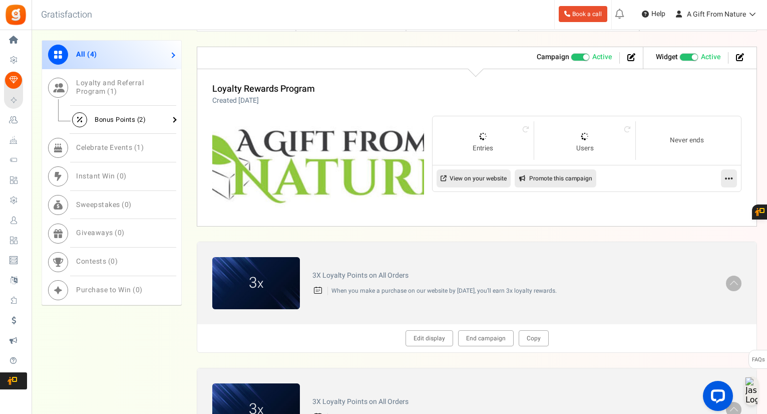
click at [134, 119] on span "Bonus Points ( 2 )" at bounding box center [120, 120] width 51 height 10
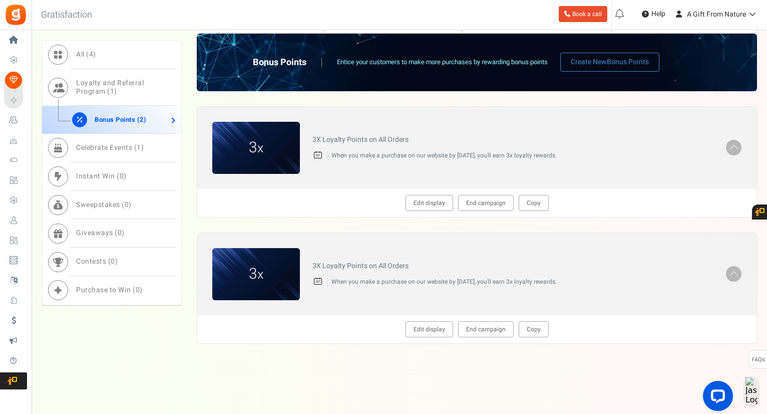
scroll to position [336, 0]
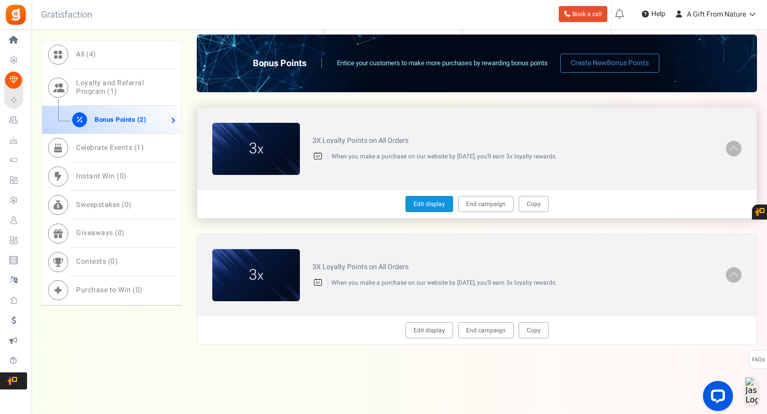
click at [439, 202] on link "Edit display" at bounding box center [430, 204] width 48 height 16
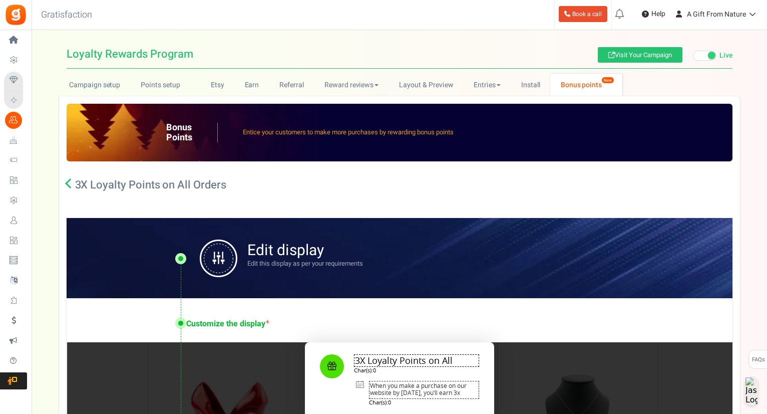
type textarea "3X Loyalty Points on All Orders"
type textarea "When you make a purchase on our website by [DATE], you’ll earn 3x loyalty rewar…"
type input "#4ddf00"
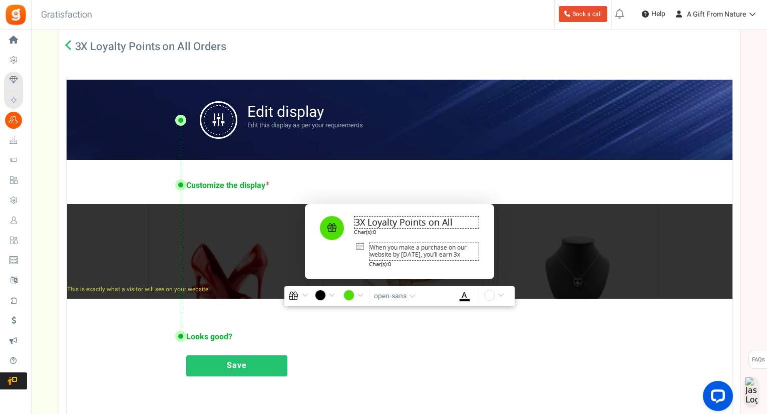
scroll to position [142, 0]
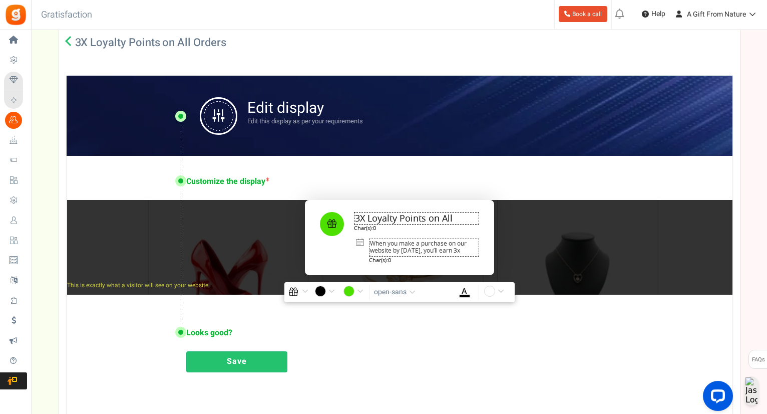
click at [59, 34] on div "Bonus Points Entice your customers to make more purchases by rewarding bonus po…" at bounding box center [399, 188] width 681 height 468
click at [66, 35] on div "Bonus Points Entice your customers to make more purchases by rewarding bonus po…" at bounding box center [399, 188] width 681 height 468
click at [69, 38] on icon at bounding box center [70, 41] width 10 height 10
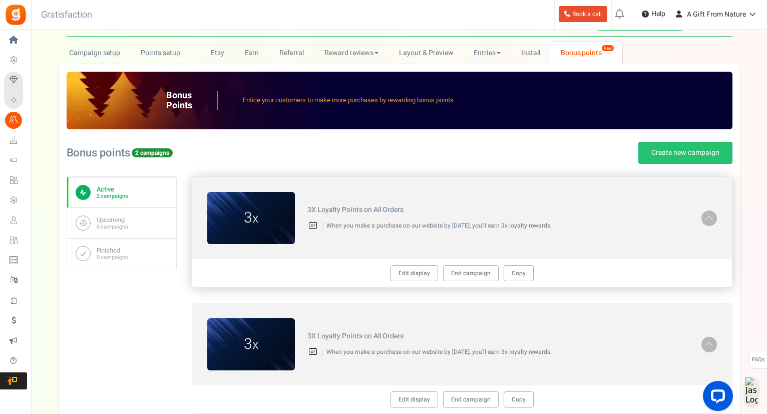
scroll to position [0, 0]
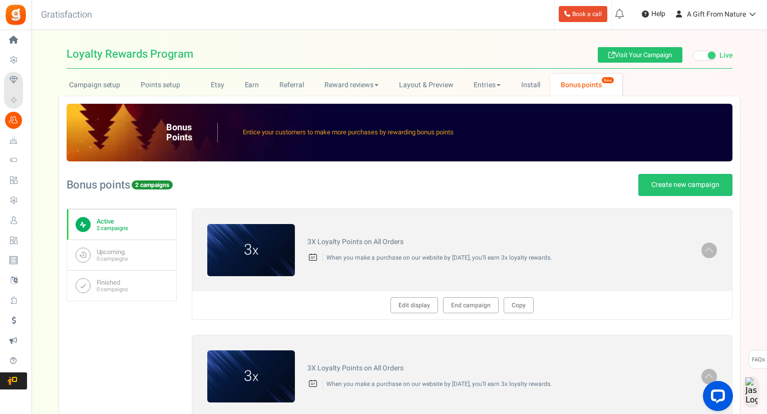
click at [529, 71] on div "Loyalty Rewards Program Loyalty Rewards Program Visit Your Campaign Live Paused…" at bounding box center [400, 254] width 736 height 428
click at [543, 82] on link "Install" at bounding box center [531, 85] width 40 height 23
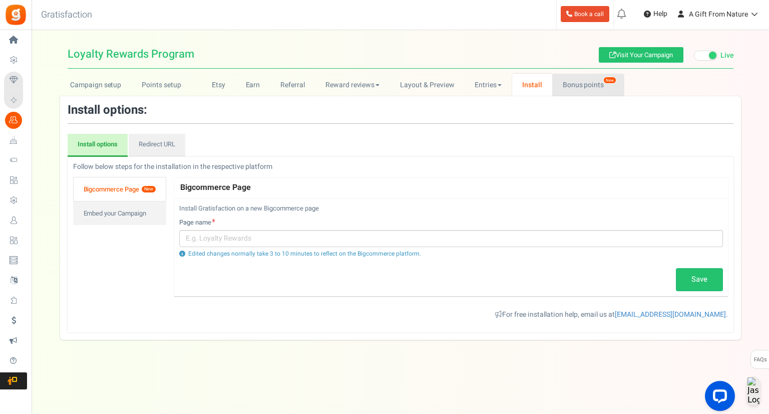
click at [574, 89] on link "Bonus points New" at bounding box center [589, 85] width 72 height 23
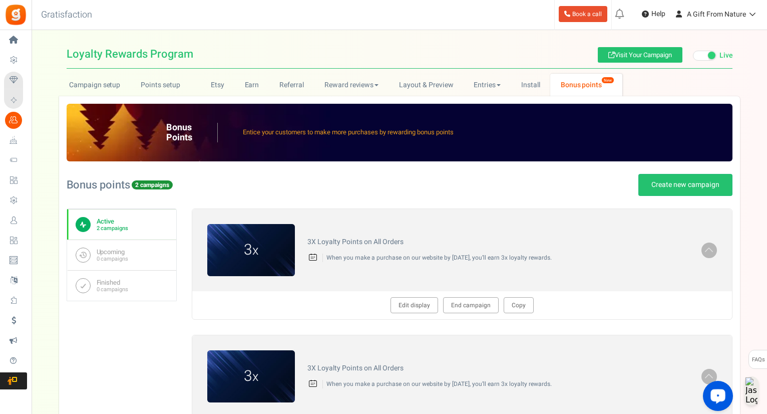
click at [726, 400] on div "Open LiveChat chat widget" at bounding box center [718, 395] width 17 height 17
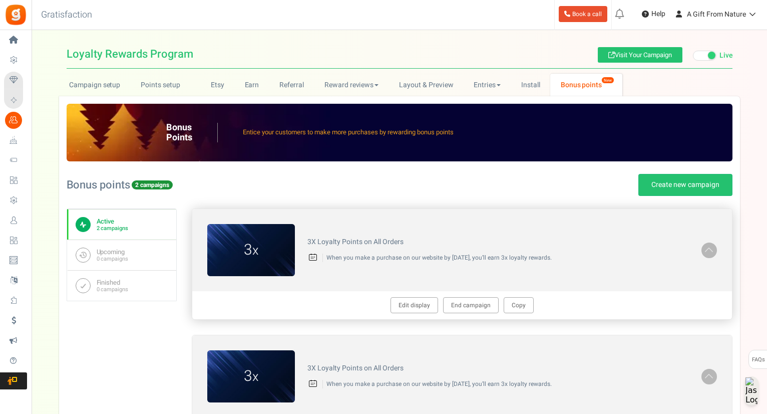
click at [385, 244] on h4 "3X Loyalty Points on All Orders" at bounding box center [499, 242] width 382 height 8
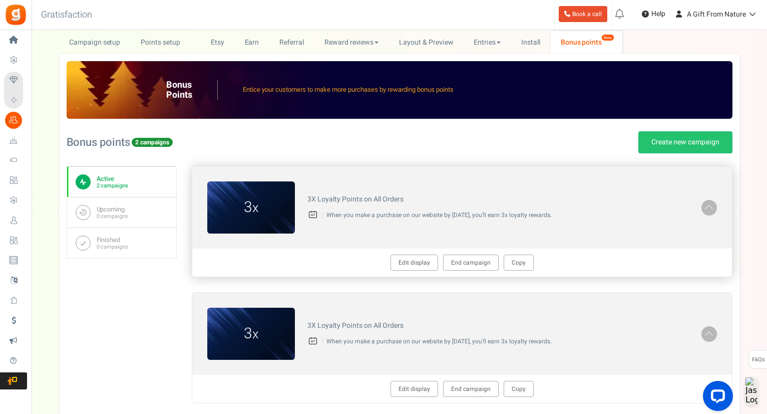
scroll to position [50, 0]
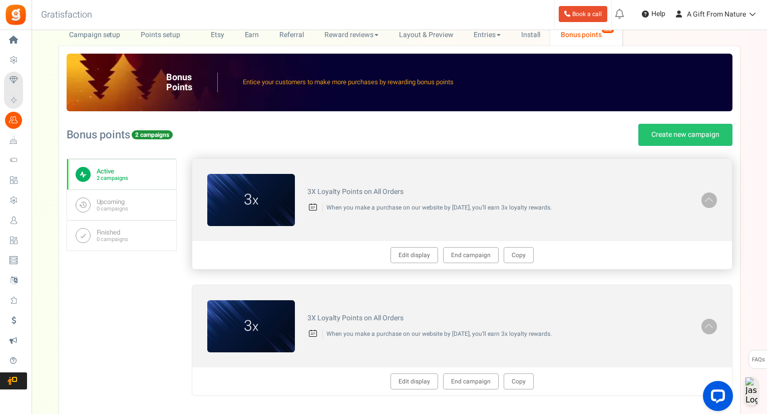
click at [695, 196] on div "3X Loyalty Points on All Orders When you make a purchase on our website by [DAT…" at bounding box center [498, 200] width 407 height 34
click at [712, 201] on span at bounding box center [709, 199] width 10 height 12
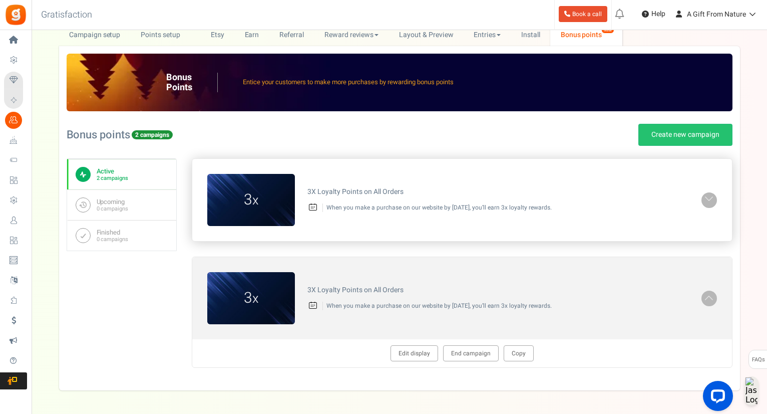
click at [703, 194] on link at bounding box center [710, 200] width 16 height 16
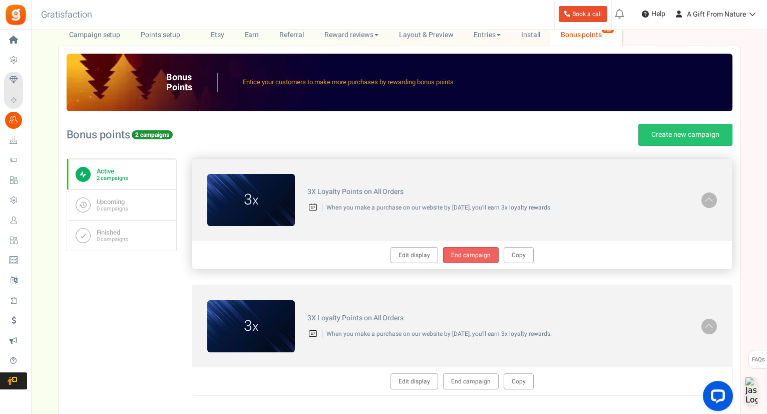
click at [476, 252] on link "End campaign" at bounding box center [471, 255] width 56 height 16
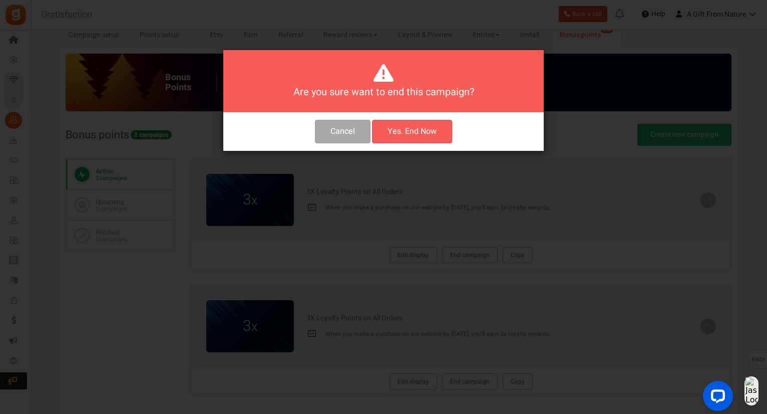
click at [417, 141] on button "Yes. End Now" at bounding box center [412, 132] width 80 height 24
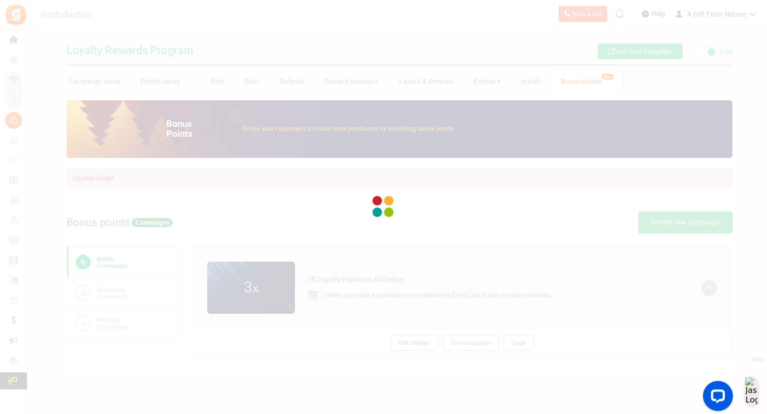
scroll to position [0, 0]
